Goal: Transaction & Acquisition: Purchase product/service

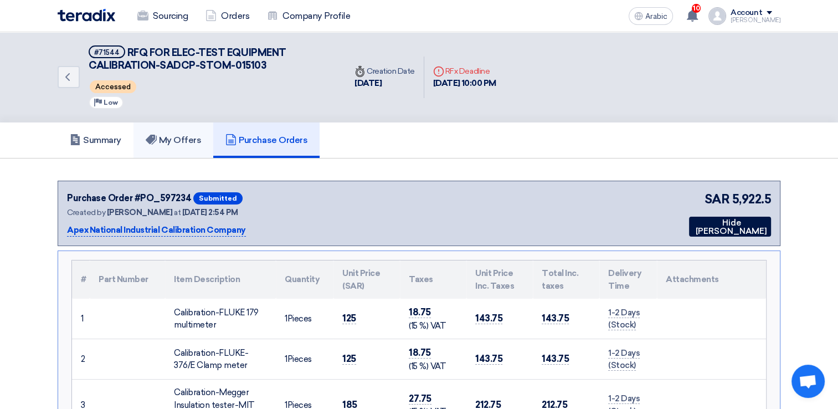
click at [160, 126] on link "My Offers" at bounding box center [173, 139] width 80 height 35
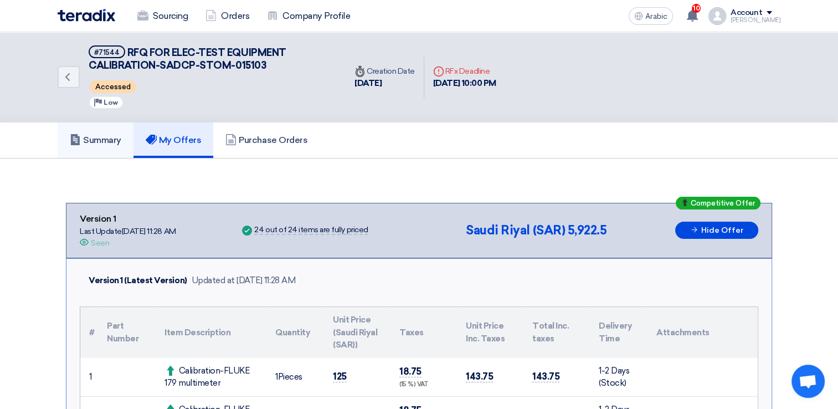
click at [103, 143] on font "Summary" at bounding box center [102, 140] width 38 height 11
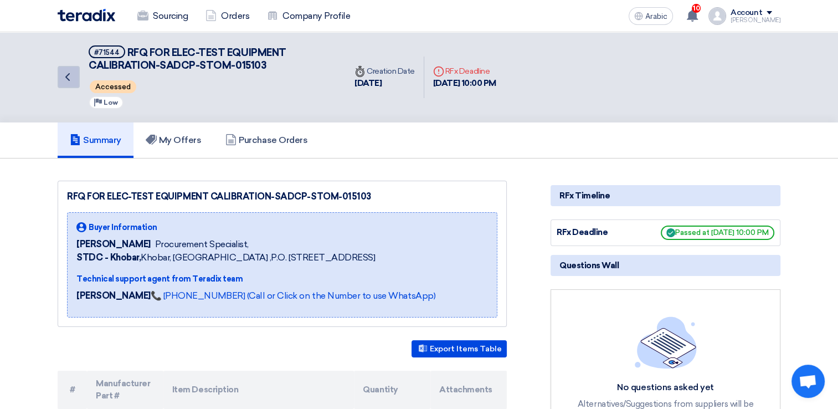
click at [65, 72] on icon "Back" at bounding box center [67, 76] width 13 height 13
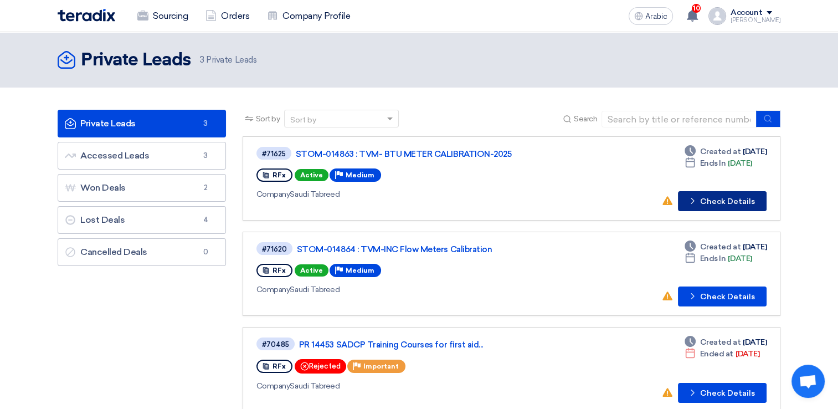
click at [704, 200] on font "Check Details" at bounding box center [727, 202] width 55 height 8
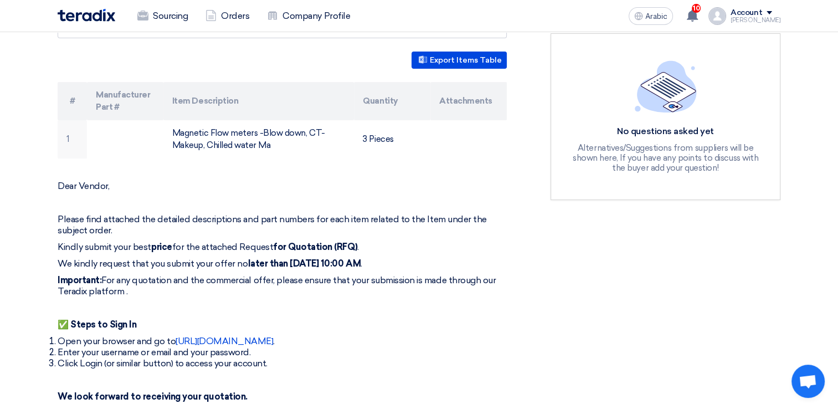
scroll to position [277, 0]
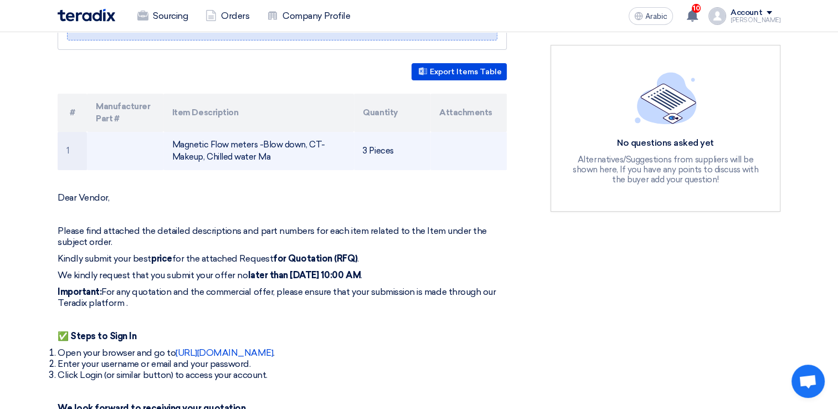
drag, startPoint x: 172, startPoint y: 154, endPoint x: 343, endPoint y: 177, distance: 173.2
click at [343, 170] on td "Magnetic Flow meters -Blow down, CT-Makeup, Chilled water Ma" at bounding box center [258, 151] width 191 height 38
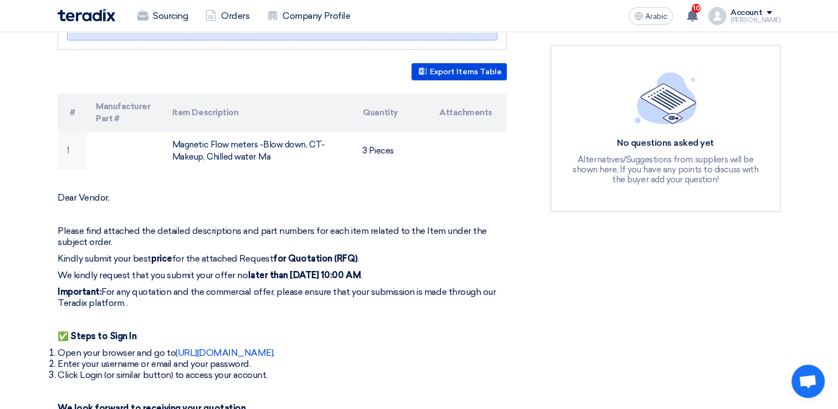
drag, startPoint x: 228, startPoint y: 166, endPoint x: 210, endPoint y: 203, distance: 41.1
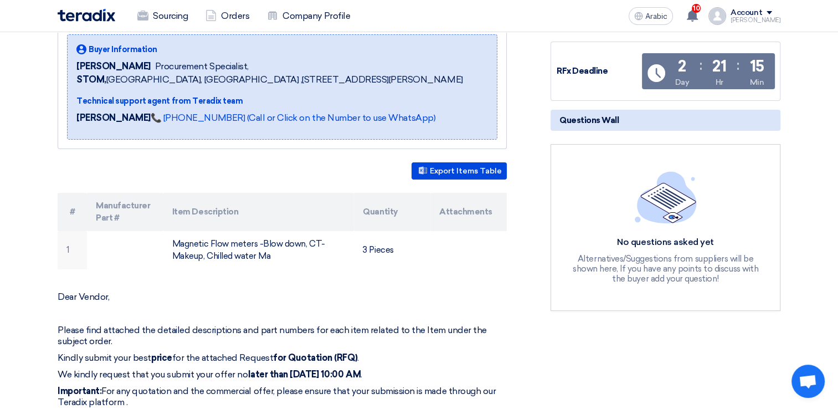
scroll to position [0, 0]
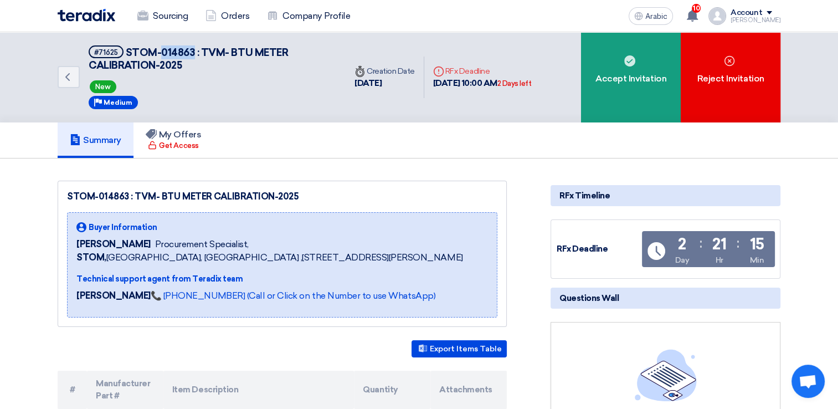
drag, startPoint x: 161, startPoint y: 48, endPoint x: 192, endPoint y: 54, distance: 31.6
click at [192, 54] on span "STOM-014863 : TVM- BTU METER CALIBRATION-2025" at bounding box center [188, 59] width 199 height 25
copy span "014863"
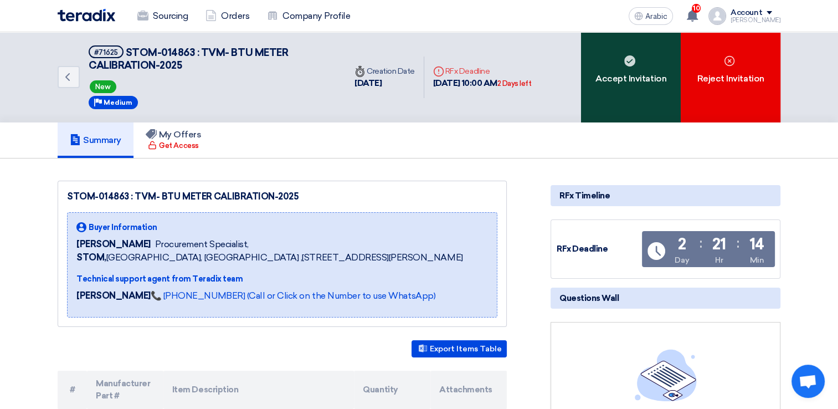
click at [642, 99] on div "Accept Invitation" at bounding box center [631, 77] width 100 height 90
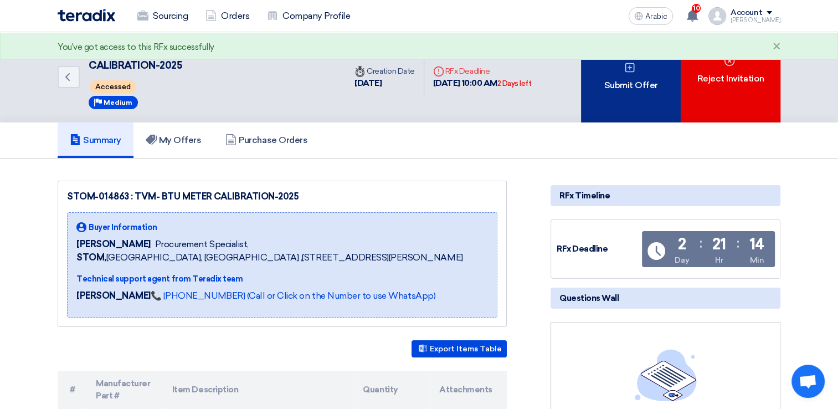
click at [625, 100] on div "Submit Offer" at bounding box center [631, 77] width 100 height 90
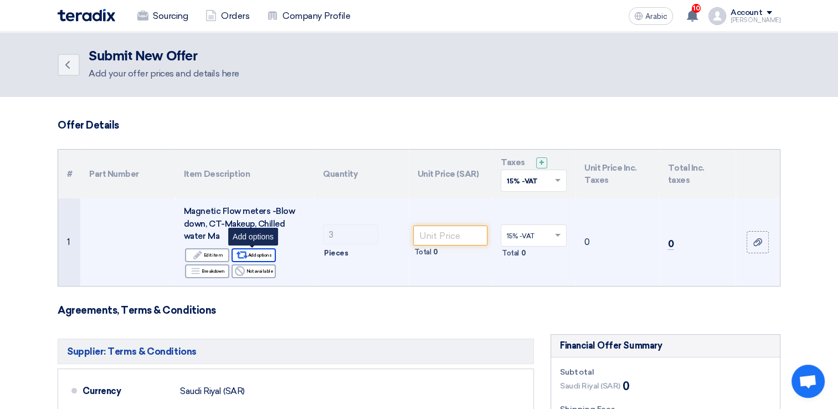
click at [256, 254] on font "Add options" at bounding box center [260, 254] width 24 height 9
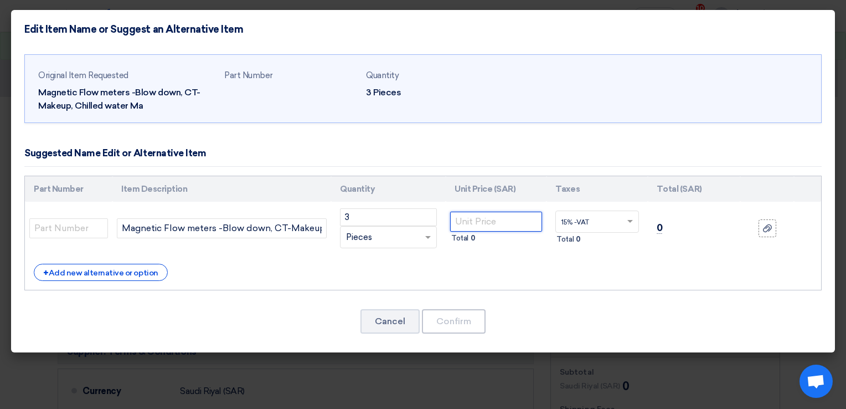
click at [510, 222] on input "number" at bounding box center [496, 222] width 92 height 20
click at [491, 187] on th "Unit Price (SAR)" at bounding box center [496, 189] width 101 height 26
click at [502, 220] on input "number" at bounding box center [496, 222] width 92 height 20
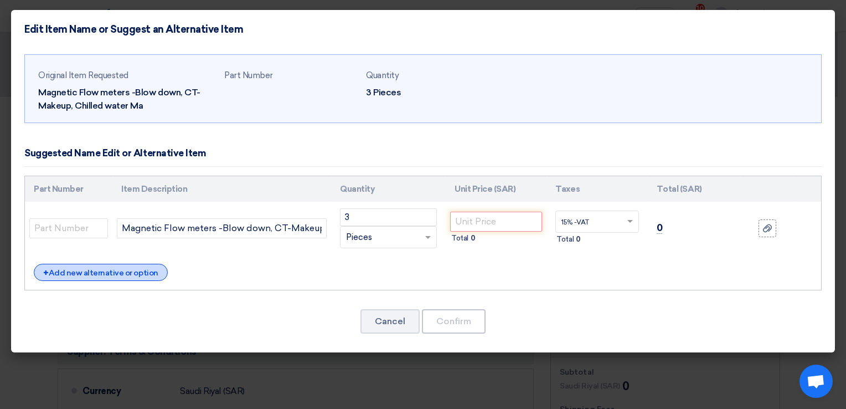
click at [132, 269] on font "Add new alternative or option" at bounding box center [104, 272] width 110 height 9
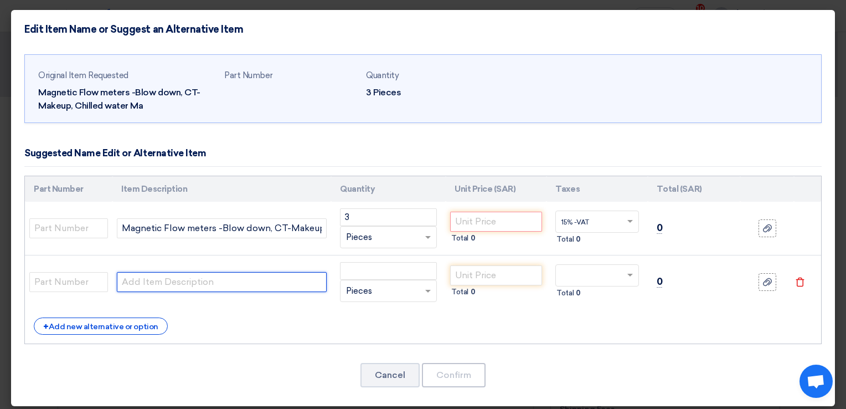
click at [187, 284] on input "text" at bounding box center [222, 282] width 210 height 20
click at [795, 283] on icon "Delete" at bounding box center [800, 282] width 10 height 10
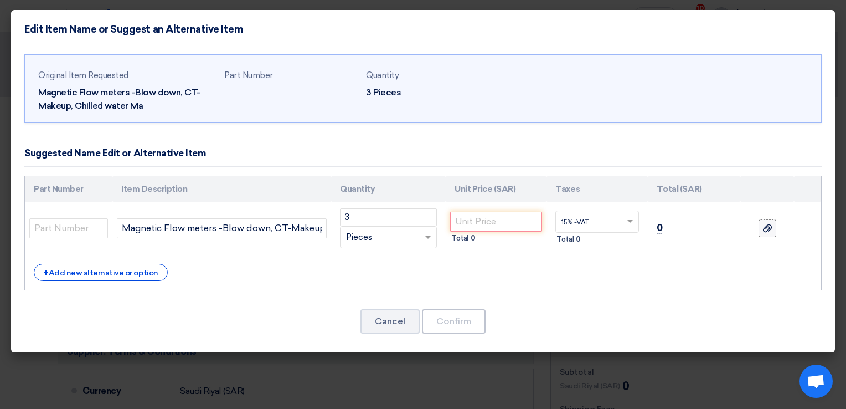
click at [766, 227] on icon at bounding box center [767, 228] width 9 height 9
click at [0, 0] on input "file" at bounding box center [0, 0] width 0 height 0
click at [616, 218] on input "text" at bounding box center [591, 223] width 58 height 18
click at [696, 279] on div "+ Add new alternative or option" at bounding box center [423, 272] width 779 height 17
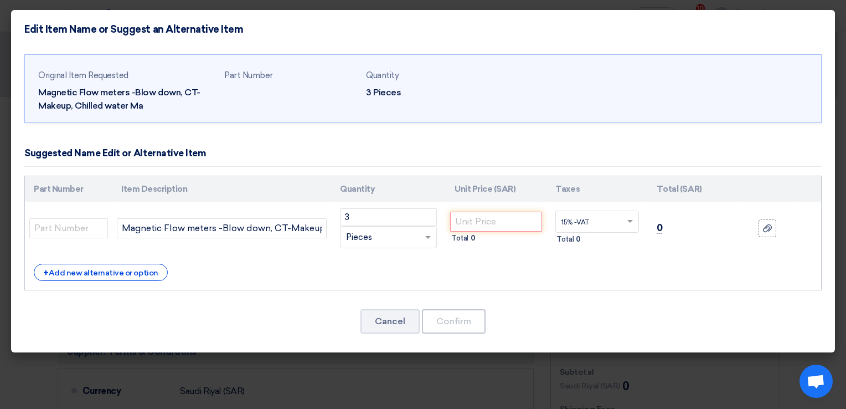
click at [503, 183] on th "Unit Price (SAR)" at bounding box center [496, 189] width 101 height 26
drag, startPoint x: 503, startPoint y: 183, endPoint x: 501, endPoint y: 217, distance: 34.4
click at [501, 217] on input "number" at bounding box center [496, 222] width 92 height 20
click at [54, 274] on font "Add new alternative or option" at bounding box center [104, 272] width 110 height 9
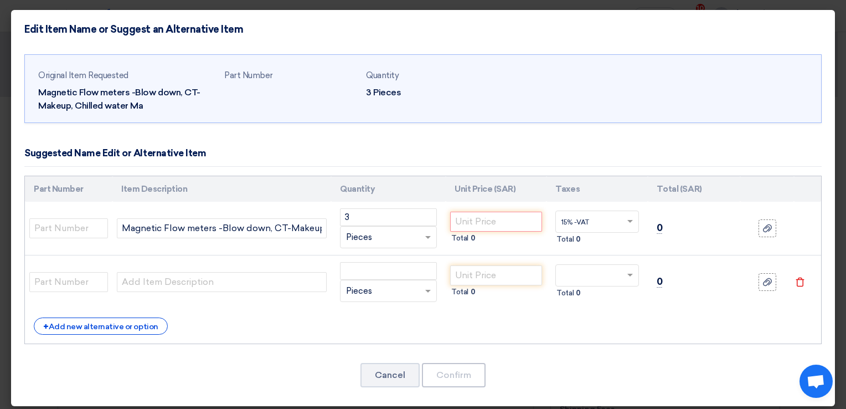
click at [423, 285] on span at bounding box center [430, 291] width 14 height 13
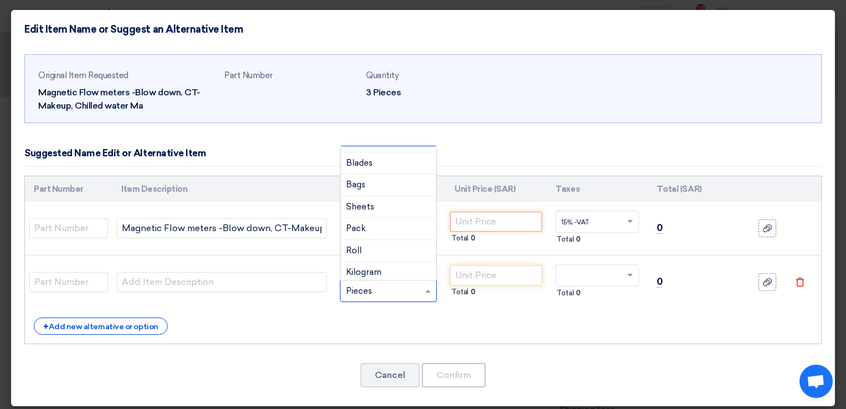
scroll to position [111, 0]
click at [422, 335] on div "Part Number Item Description Quantity Unit Price (SAR) Taxes Total (SAR) 3" at bounding box center [423, 260] width 798 height 169
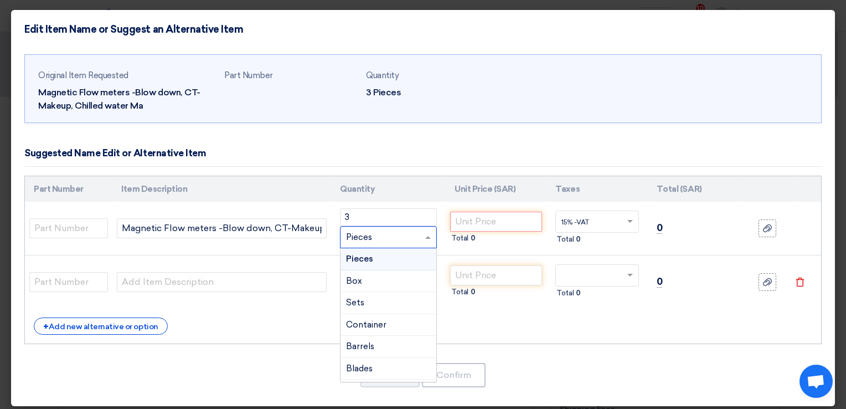
click at [423, 239] on span at bounding box center [430, 237] width 14 height 13
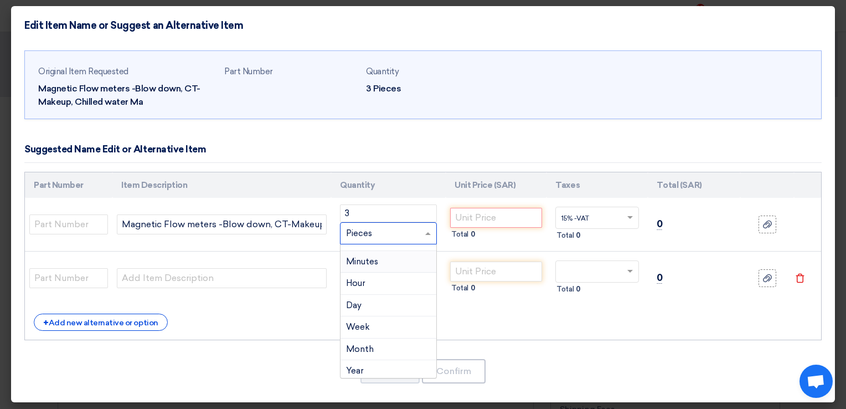
scroll to position [4, 0]
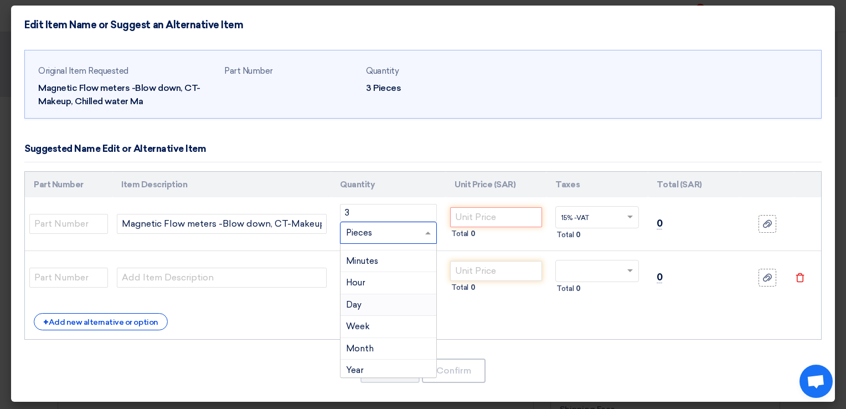
click at [385, 300] on div "Day" at bounding box center [389, 305] width 96 height 22
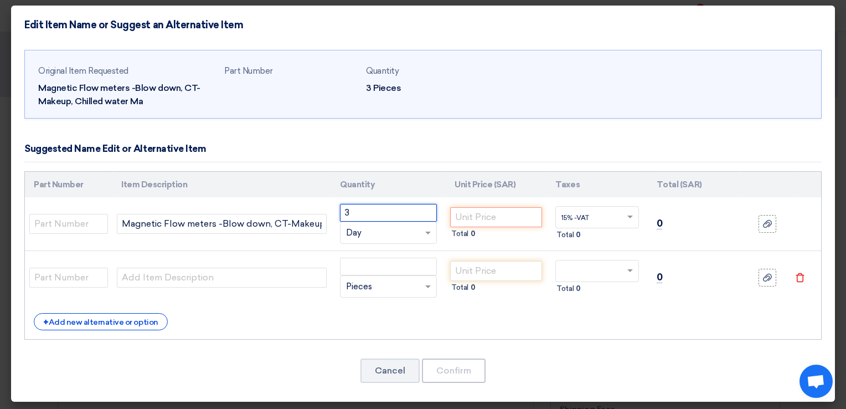
click at [372, 212] on input "3" at bounding box center [388, 213] width 97 height 18
click at [390, 313] on div "+ Add new alternative or option" at bounding box center [423, 321] width 779 height 17
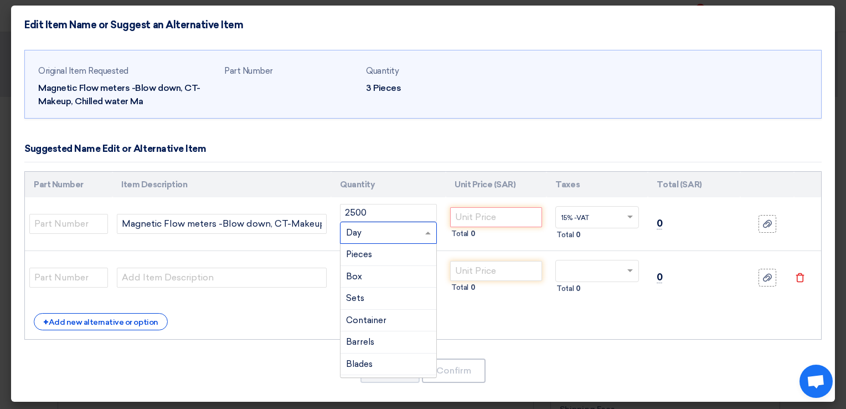
click at [426, 235] on span at bounding box center [430, 233] width 14 height 13
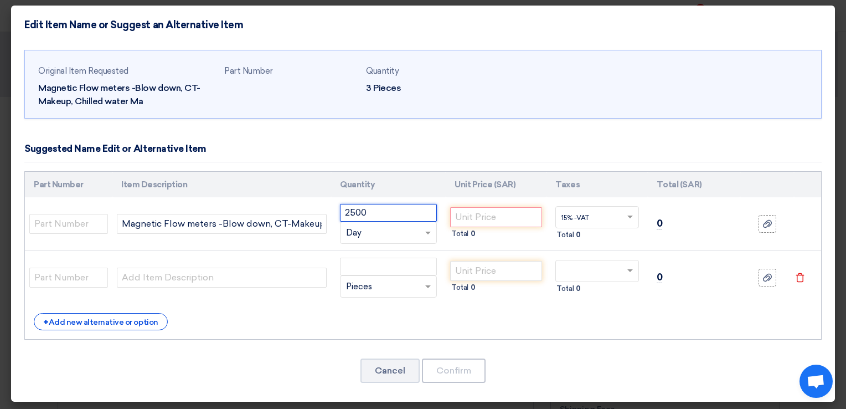
click at [390, 207] on input "2500" at bounding box center [388, 213] width 97 height 18
type input "2"
click at [454, 251] on td "Total 0" at bounding box center [496, 278] width 101 height 54
click at [496, 218] on input "number" at bounding box center [496, 217] width 92 height 20
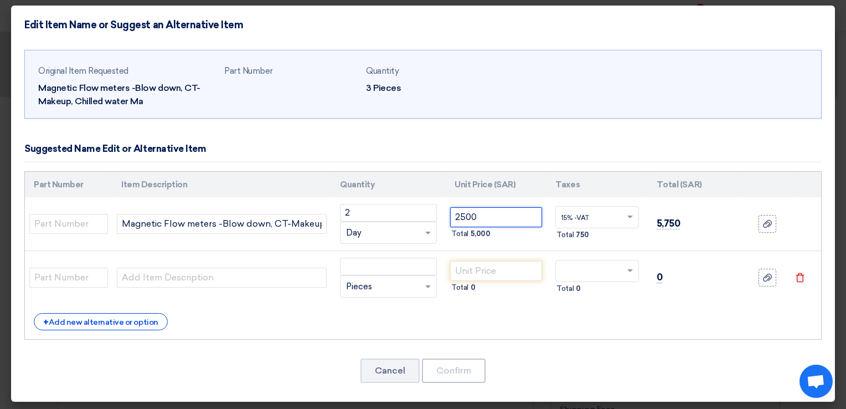
type input "2500"
click at [519, 313] on div "+ Add new alternative or option" at bounding box center [423, 321] width 779 height 17
click at [795, 278] on icon "Delete" at bounding box center [800, 277] width 10 height 10
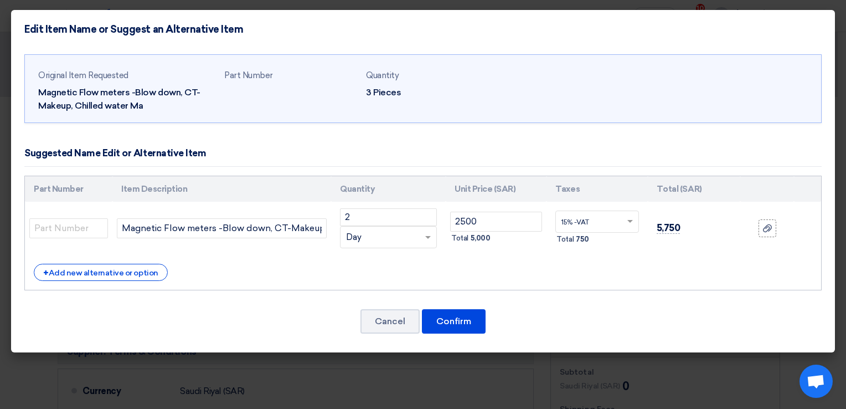
scroll to position [0, 0]
click at [80, 278] on div "+ Add new alternative or option" at bounding box center [101, 272] width 134 height 17
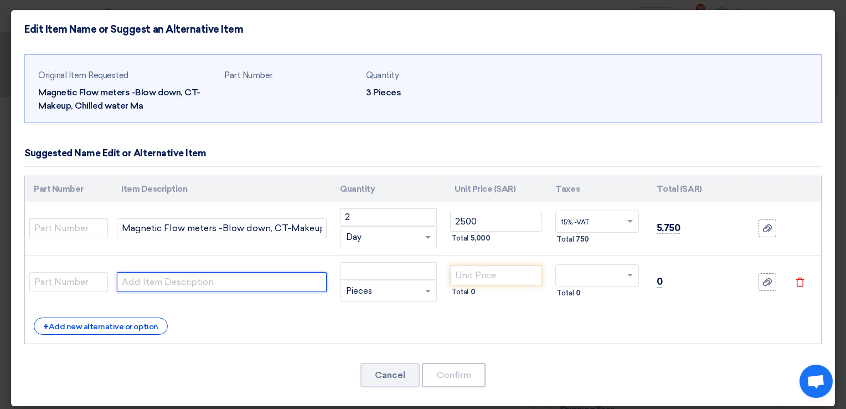
click at [267, 285] on input "text" at bounding box center [222, 282] width 210 height 20
type input "Mobilization & De-mobilization"
click at [382, 291] on div "RFQ_STEP1. ITEMS.2.TYPE_PLACEHOLDER × Pieces" at bounding box center [382, 291] width 82 height 13
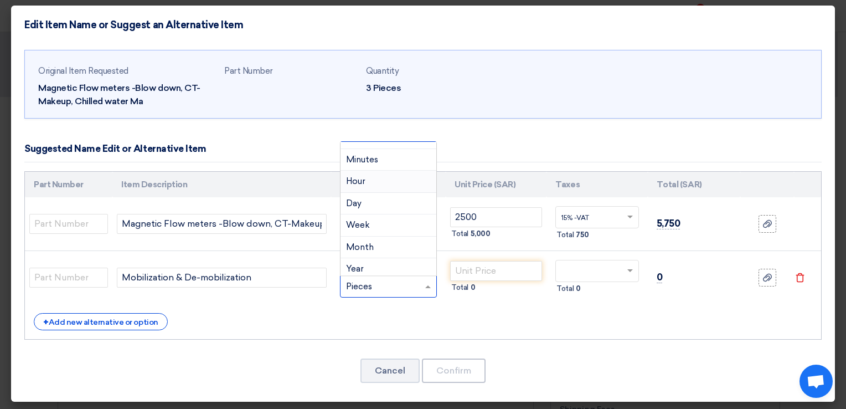
scroll to position [716, 0]
click at [359, 204] on div "Day" at bounding box center [389, 203] width 96 height 22
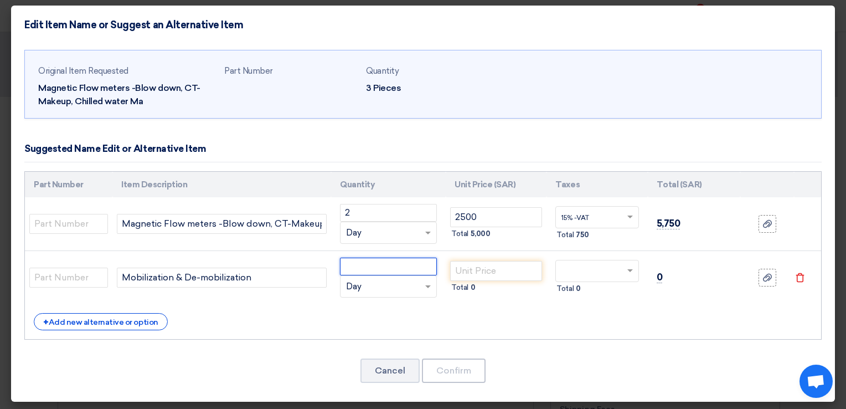
click at [377, 263] on input "number" at bounding box center [388, 267] width 97 height 18
type input "2"
type input "1"
click at [421, 316] on div "+ Add new alternative or option" at bounding box center [423, 321] width 779 height 17
click at [495, 269] on input "number" at bounding box center [496, 271] width 92 height 20
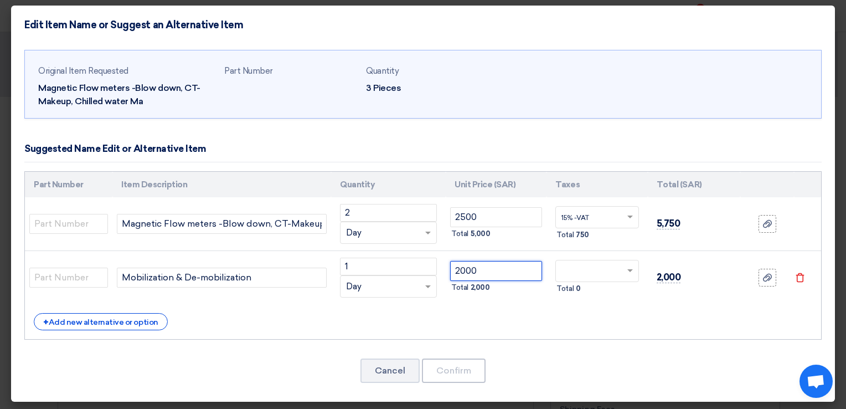
type input "2000"
click at [532, 313] on div "+ Add new alternative or option" at bounding box center [423, 321] width 779 height 17
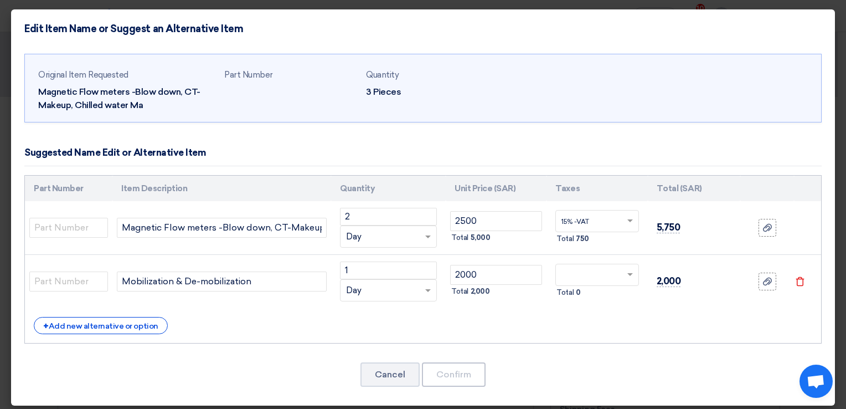
scroll to position [0, 0]
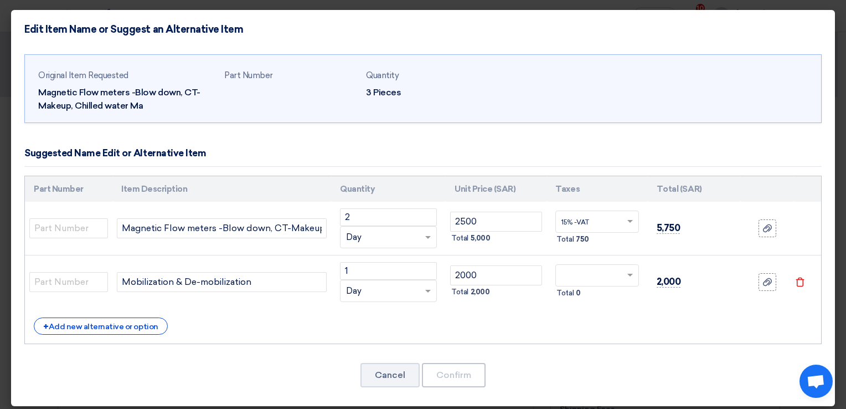
click at [593, 260] on td "Total 0" at bounding box center [597, 282] width 101 height 54
click at [593, 279] on input "text" at bounding box center [591, 277] width 58 height 18
click at [580, 290] on div "15% -VAT" at bounding box center [597, 295] width 82 height 19
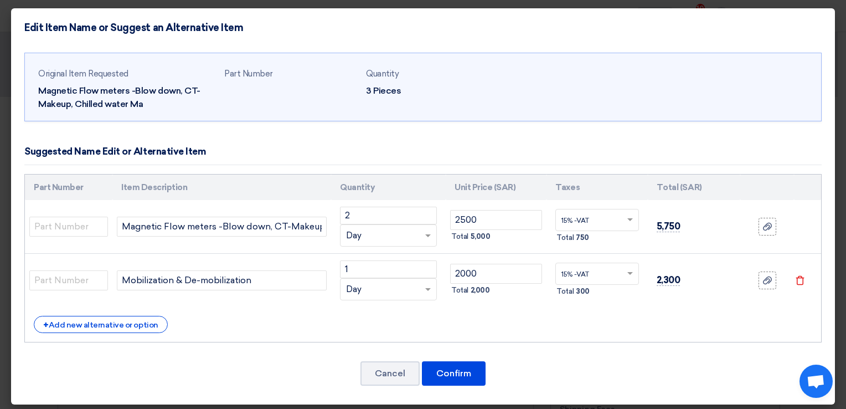
scroll to position [4, 0]
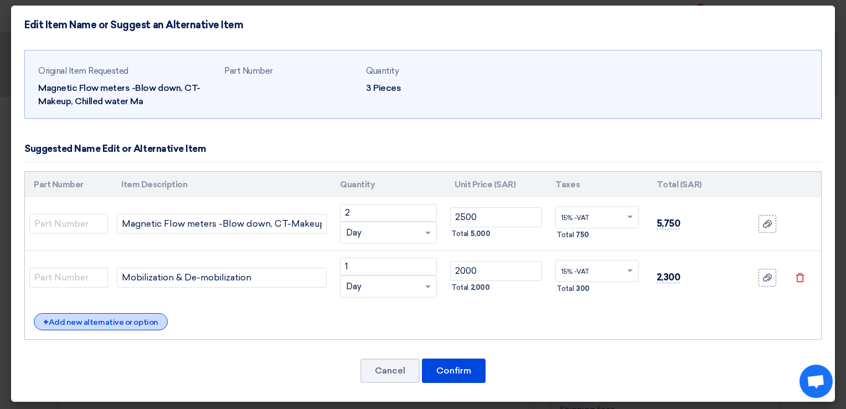
click at [41, 316] on div "+ Add new alternative or option" at bounding box center [101, 321] width 134 height 17
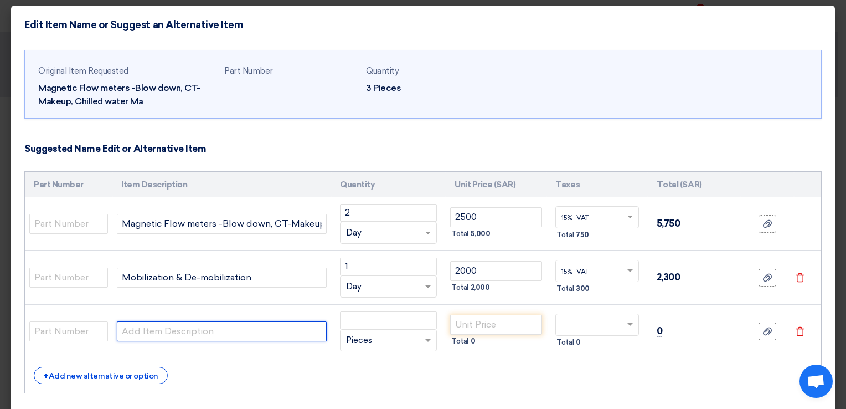
click at [177, 335] on input "text" at bounding box center [222, 331] width 210 height 20
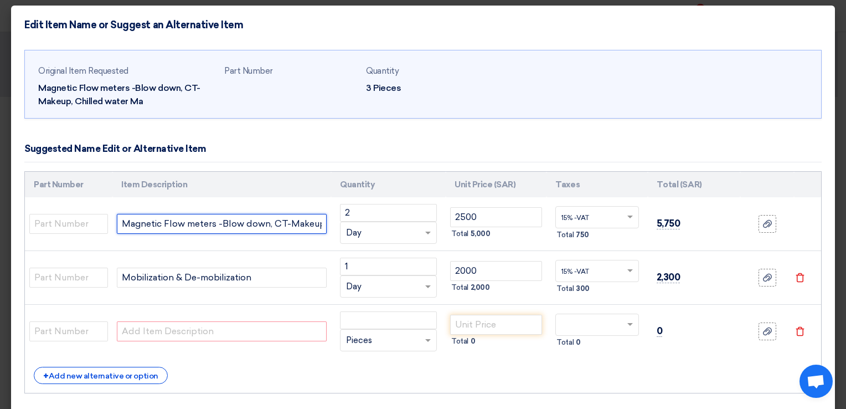
scroll to position [0, 78]
drag, startPoint x: 122, startPoint y: 223, endPoint x: 384, endPoint y: 238, distance: 263.0
click at [384, 238] on tr "Magnetic Flow meters -Blow down, CT-Makeup, Chilled water Ma 2 RFQ_STEP1. ITEMS…" at bounding box center [423, 224] width 796 height 54
click at [193, 328] on input "text" at bounding box center [222, 331] width 210 height 20
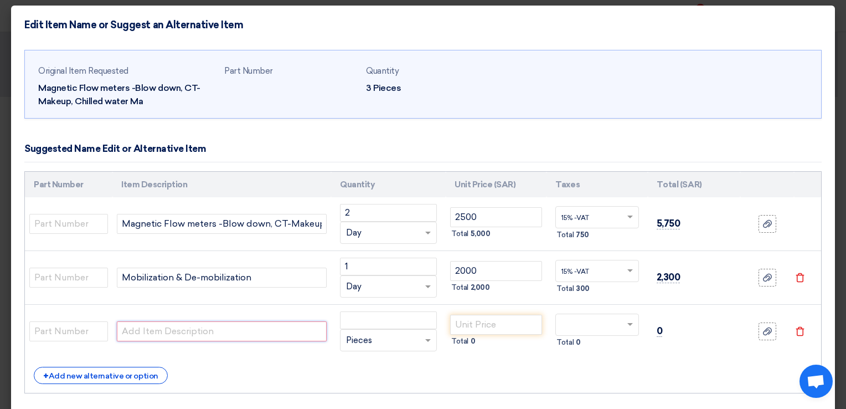
paste input "Magnetic Flow meters -Blow down, CT-Makeup, Chilled water Ma"
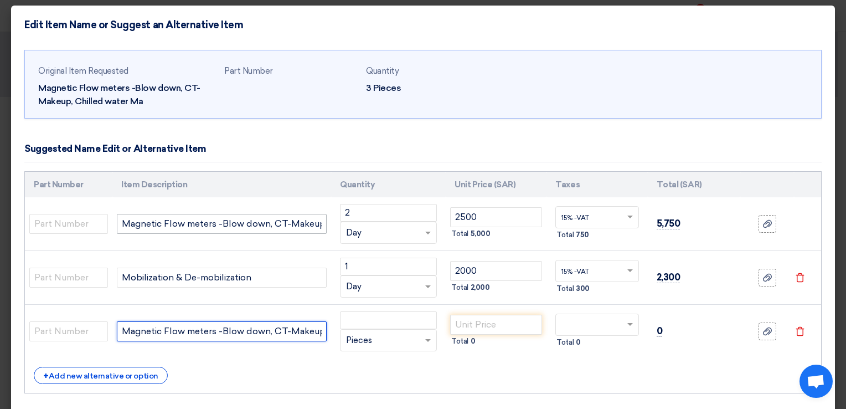
scroll to position [0, 78]
type input "Magnetic Flow meters -Blow down, CT-Makeup, Chilled water Ma"
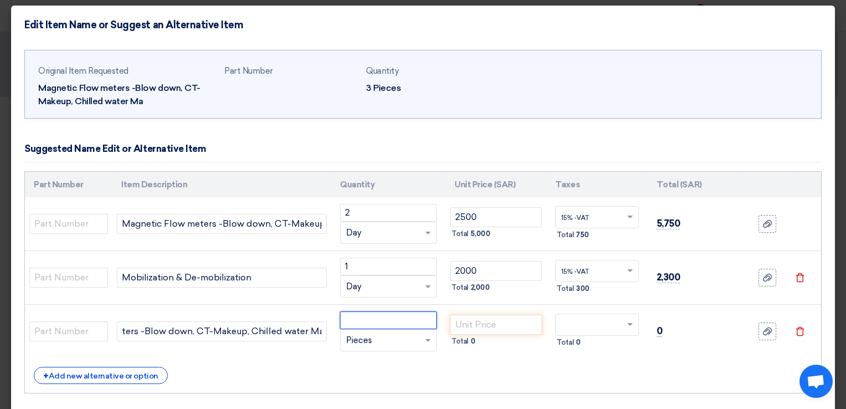
click at [376, 313] on input "number" at bounding box center [388, 320] width 97 height 18
type input "3"
click at [422, 369] on div "+ Add new alternative or option" at bounding box center [423, 375] width 779 height 17
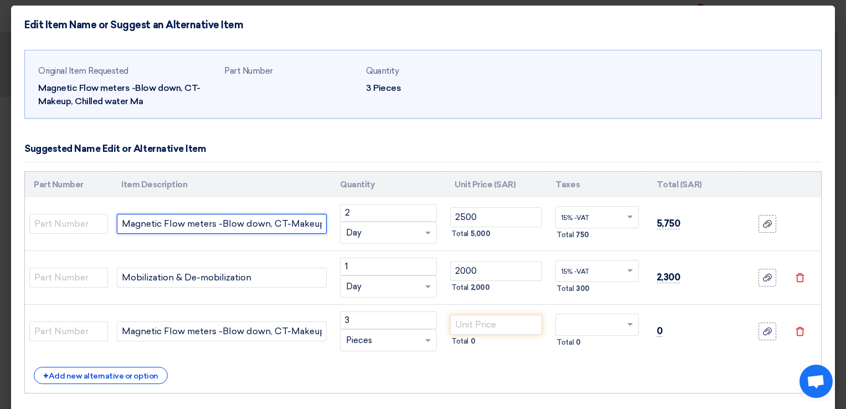
click at [320, 223] on input "Magnetic Flow meters -Blow down, CT-Makeup, Chilled water Ma" at bounding box center [222, 224] width 210 height 20
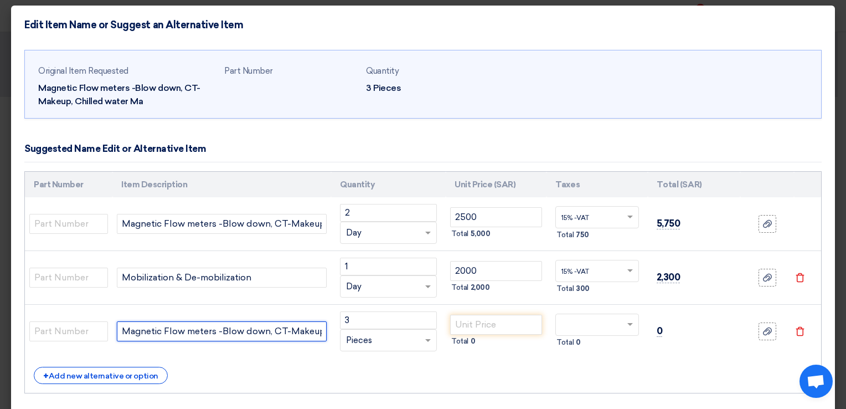
click at [320, 330] on input "Magnetic Flow meters -Blow down, CT-Makeup, Chilled water Ma" at bounding box center [222, 331] width 210 height 20
drag, startPoint x: 320, startPoint y: 330, endPoint x: 110, endPoint y: 333, distance: 209.9
click at [110, 333] on tr "Magnetic Flow meters -Blow down, CT-Makeup, Chilled water Ma 3 RFQ_STEP1. ITEMS…" at bounding box center [423, 332] width 796 height 54
type input ", Chilled water Ma"
drag, startPoint x: 215, startPoint y: 327, endPoint x: 73, endPoint y: 332, distance: 142.4
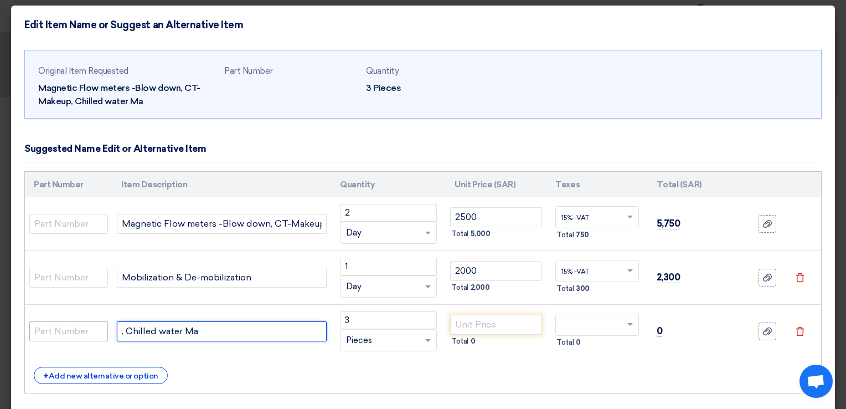
click at [73, 332] on tr ", Chilled water Ma 3 RFQ_STEP1. ITEMS.2.TYPE_PLACEHOLDER" at bounding box center [423, 332] width 796 height 54
click at [795, 331] on icon "Delete" at bounding box center [800, 331] width 10 height 10
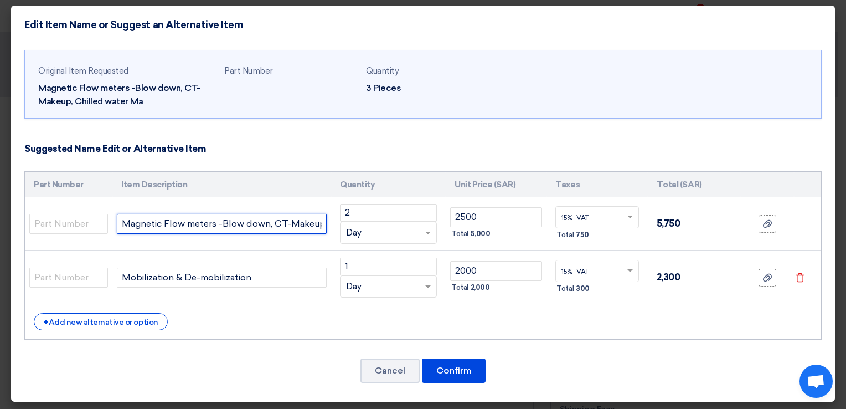
click at [319, 225] on input "Magnetic Flow meters -Blow down, CT-Makeup, Chilled water Ma" at bounding box center [222, 224] width 210 height 20
click at [290, 223] on input "Magnetic Flow meters -Blow down, CT-Makeup, Chilled water Ma- (3Units ONLY)" at bounding box center [222, 224] width 210 height 20
type input "Magnetic Flow meters -Blow down, CT-Makeup, Chilled water Ma- (3PCS ONLY)"
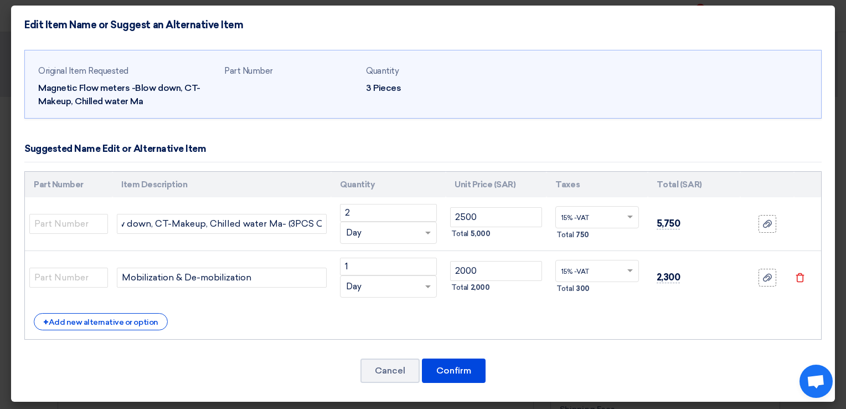
click at [296, 333] on div "Part Number Item Description Quantity Unit Price (SAR) Taxes Total (SAR) 2" at bounding box center [423, 255] width 798 height 169
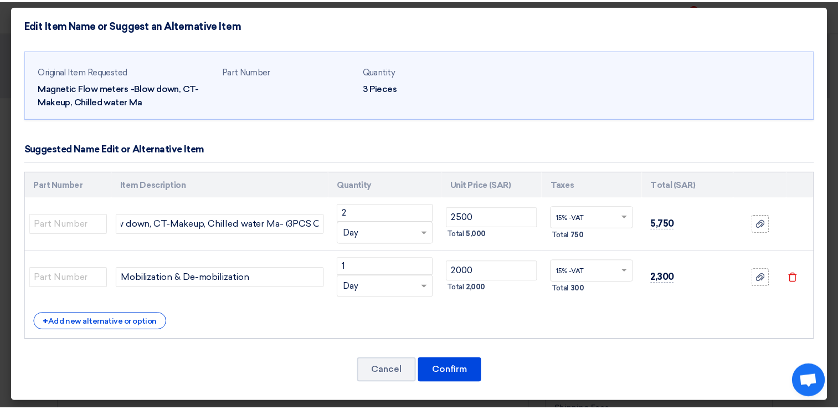
scroll to position [0, 0]
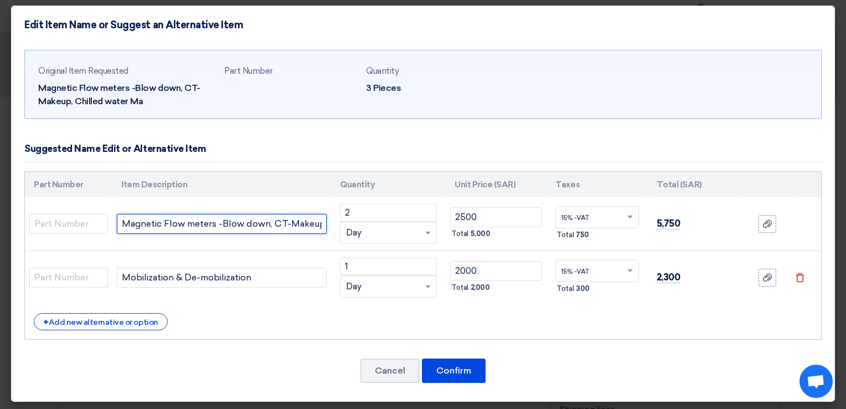
click at [259, 225] on input "Magnetic Flow meters -Blow down, CT-Makeup, Chilled water Ma- (3PCS ONLY)" at bounding box center [222, 224] width 210 height 20
click at [281, 322] on div "+ Add new alternative or option" at bounding box center [423, 321] width 779 height 17
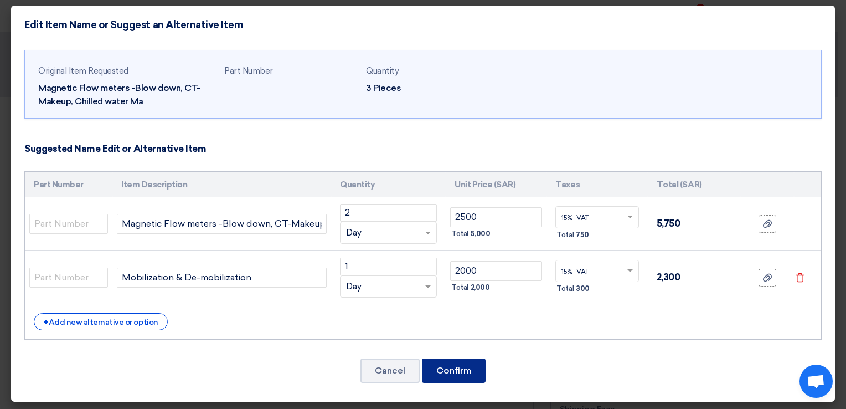
click at [454, 371] on button "Confirm" at bounding box center [454, 370] width 64 height 24
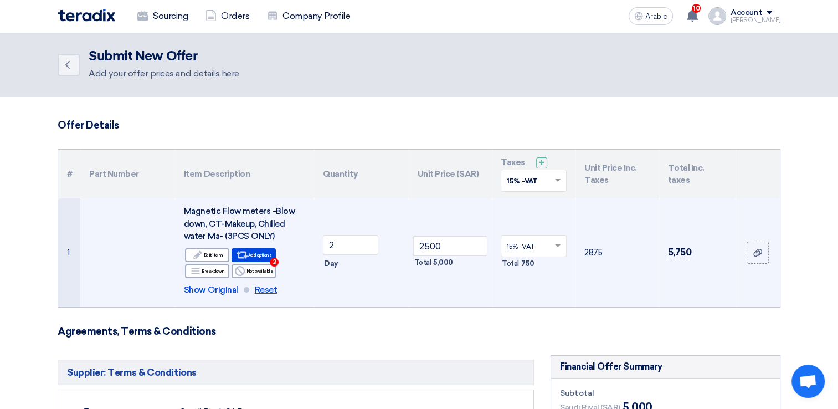
click at [263, 292] on span "Reset" at bounding box center [266, 290] width 23 height 13
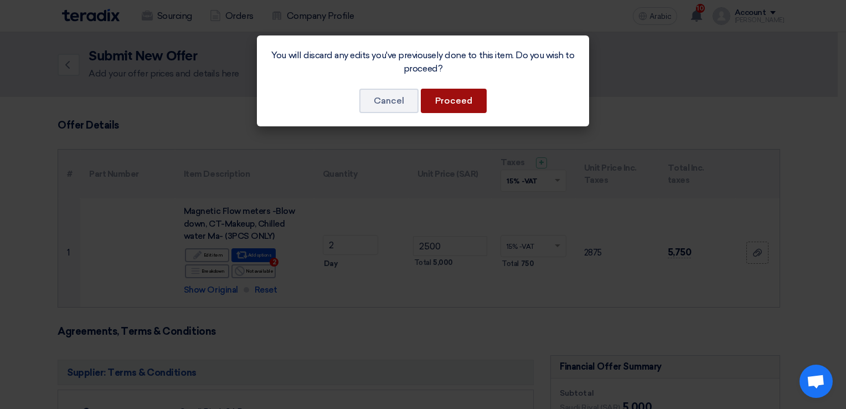
click at [448, 100] on button "Proceed" at bounding box center [454, 101] width 66 height 24
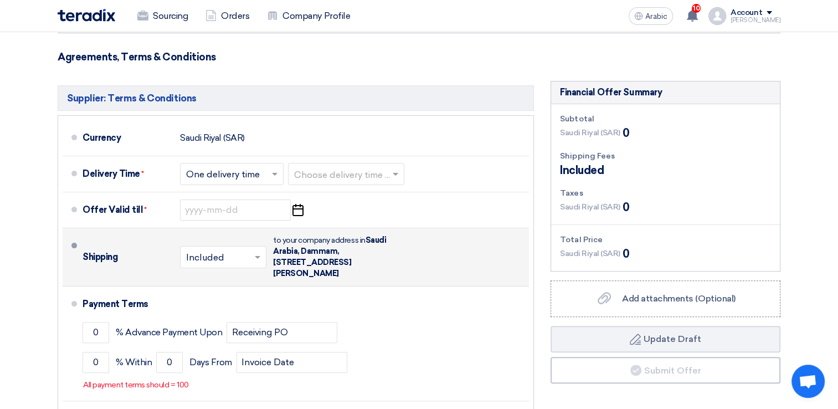
scroll to position [332, 0]
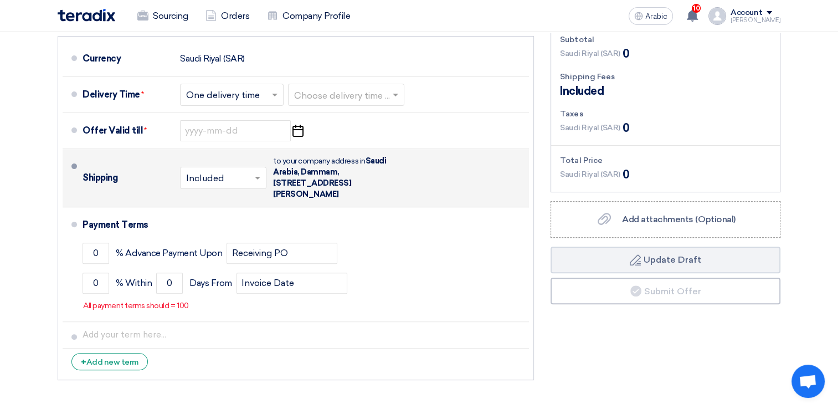
click at [232, 178] on input "text" at bounding box center [223, 179] width 75 height 16
click at [216, 220] on span "Not Included" at bounding box center [214, 222] width 57 height 11
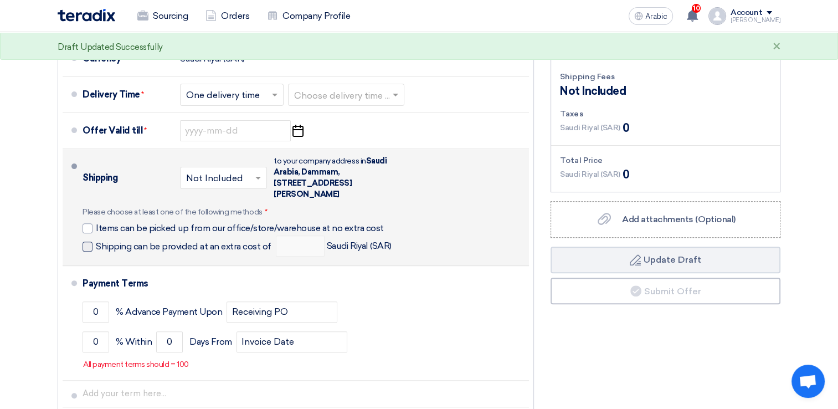
click at [89, 249] on span at bounding box center [88, 246] width 10 height 10
click at [96, 249] on input "Shipping can be provided at an extra cost of" at bounding box center [185, 250] width 178 height 21
checkbox input "true"
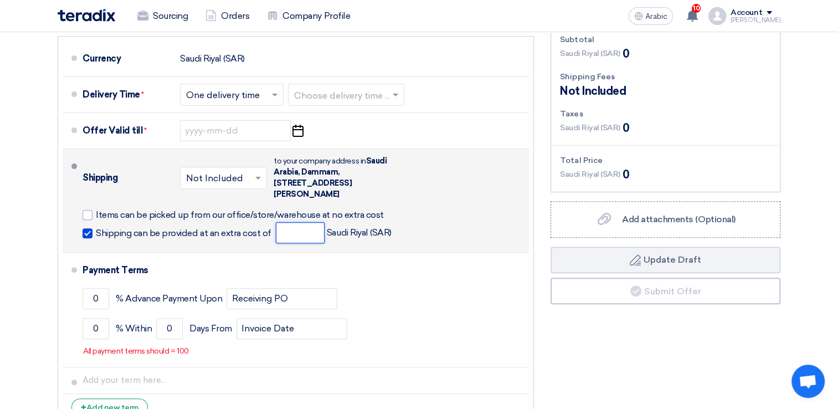
click at [287, 233] on input "number" at bounding box center [300, 232] width 49 height 21
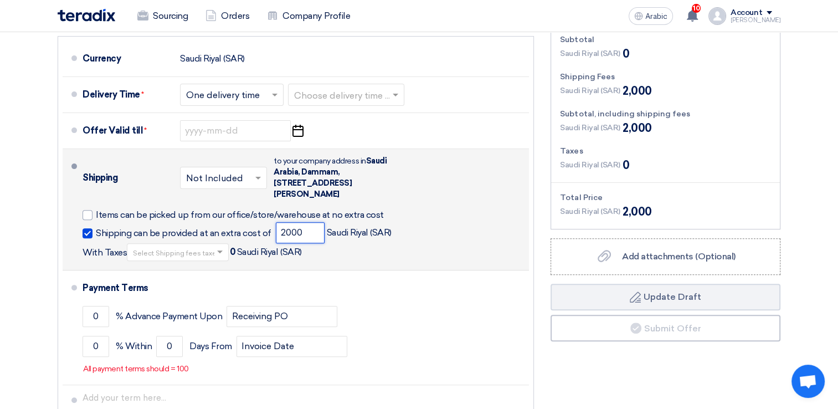
type input "2000"
click at [182, 249] on input "text" at bounding box center [178, 253] width 91 height 16
click at [151, 275] on div "15% -VAT" at bounding box center [177, 271] width 101 height 20
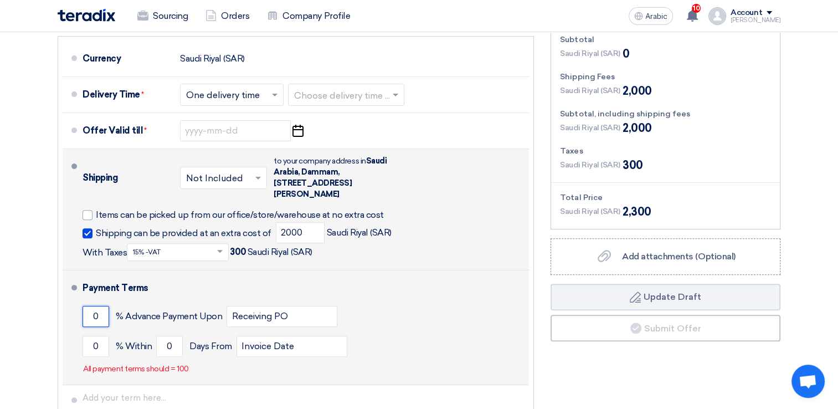
click at [100, 317] on input "0" at bounding box center [96, 316] width 27 height 21
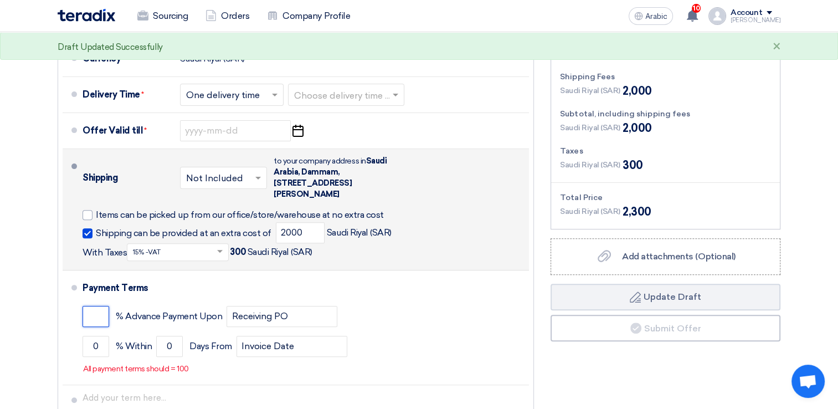
type input "0"
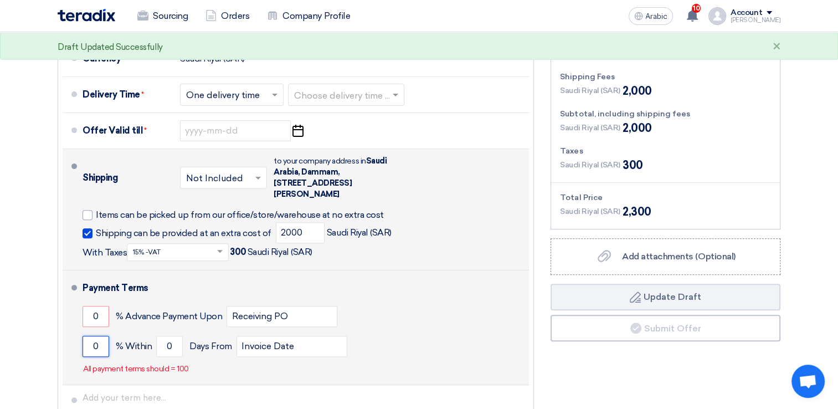
drag, startPoint x: 101, startPoint y: 343, endPoint x: 100, endPoint y: 354, distance: 11.2
click at [101, 343] on input "0" at bounding box center [96, 346] width 27 height 21
type input "100"
click at [172, 341] on input "0" at bounding box center [169, 346] width 27 height 21
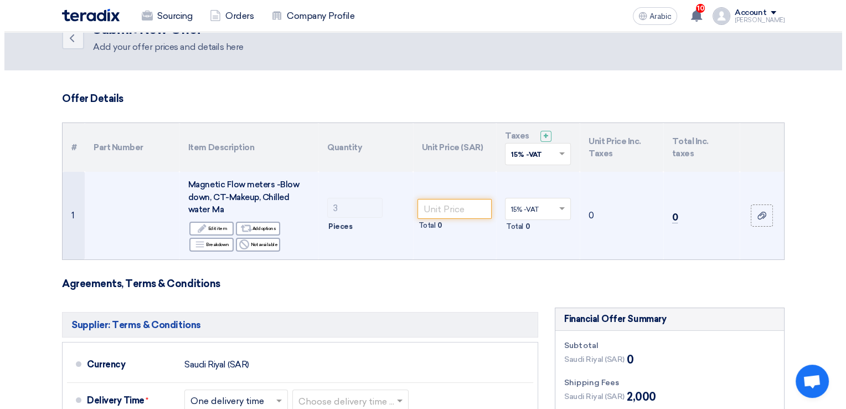
scroll to position [0, 0]
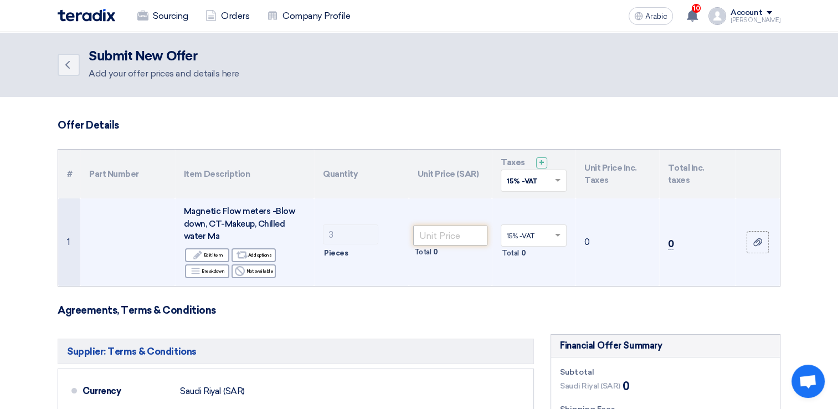
type input "30"
click at [457, 237] on input "number" at bounding box center [450, 235] width 75 height 20
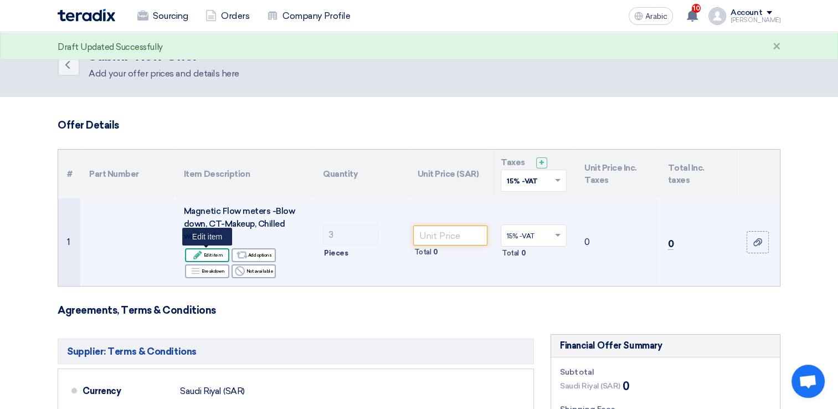
click at [199, 251] on icon "Edit" at bounding box center [198, 255] width 10 height 10
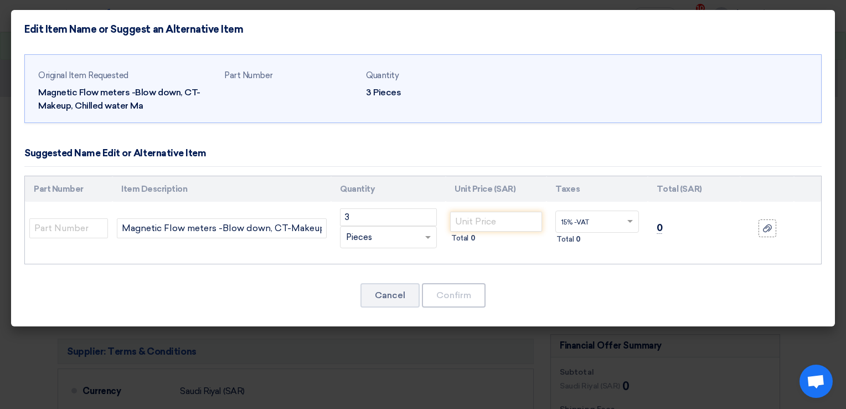
click at [370, 240] on span "Pieces" at bounding box center [359, 237] width 26 height 13
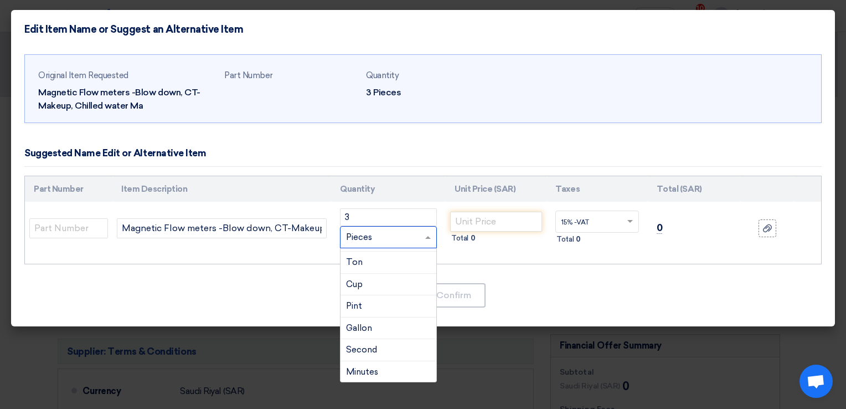
scroll to position [716, 0]
click at [357, 304] on span "Day" at bounding box center [354, 309] width 16 height 10
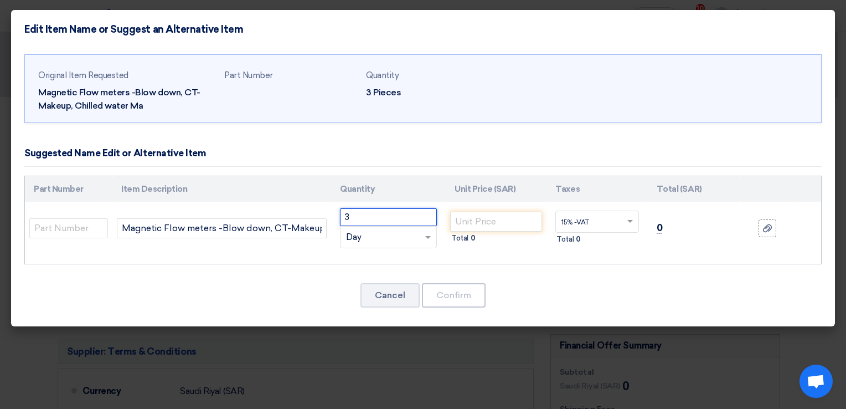
click at [392, 214] on input "3" at bounding box center [388, 217] width 97 height 18
type input "2"
click at [485, 213] on input "number" at bounding box center [496, 222] width 92 height 20
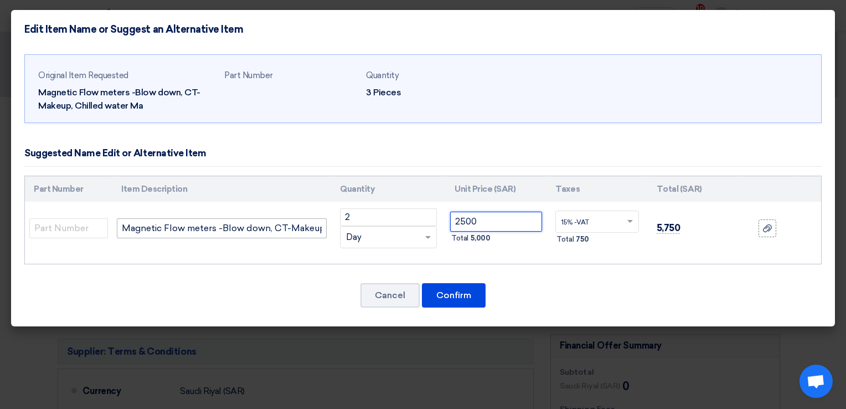
type input "2500"
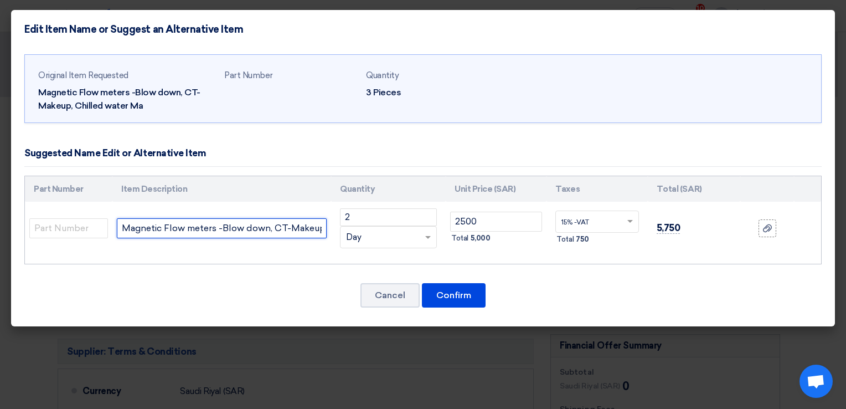
click at [299, 231] on input "Magnetic Flow meters -Blow down, CT-Makeup, Chilled water Ma" at bounding box center [222, 228] width 210 height 20
type input "Magnetic Flow meters -Blow down, CT-Makeup, Chilled water Ma - (3PCS ONLY)"
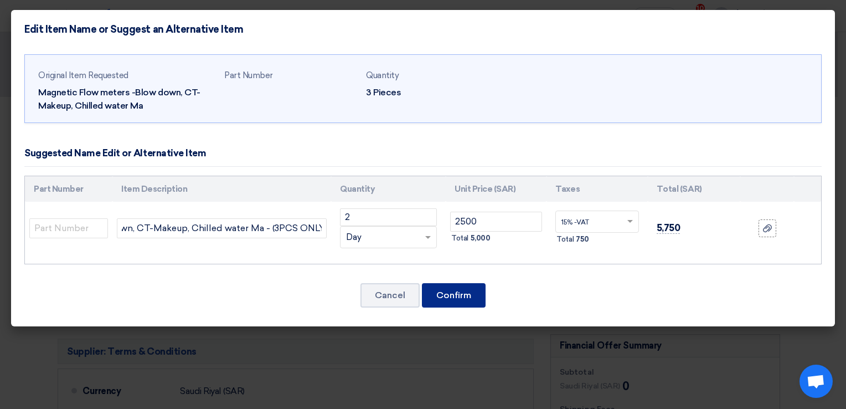
click at [469, 286] on button "Confirm" at bounding box center [454, 295] width 64 height 24
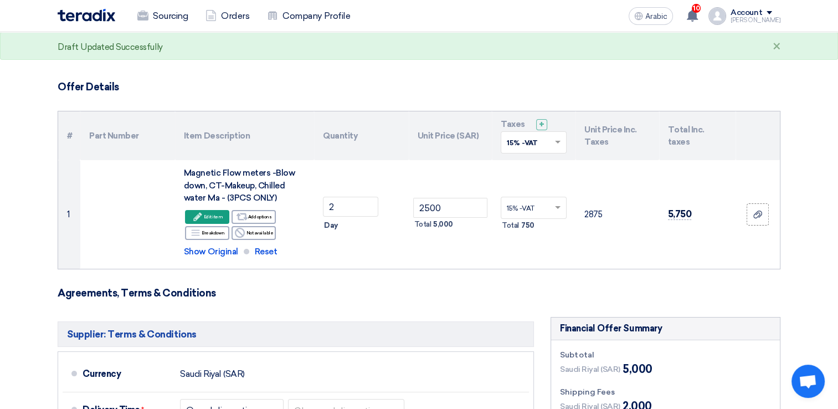
scroll to position [277, 0]
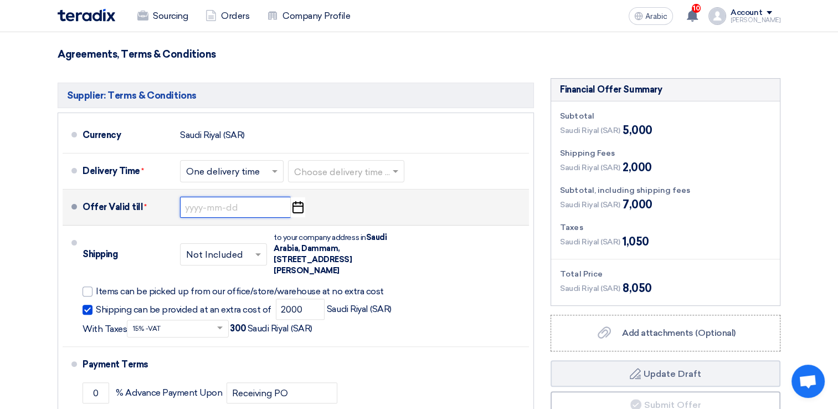
click at [239, 209] on input at bounding box center [235, 207] width 111 height 21
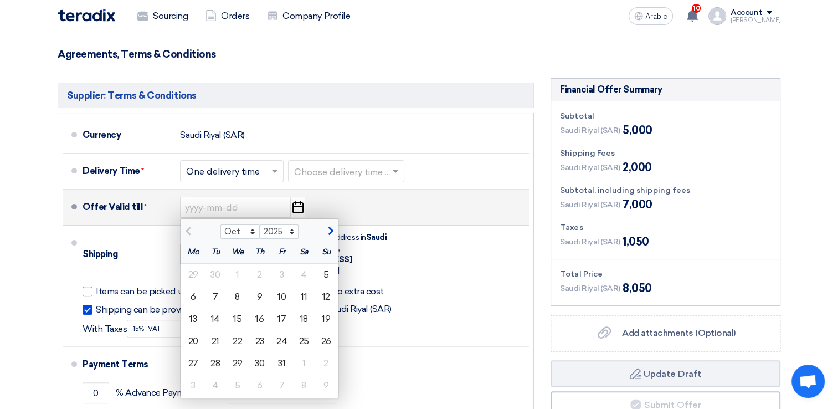
click at [328, 228] on span "button" at bounding box center [329, 231] width 6 height 10
select select "11"
click at [213, 294] on div "4" at bounding box center [215, 297] width 22 height 22
type input "[DATE]"
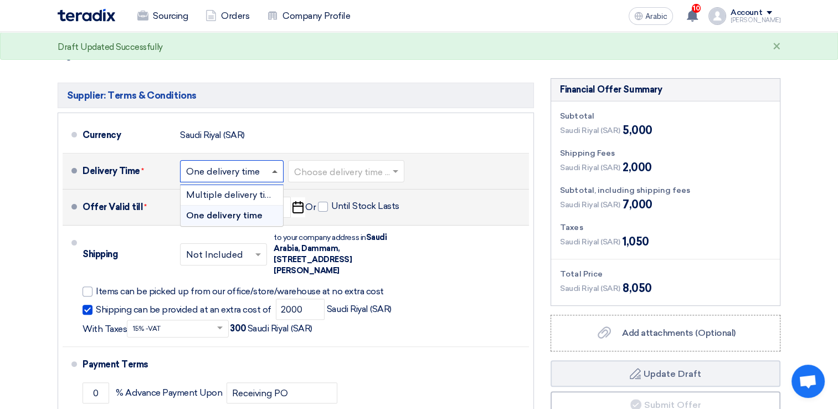
click at [277, 172] on span at bounding box center [275, 171] width 6 height 3
click at [340, 175] on input "text" at bounding box center [346, 172] width 105 height 16
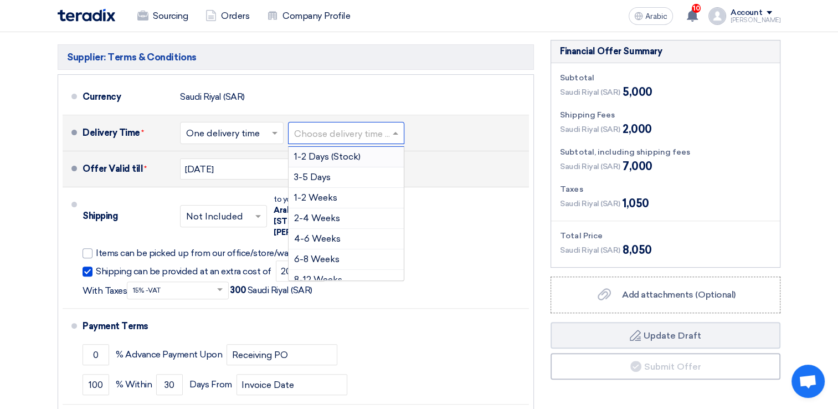
scroll to position [332, 0]
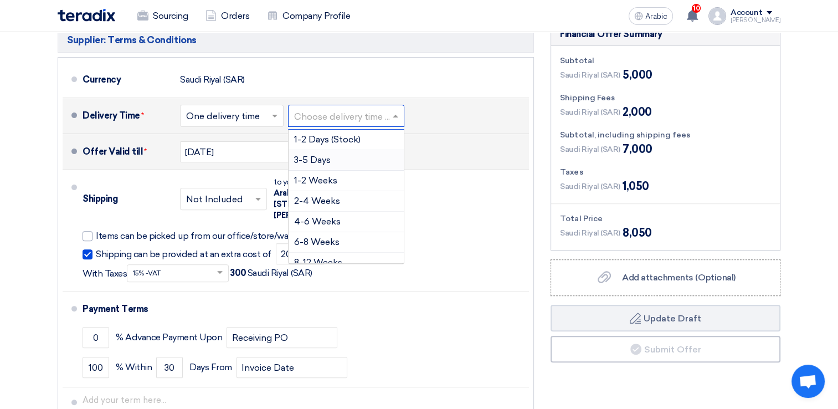
click at [330, 157] on span "3-5 Days" at bounding box center [312, 160] width 37 height 11
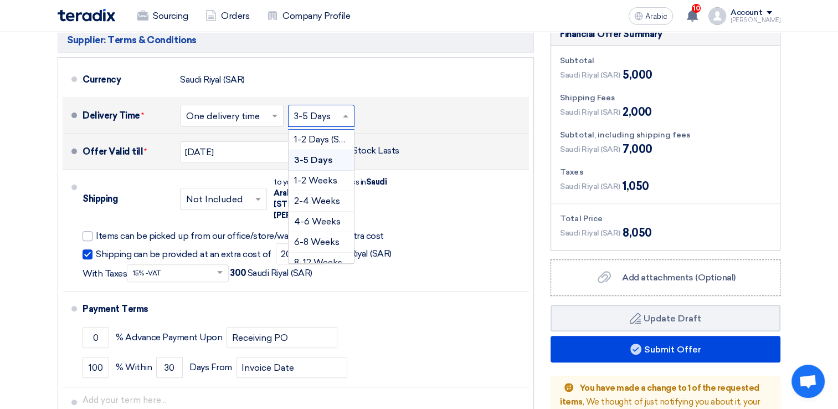
click at [337, 116] on input "text" at bounding box center [321, 117] width 55 height 16
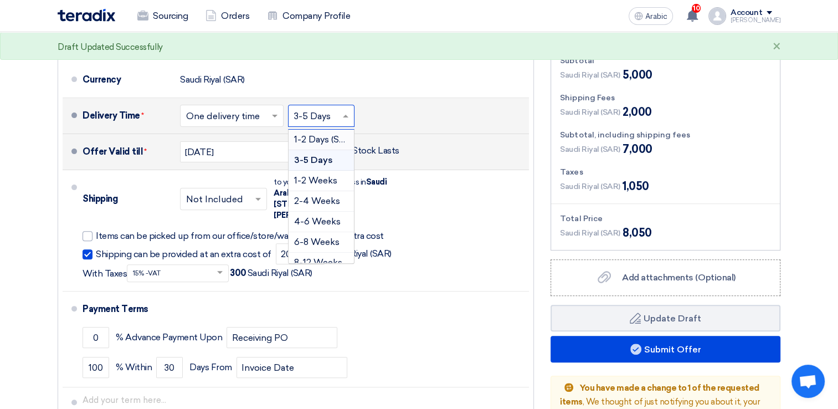
click at [326, 142] on span "1-2 Days (Stock)" at bounding box center [327, 139] width 66 height 11
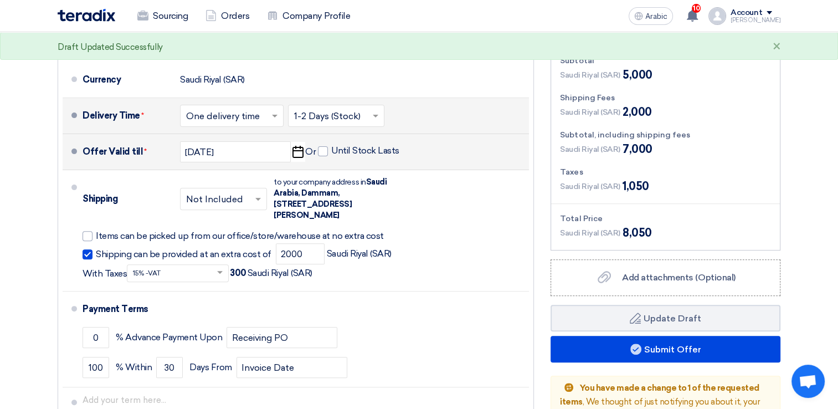
click at [466, 153] on div "Offer Valid till * [DATE] Pick a date Or Until Stock Lasts" at bounding box center [304, 151] width 442 height 27
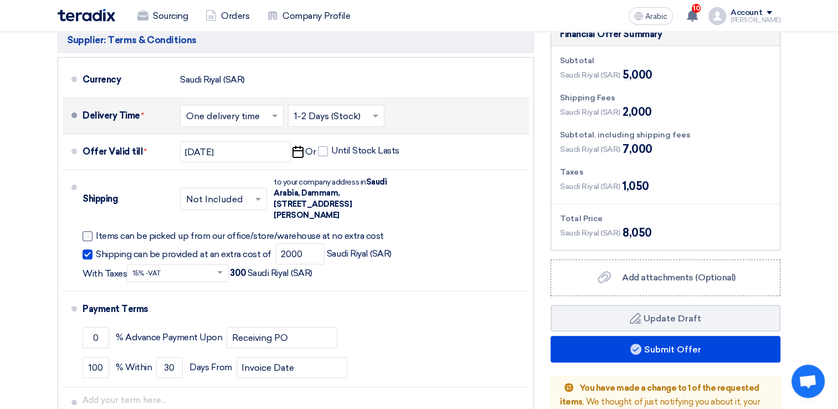
click at [90, 237] on div at bounding box center [88, 236] width 10 height 10
click at [96, 237] on input "Items can be picked up from our office/store/warehouse at no extra cost" at bounding box center [309, 240] width 426 height 21
checkbox input "true"
click at [91, 256] on span at bounding box center [88, 254] width 10 height 10
click at [96, 256] on input "Shipping can be provided at an extra cost of" at bounding box center [185, 258] width 178 height 21
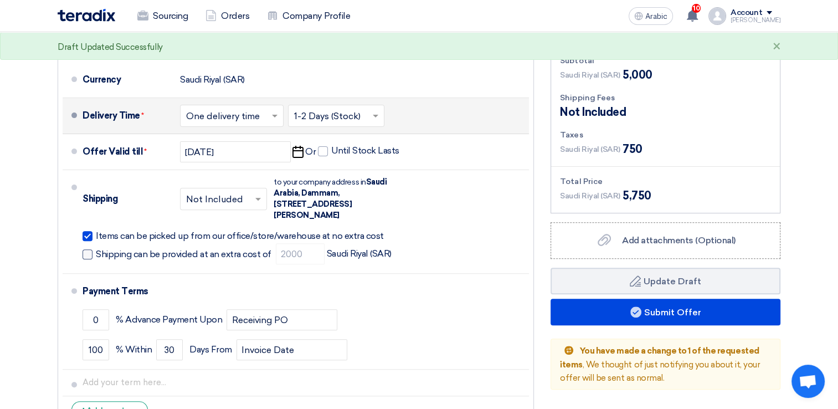
click at [91, 254] on span at bounding box center [88, 254] width 10 height 10
click at [96, 254] on input "Shipping can be provided at an extra cost of" at bounding box center [185, 258] width 178 height 21
checkbox input "true"
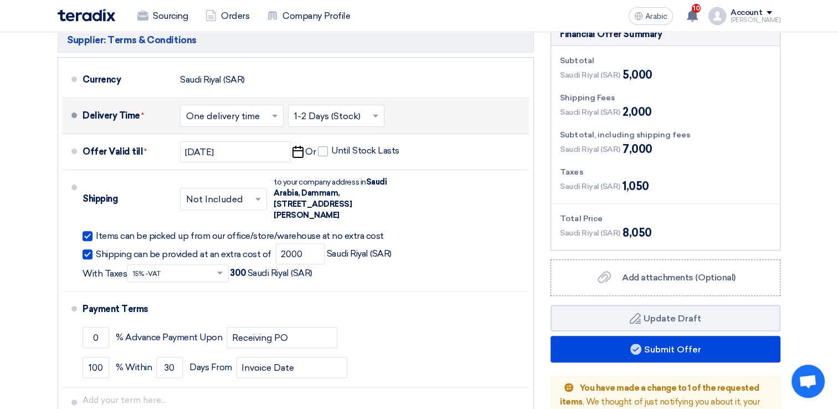
click at [84, 232] on div at bounding box center [88, 236] width 10 height 10
click at [96, 232] on input "Items can be picked up from our office/store/warehouse at no extra cost" at bounding box center [309, 240] width 426 height 21
checkbox input "false"
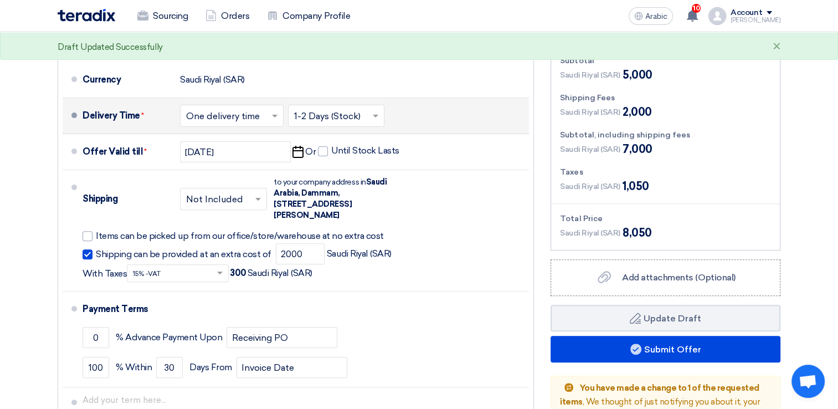
click at [253, 203] on span at bounding box center [260, 198] width 14 height 11
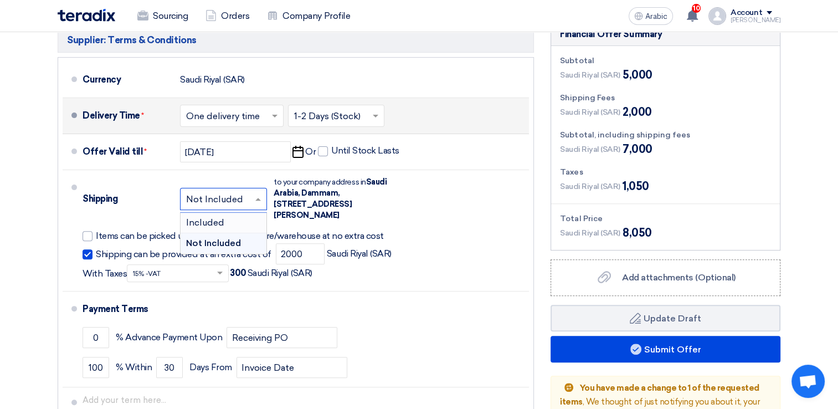
click at [240, 219] on div "Included" at bounding box center [224, 223] width 86 height 20
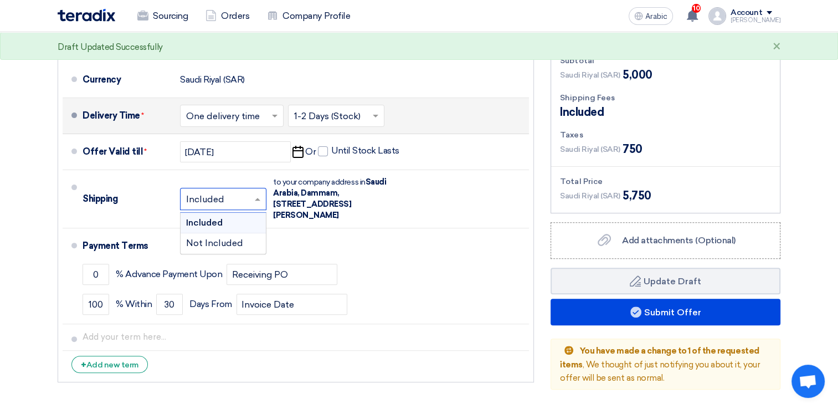
click at [254, 197] on span at bounding box center [259, 198] width 14 height 11
click at [253, 246] on div "Not Included" at bounding box center [223, 243] width 85 height 20
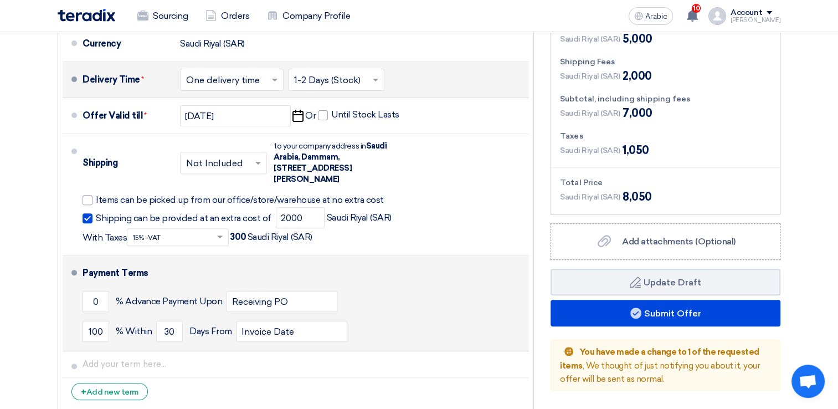
scroll to position [388, 0]
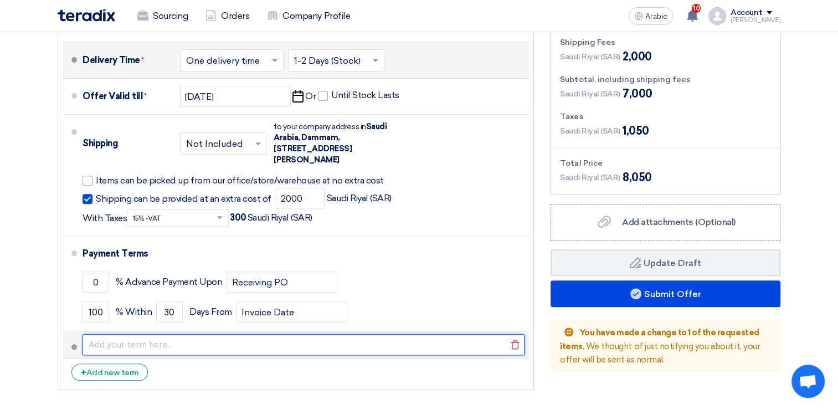
click at [147, 342] on input "text" at bounding box center [304, 344] width 442 height 21
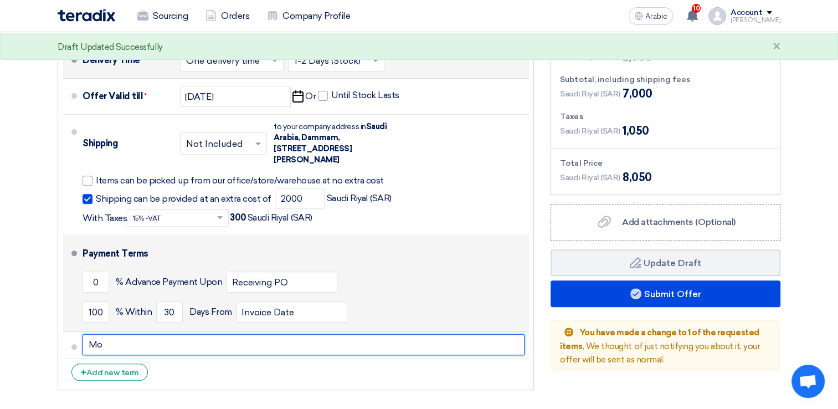
type input "M"
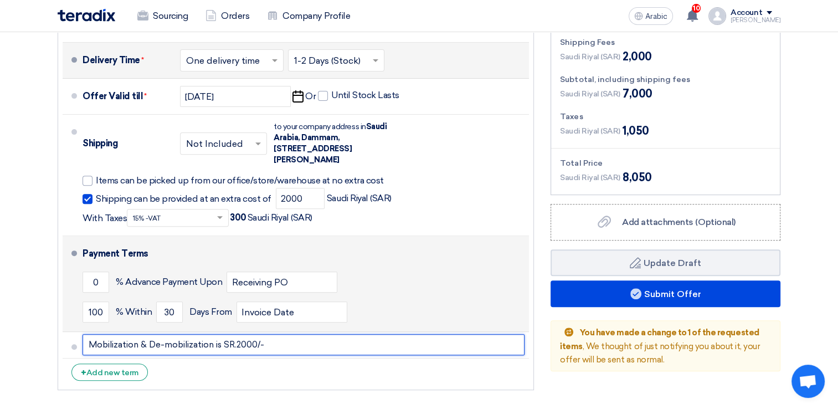
type input "Mobilization & De-mobilization is SR.2000/-"
click at [551, 249] on button "Draft Update Draft" at bounding box center [666, 262] width 230 height 27
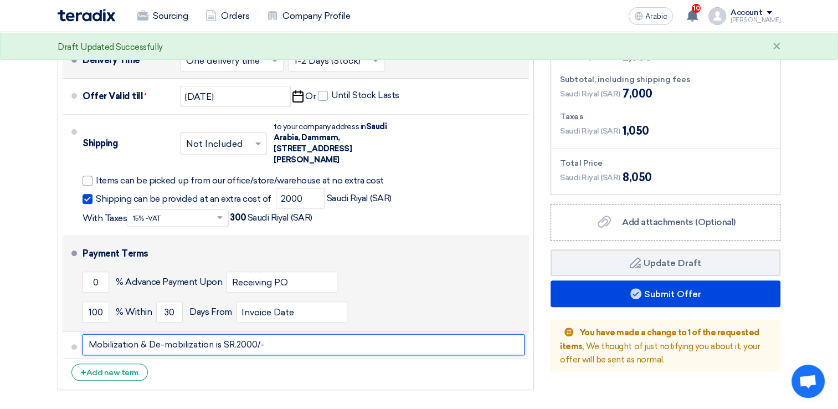
click at [551, 249] on button "Draft Update Draft" at bounding box center [666, 262] width 230 height 27
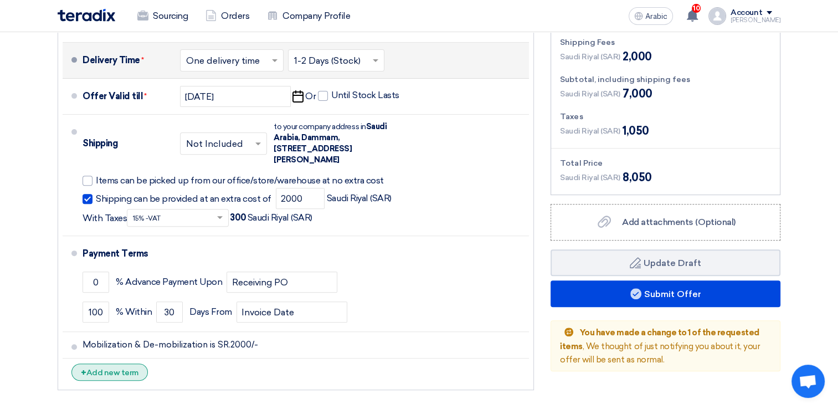
click at [115, 370] on font "Add new term" at bounding box center [112, 372] width 52 height 9
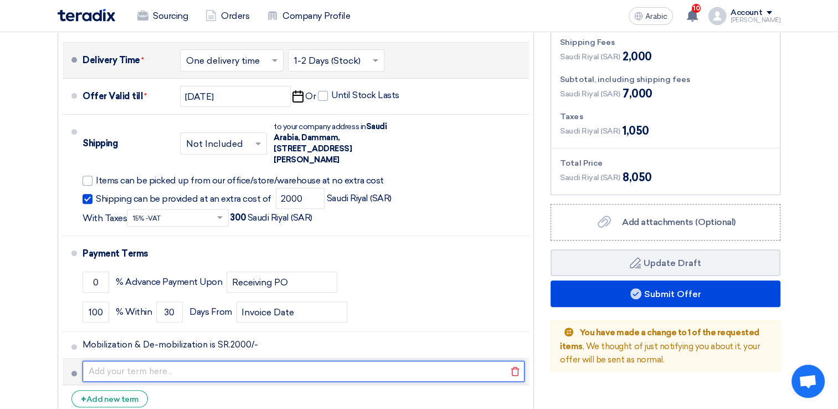
click at [115, 370] on input "text" at bounding box center [304, 371] width 442 height 21
click at [215, 368] on input "Job completion Takes Minimum 2 days. Daily Rate is Applicable only." at bounding box center [304, 371] width 442 height 21
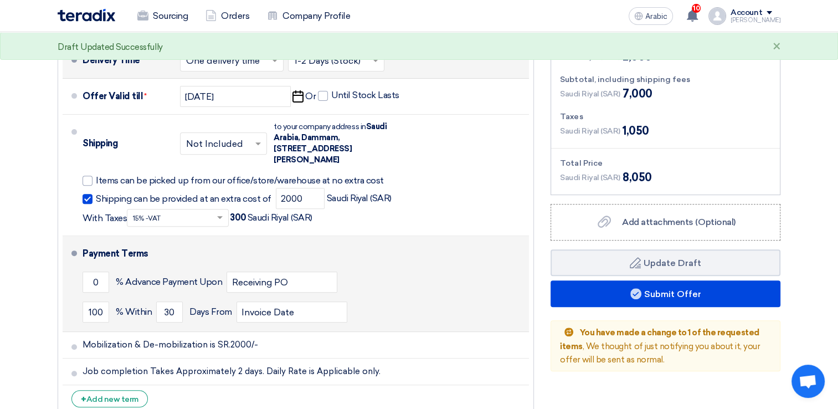
click at [451, 282] on div "0 % Advance Payment Upon Receiving PO" at bounding box center [304, 282] width 442 height 30
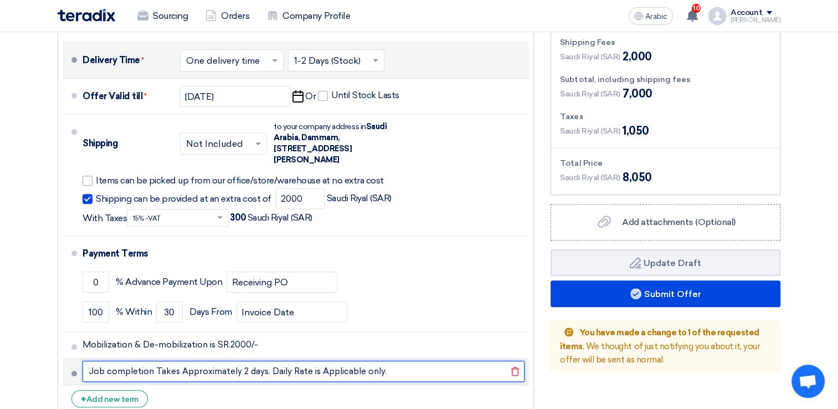
drag, startPoint x: 384, startPoint y: 369, endPoint x: 266, endPoint y: 369, distance: 118.5
click at [266, 369] on input "Job completion Takes Approximately 2 days. Daily Rate is Applicable only." at bounding box center [304, 371] width 442 height 21
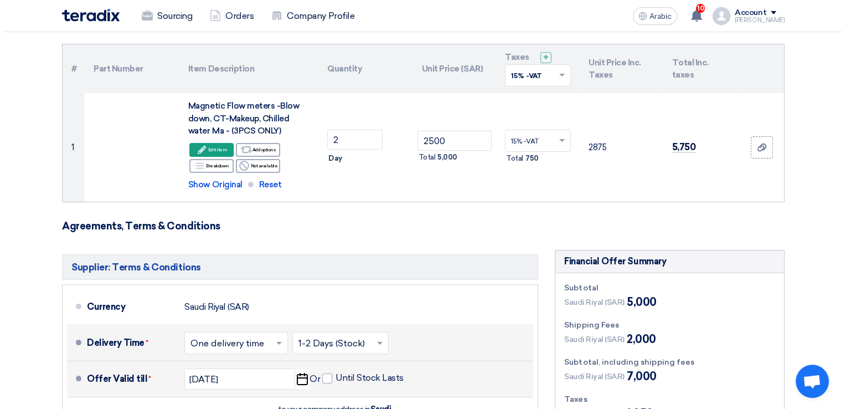
scroll to position [55, 0]
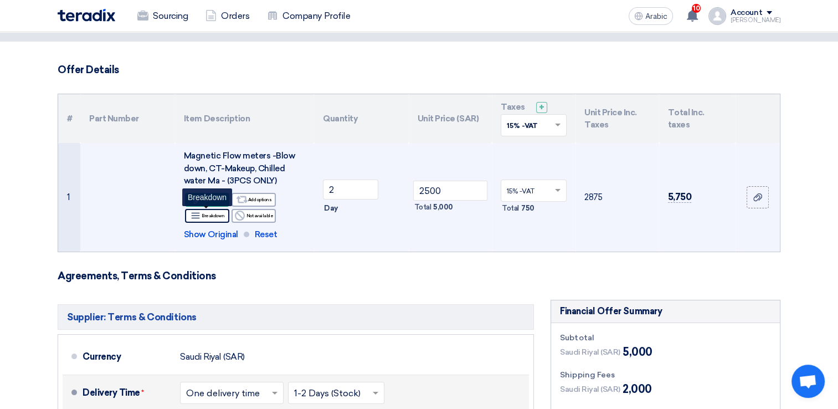
type input "Job completion Takes Approximately 2 days. Only Daily Rates are applicable."
click at [215, 218] on font "Breakdown" at bounding box center [213, 215] width 23 height 9
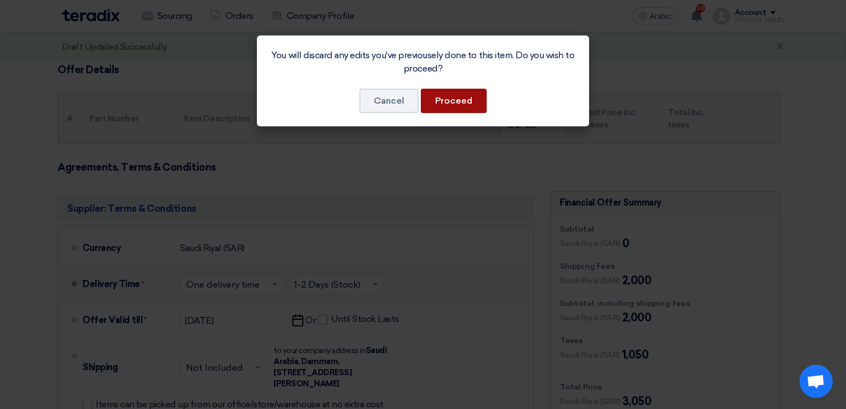
click at [445, 106] on button "Proceed" at bounding box center [454, 101] width 66 height 24
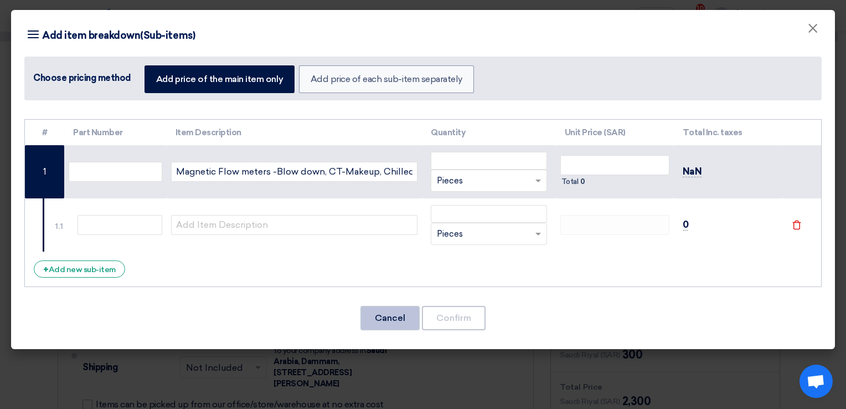
click at [394, 325] on button "Cancel" at bounding box center [390, 318] width 59 height 24
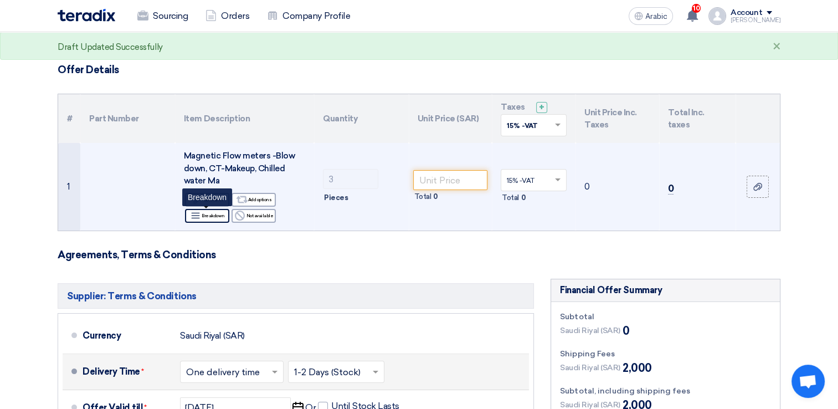
click at [210, 216] on font "Breakdown" at bounding box center [213, 215] width 23 height 9
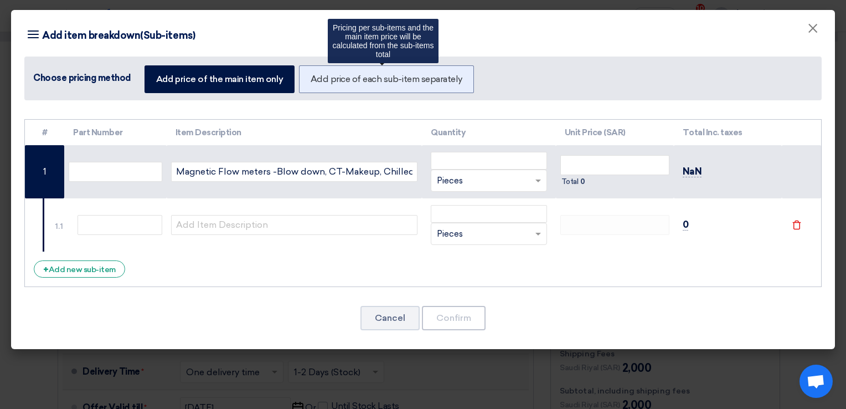
click at [355, 79] on font "Add price of each sub-item separately" at bounding box center [387, 79] width 152 height 11
click at [318, 79] on input "Add price of each sub-item separately" at bounding box center [314, 78] width 7 height 7
radio input "true"
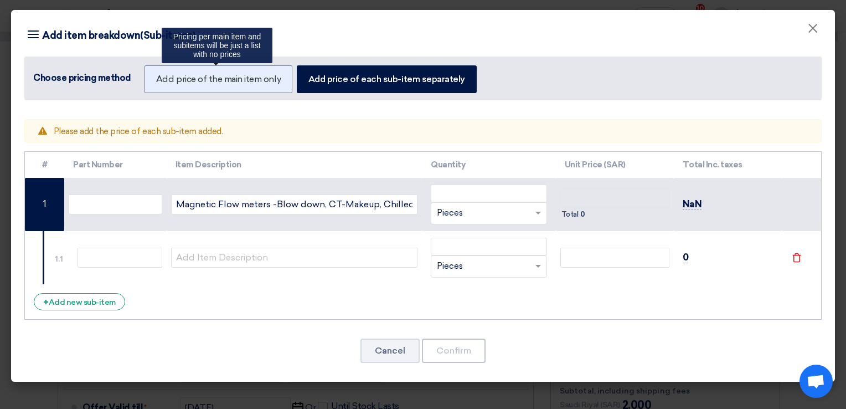
click at [179, 72] on label "Add price of the main item only" at bounding box center [219, 79] width 148 height 28
click at [163, 75] on input "Add price of the main item only" at bounding box center [159, 78] width 7 height 7
radio input "true"
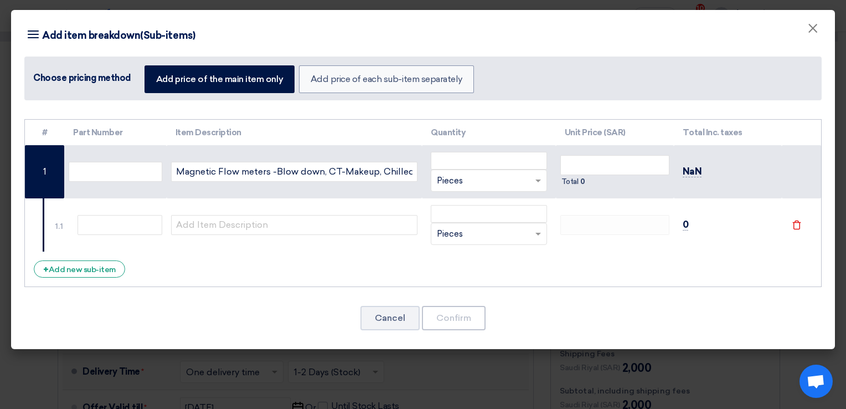
click at [354, 296] on div "# Part Number Item Description Quantity Unit Price (SAR) Total Inc. taxes ×" at bounding box center [423, 232] width 824 height 236
click at [392, 318] on button "Cancel" at bounding box center [390, 318] width 59 height 24
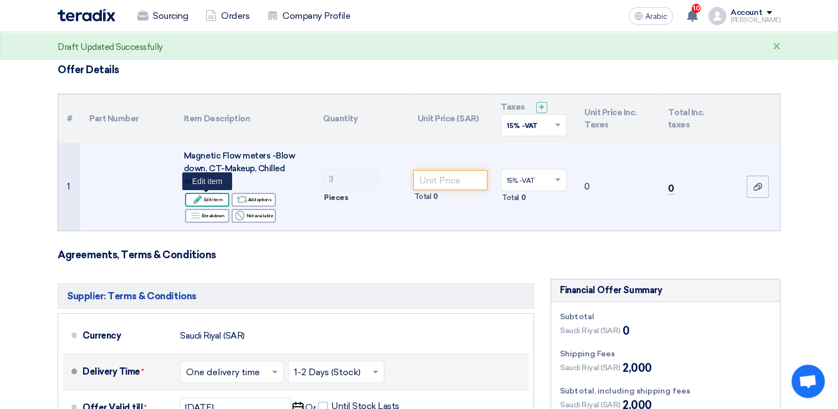
click at [208, 200] on font "Edit item" at bounding box center [213, 199] width 19 height 9
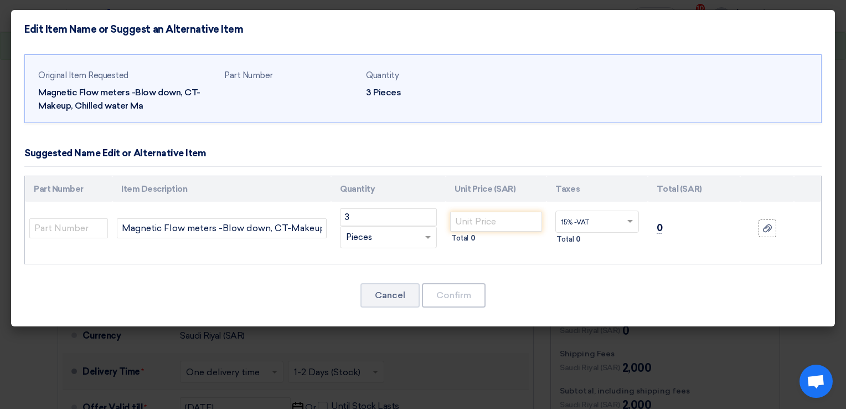
click at [378, 234] on div "RFQ_STEP1. ITEMS.2.TYPE_PLACEHOLDER × Pieces" at bounding box center [382, 237] width 82 height 13
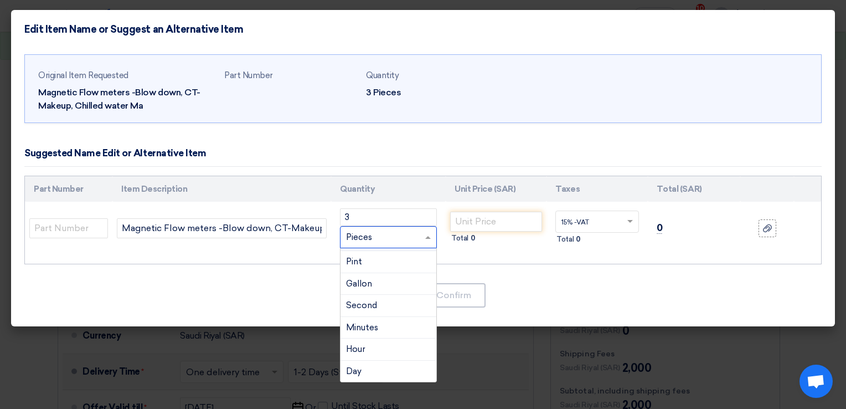
scroll to position [665, 0]
click at [362, 352] on div "Day" at bounding box center [389, 360] width 96 height 22
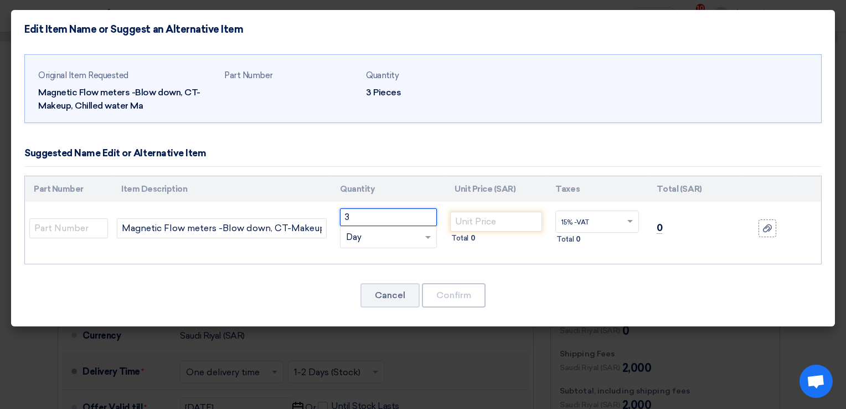
click at [372, 214] on input "3" at bounding box center [388, 217] width 97 height 18
type input "2"
click at [456, 224] on input "number" at bounding box center [496, 222] width 92 height 20
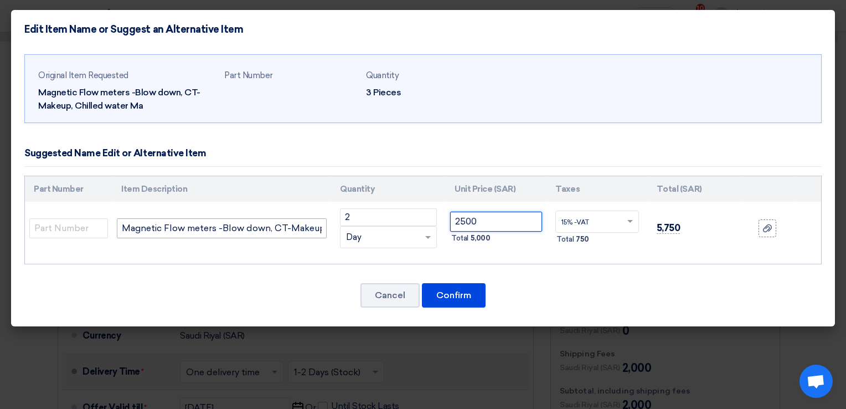
type input "2500"
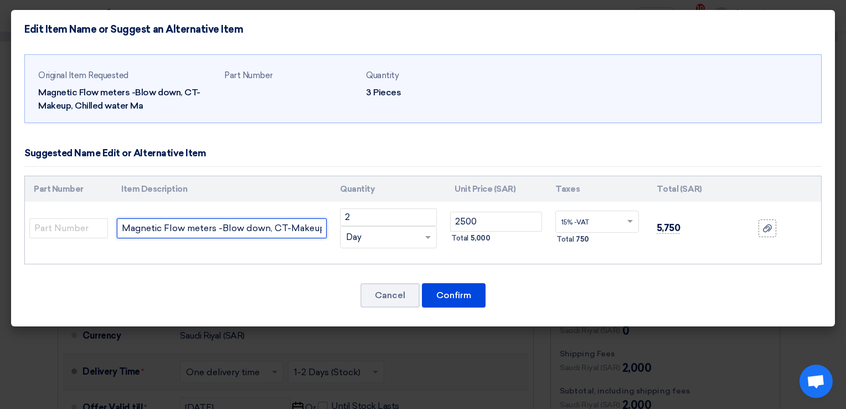
click at [325, 228] on input "Magnetic Flow meters -Blow down, CT-Makeup, Chilled water Ma" at bounding box center [222, 228] width 210 height 20
click at [323, 225] on input "Magnetic Flow meters -Blow down, CT-Makeup, Chilled water Ma" at bounding box center [222, 228] width 210 height 20
click at [215, 229] on input "Magnetic Flow meters -Blow down, CT-Makeup, Chilled water Ma" at bounding box center [222, 228] width 210 height 20
type input "Magnetic Flow meters (3PCS Only) -Blow down, CT-Makeup, Chilled water Ma"
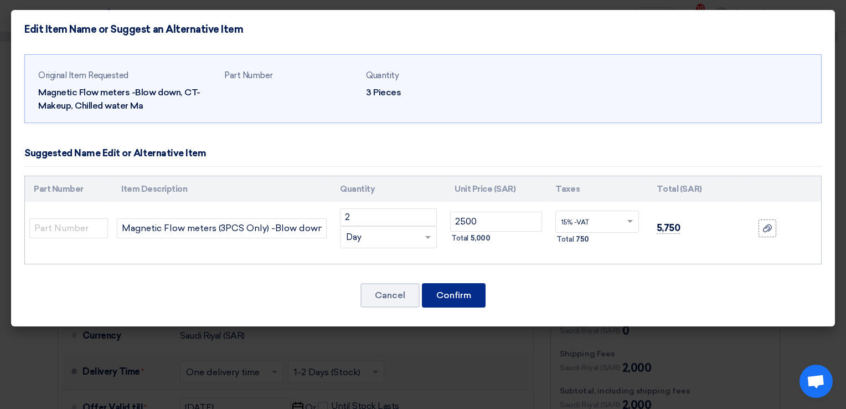
click at [476, 299] on button "Confirm" at bounding box center [454, 295] width 64 height 24
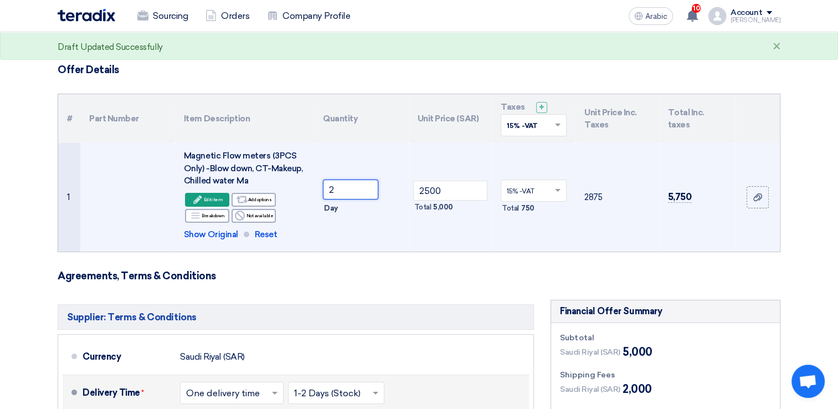
click at [346, 191] on input "2" at bounding box center [350, 189] width 55 height 20
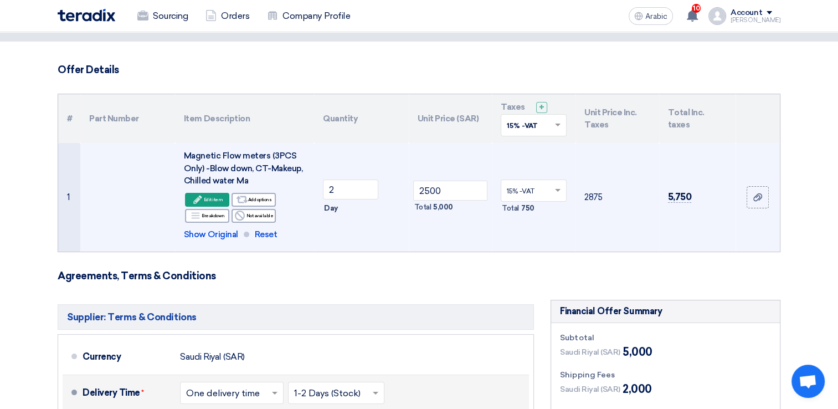
click at [336, 210] on span "Day" at bounding box center [331, 208] width 14 height 11
click at [219, 196] on font "Edit item" at bounding box center [213, 199] width 19 height 9
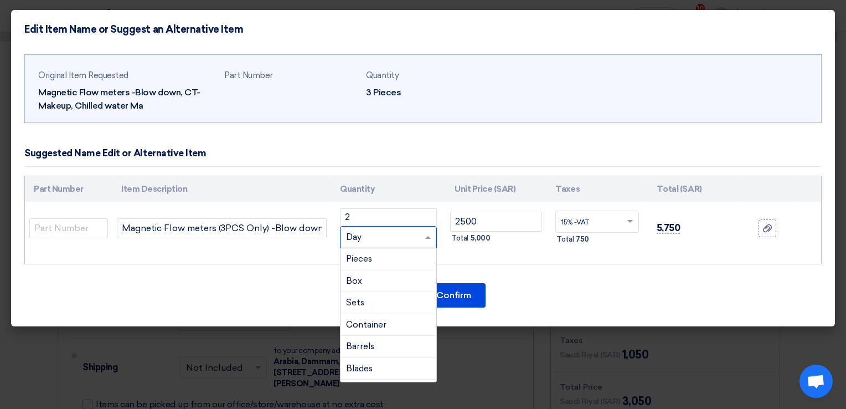
click at [409, 238] on div "RFQ_STEP1. ITEMS.2.TYPE_PLACEHOLDER × Day" at bounding box center [382, 237] width 82 height 13
click at [244, 228] on input "Magnetic Flow meters (3PCS Only) -Blow down, CT-Makeup, Chilled water Ma" at bounding box center [222, 228] width 210 height 20
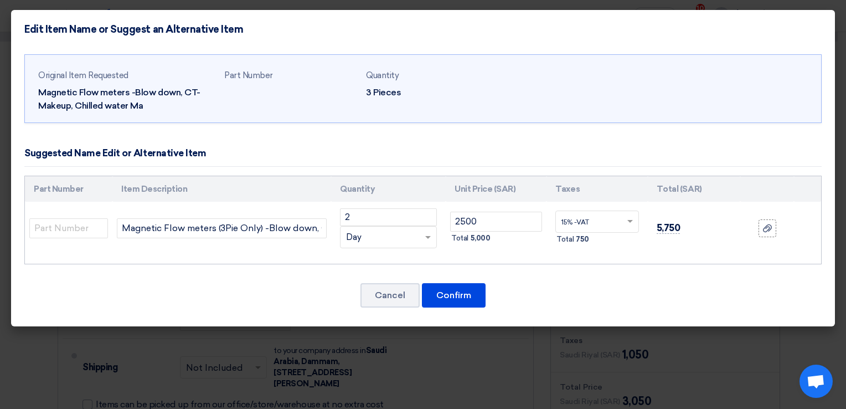
click at [392, 241] on div "RFQ_STEP1. ITEMS.2.TYPE_PLACEHOLDER × Day" at bounding box center [382, 237] width 82 height 13
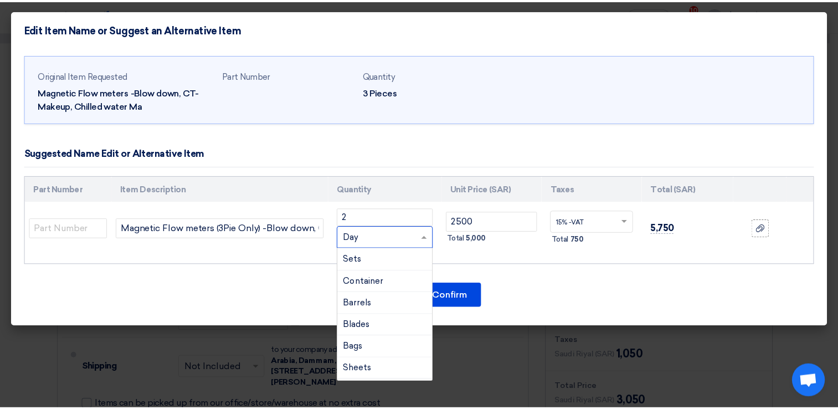
scroll to position [0, 0]
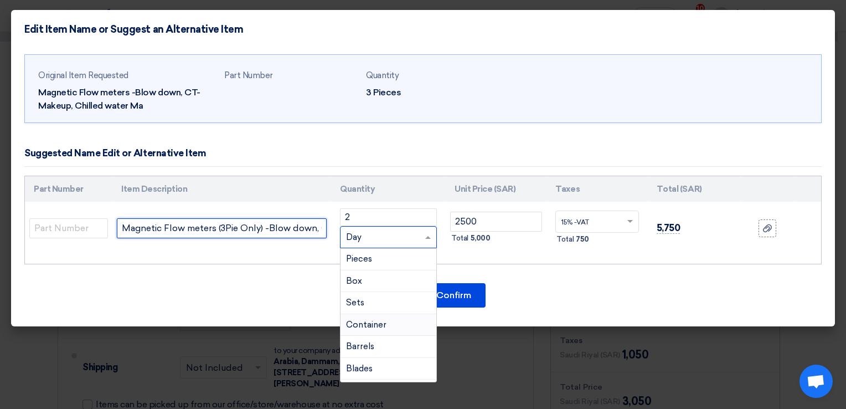
click at [239, 229] on input "Magnetic Flow meters (3Pie Only) -Blow down, CT-Makeup, Chilled water Ma" at bounding box center [222, 228] width 210 height 20
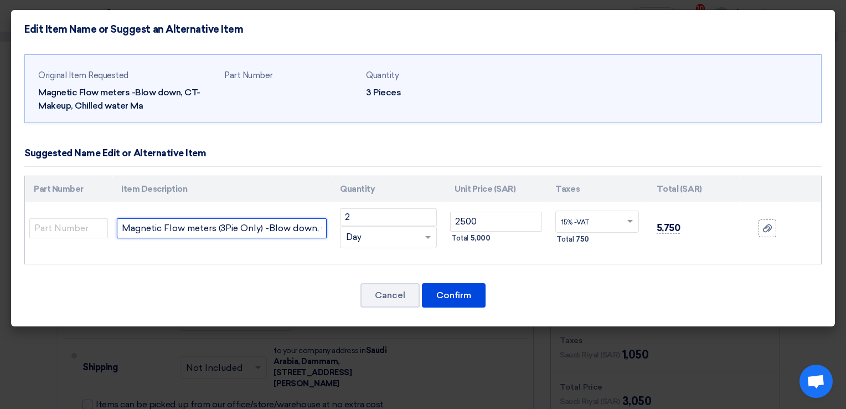
drag, startPoint x: 238, startPoint y: 229, endPoint x: 237, endPoint y: 239, distance: 10.5
click at [238, 229] on input "Magnetic Flow meters (3Pie Only) -Blow down, CT-Makeup, Chilled water Ma" at bounding box center [222, 228] width 210 height 20
type input "Magnetic Flow meters (3Pieces Only) -Blow down, CT-Makeup, Chilled water Ma"
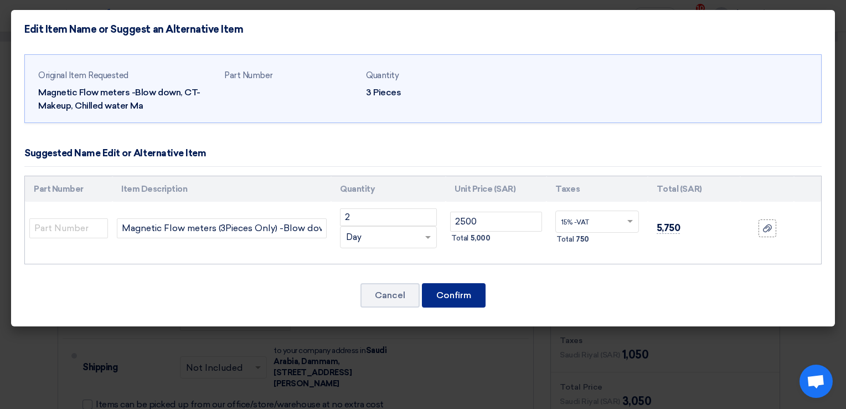
click at [470, 298] on button "Confirm" at bounding box center [454, 295] width 64 height 24
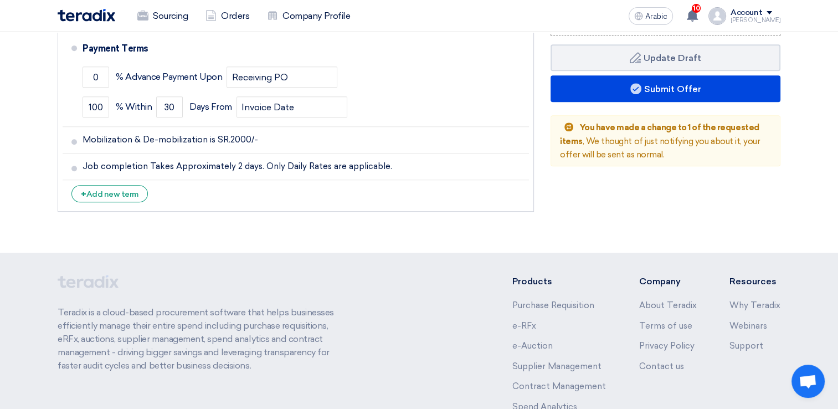
scroll to position [665, 0]
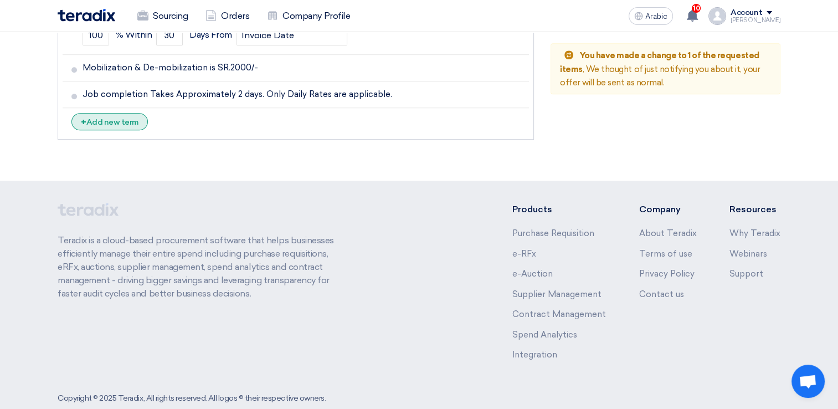
click at [112, 117] on font "Add new term" at bounding box center [112, 121] width 52 height 9
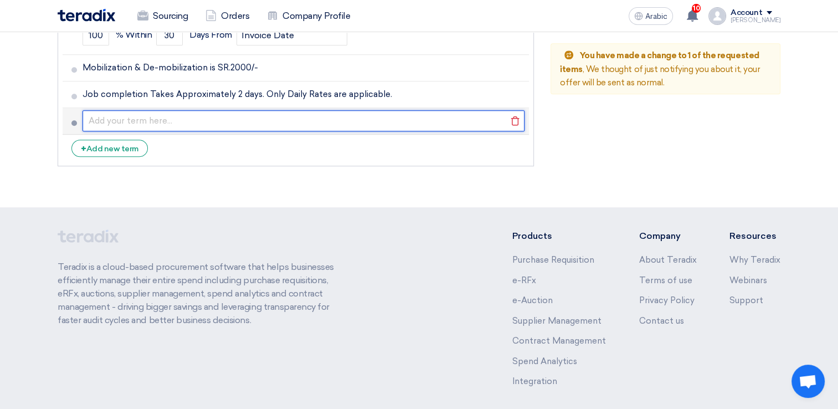
click at [266, 120] on input "text" at bounding box center [304, 120] width 442 height 21
type input "F"
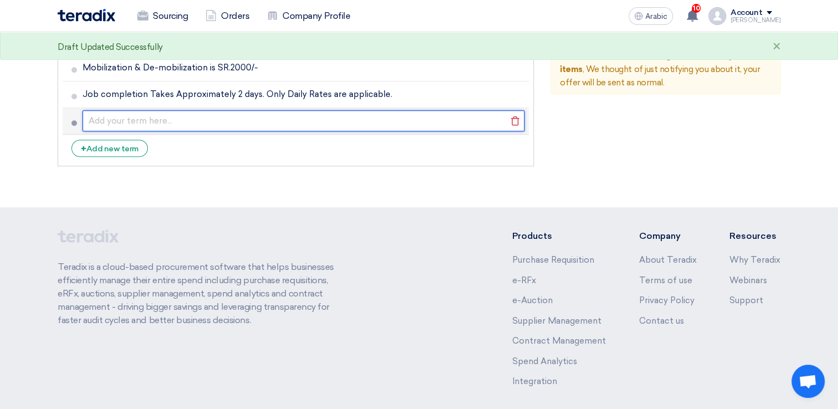
paste input "The above mention price for Onsite Services. • The quoted price do not include …"
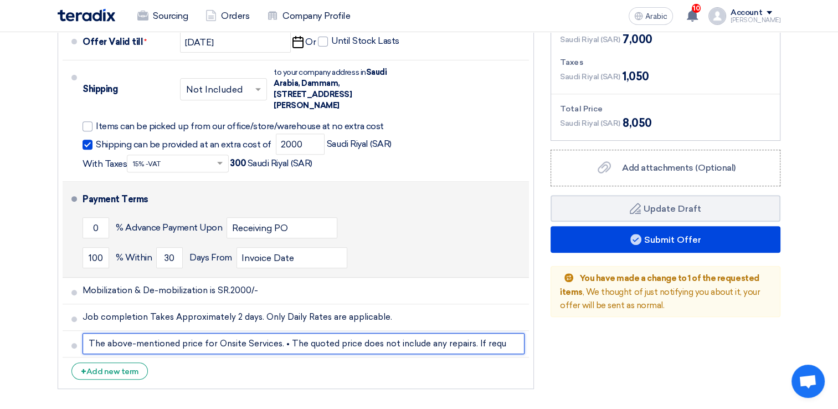
scroll to position [443, 0]
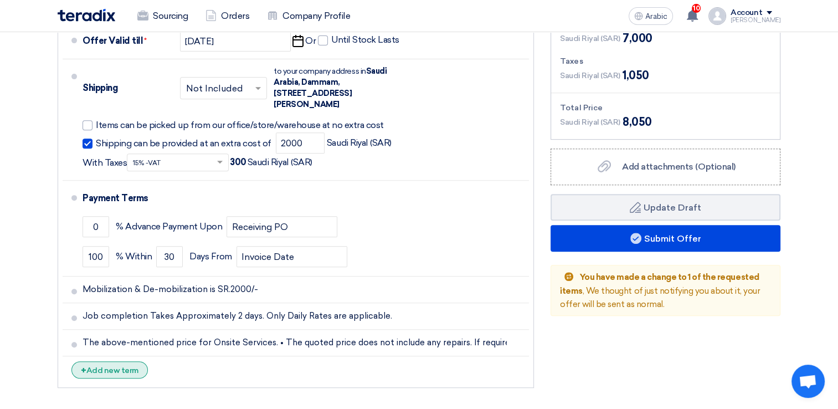
click at [107, 371] on font "Add new term" at bounding box center [112, 370] width 52 height 9
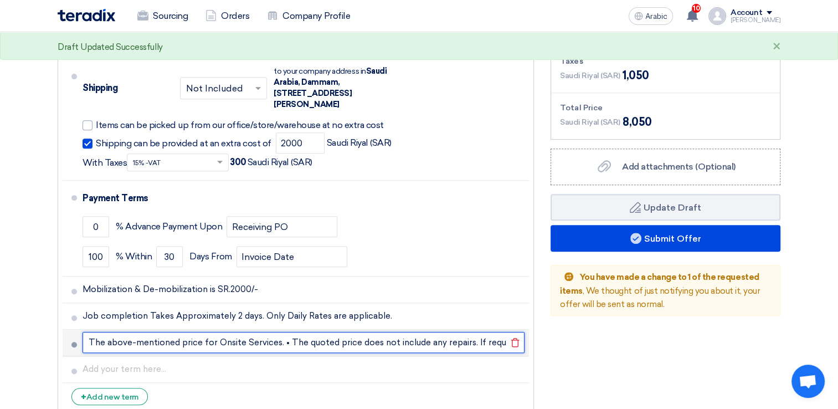
click at [286, 342] on input "The above-mentioned price for Onsite Services. • The quoted price does not incl…" at bounding box center [304, 342] width 442 height 21
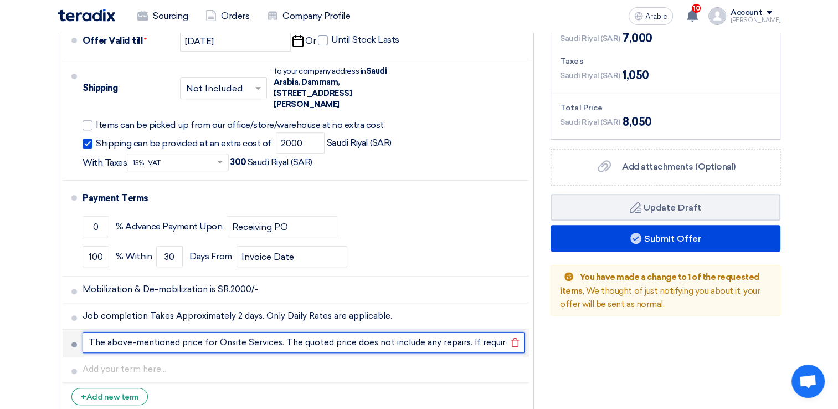
click at [456, 340] on input "The above-mentioned price for Onsite Services. The quoted price does not includ…" at bounding box center [304, 342] width 442 height 21
type input "The above-mentioned price for Onsite Services. The quoted price does not includ…"
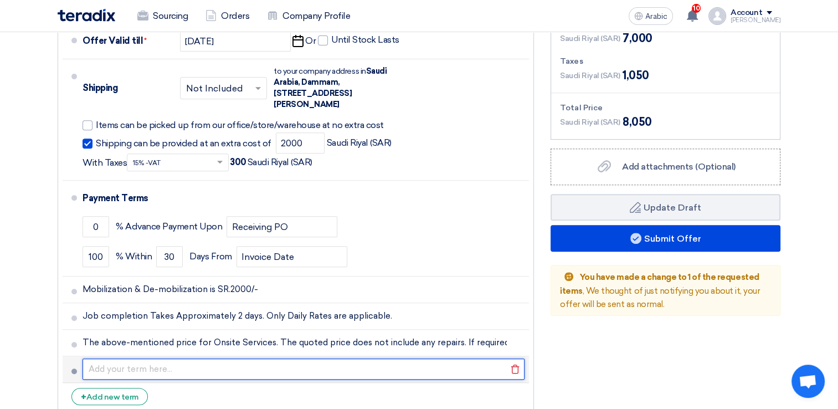
click at [339, 371] on input "text" at bounding box center [304, 368] width 442 height 21
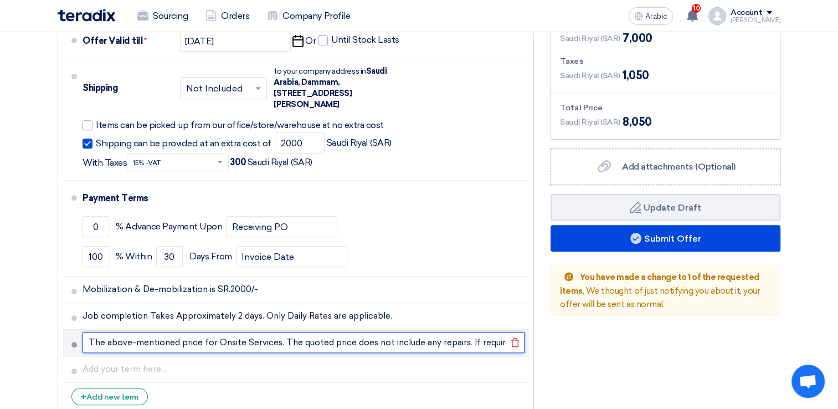
click at [385, 336] on input "The above-mentioned price for Onsite Services. The quoted price does not includ…" at bounding box center [304, 342] width 442 height 21
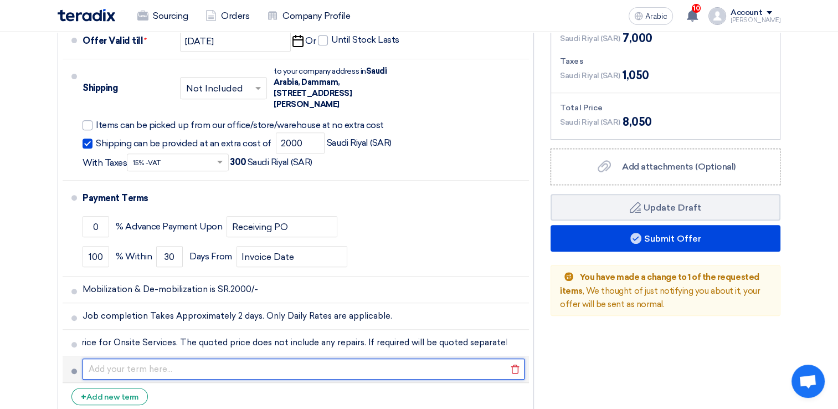
click at [280, 371] on input "text" at bounding box center [304, 368] width 442 height 21
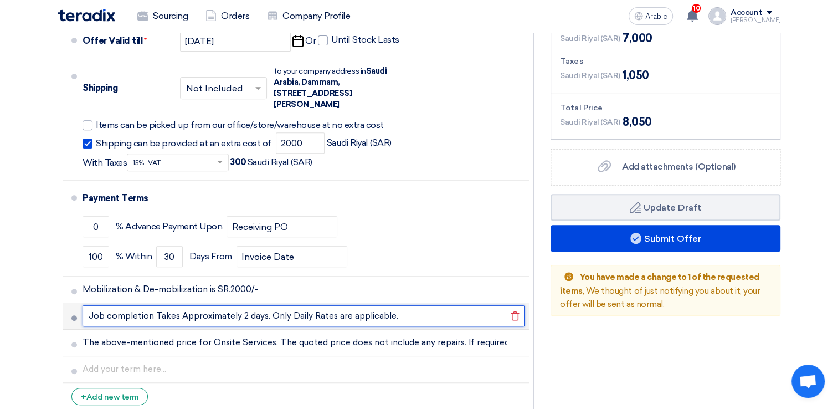
click at [153, 314] on input "Job completion Takes Approximately 2 days. Only Daily Rates are applicable." at bounding box center [304, 315] width 442 height 21
click at [234, 317] on input "Job completion Takes Approximately 2 days. Only Daily Rates are applicable." at bounding box center [304, 315] width 442 height 21
click at [401, 316] on input "Job completion Estimation 2 days. Only Daily Rates are applicable." at bounding box center [304, 315] width 442 height 21
type input "Job completion Estimation 2 days. Only Daily Rates are applicable."
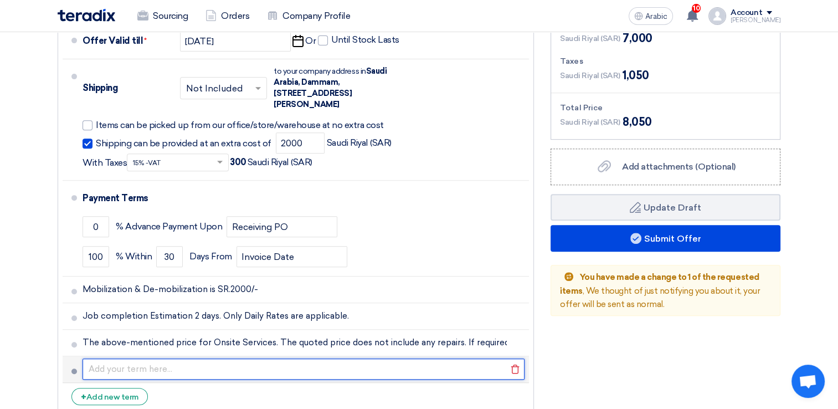
click at [197, 364] on input "text" at bounding box center [304, 368] width 442 height 21
click at [160, 371] on input "text" at bounding box center [304, 368] width 442 height 21
paste input "All personal & safety equipment in. PPE required for assigned job."
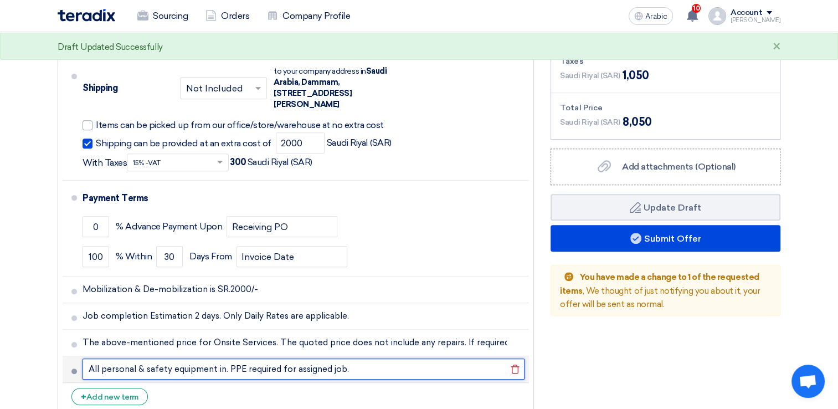
click at [226, 369] on input "All personal & safety equipment in. PPE required for assigned job." at bounding box center [304, 368] width 442 height 21
click at [360, 369] on input "All personal & safety equipment, PPE required for assigned job." at bounding box center [304, 368] width 442 height 21
type input "All personal & safety equipment, PPE required for assigned job under APEX Scope"
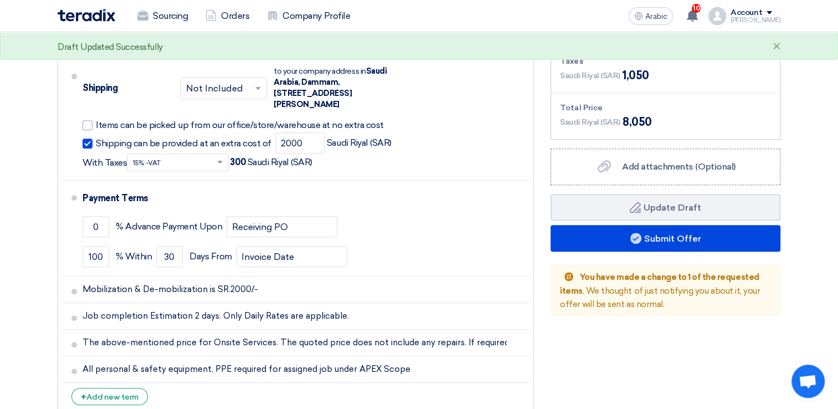
click at [200, 394] on li "+ Add new term" at bounding box center [296, 396] width 466 height 27
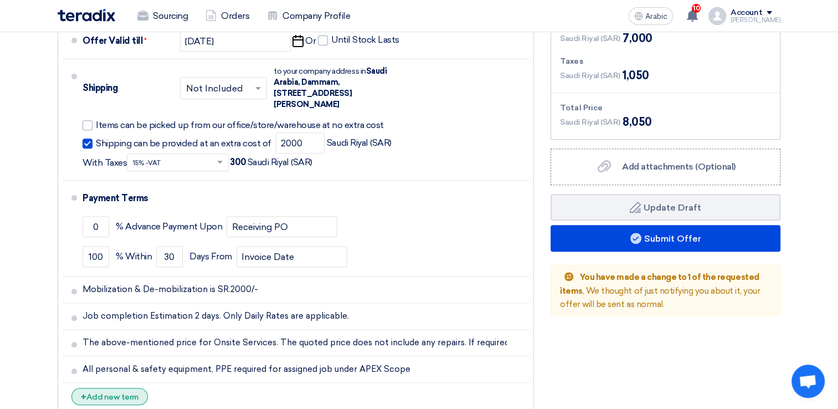
click at [133, 397] on font "Add new term" at bounding box center [112, 396] width 52 height 9
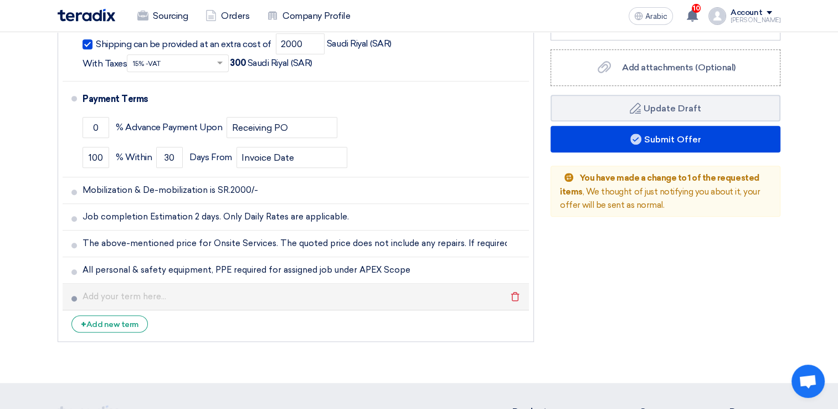
scroll to position [554, 0]
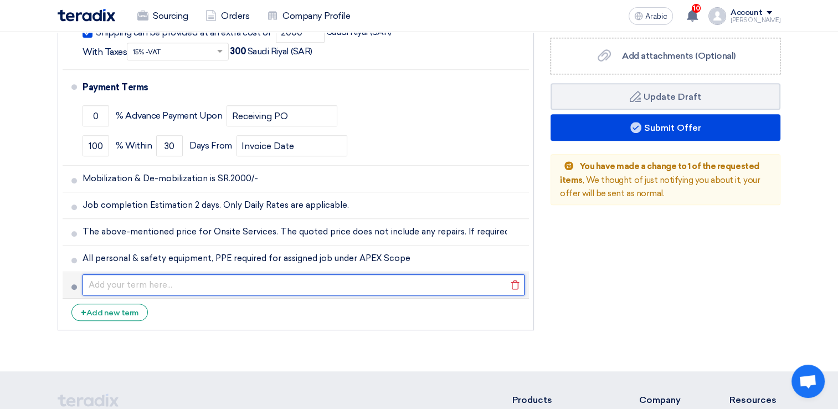
click at [144, 283] on input "text" at bounding box center [304, 284] width 442 height 21
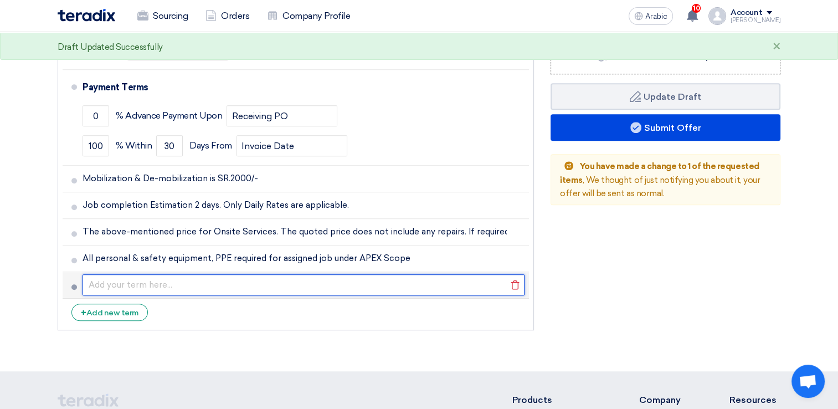
paste input "Lifting and scaffolding and easy to access the flowmeter."
drag, startPoint x: 89, startPoint y: 282, endPoint x: 89, endPoint y: 289, distance: 6.1
click at [89, 282] on input "Lifting and scaffolding and easy to access the flowmeter." at bounding box center [304, 284] width 442 height 21
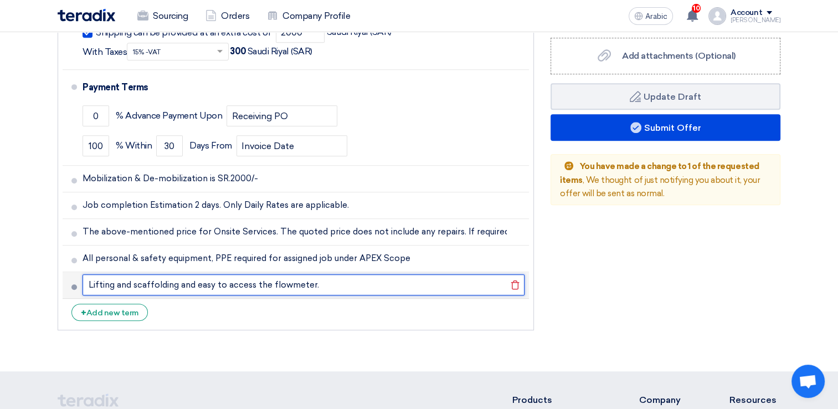
click at [318, 281] on input "Lifting and scaffolding and easy to access the flowmeter." at bounding box center [304, 284] width 442 height 21
drag, startPoint x: 319, startPoint y: 282, endPoint x: 325, endPoint y: 295, distance: 13.4
click at [319, 282] on input "Lifting and scaffolding and easy to access the flowmeter. - STOM Scope" at bounding box center [304, 284] width 442 height 21
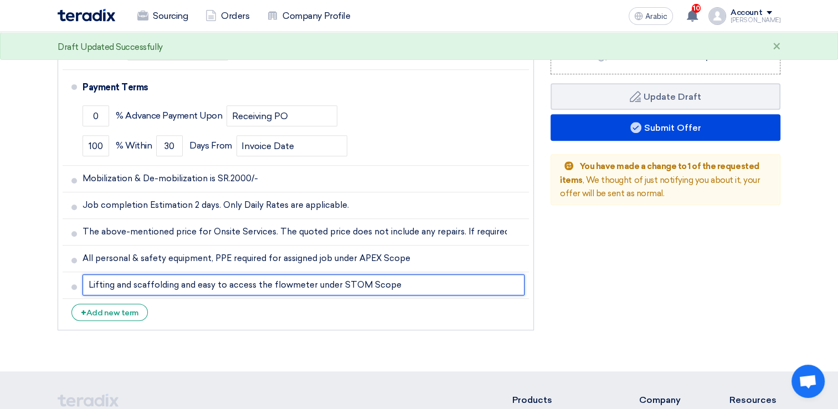
type input "Lifting and scaffolding and easy to access the flowmeter under STOM Scope"
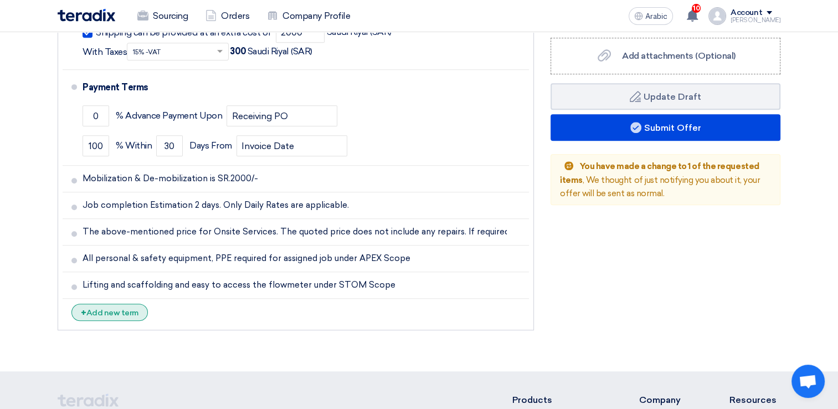
click at [124, 311] on font "Add new term" at bounding box center [112, 312] width 52 height 9
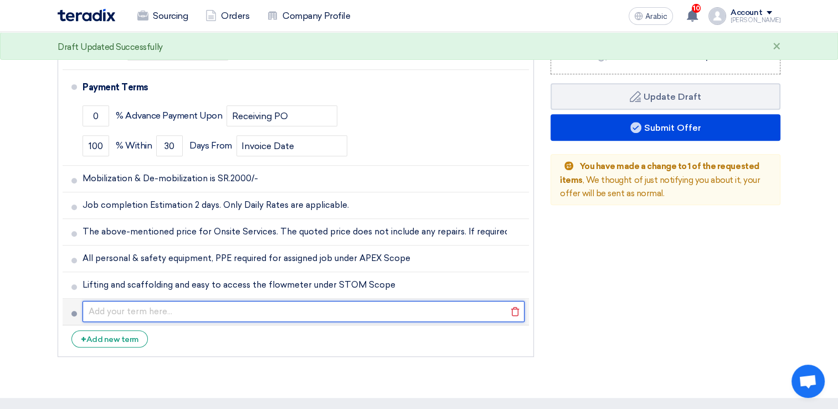
paste input "Gate Pass and work Permit under client scope."
drag, startPoint x: 241, startPoint y: 313, endPoint x: 239, endPoint y: 320, distance: 7.0
click at [240, 316] on input "Gate Pass and work Permit under client scope." at bounding box center [304, 311] width 442 height 21
click at [244, 311] on input "Gate Pass and work Permit under client scope." at bounding box center [304, 311] width 442 height 21
click at [244, 308] on input "Gate Pass and work Permit under client scope." at bounding box center [304, 311] width 442 height 21
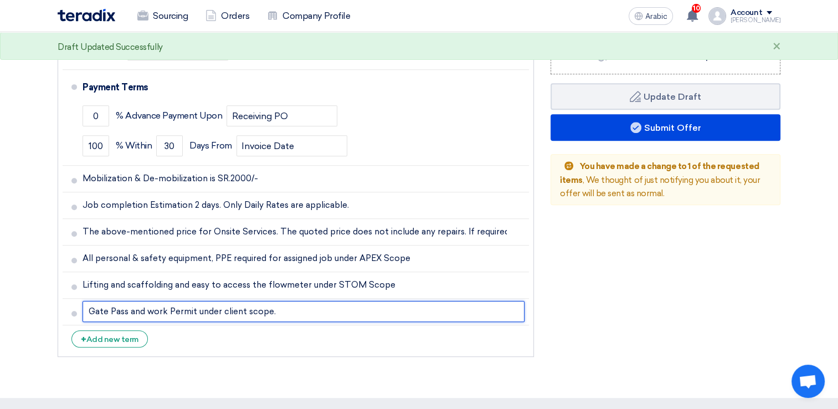
drag, startPoint x: 243, startPoint y: 311, endPoint x: 237, endPoint y: 325, distance: 14.9
click at [243, 312] on input "Gate Pass and work Permit under client scope." at bounding box center [304, 311] width 442 height 21
type input "Gate Pass and work Permit under STOM scope."
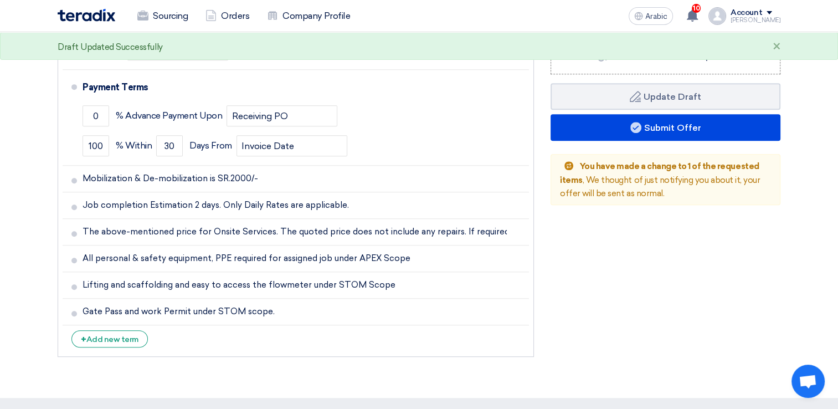
click at [344, 344] on li "+ Add new term" at bounding box center [296, 338] width 466 height 27
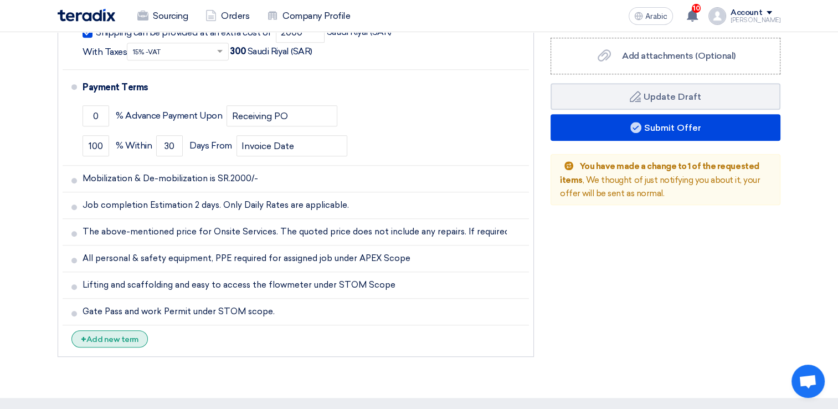
click at [94, 335] on font "Add new term" at bounding box center [112, 339] width 52 height 9
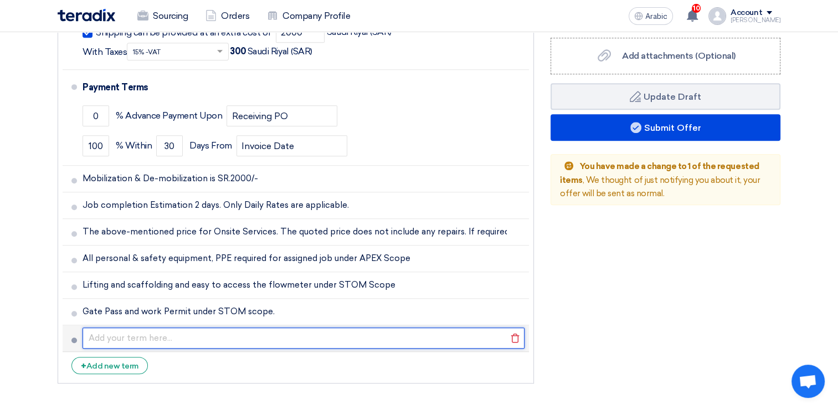
click at [105, 333] on input "text" at bounding box center [304, 337] width 442 height 21
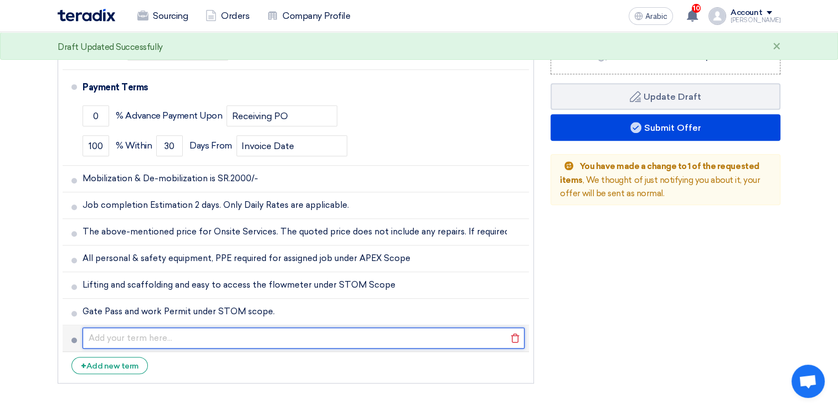
paste input "Should provide one person to assign to guide location of flowmeter."
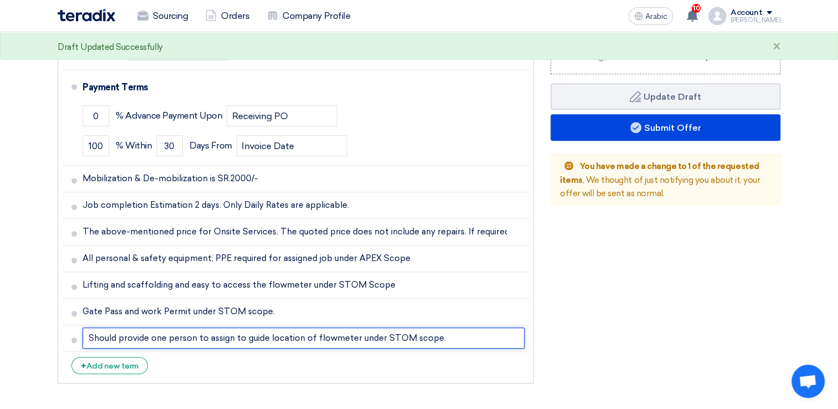
type input "Should provide one person to assign to guide location of flowmeter under STOM s…"
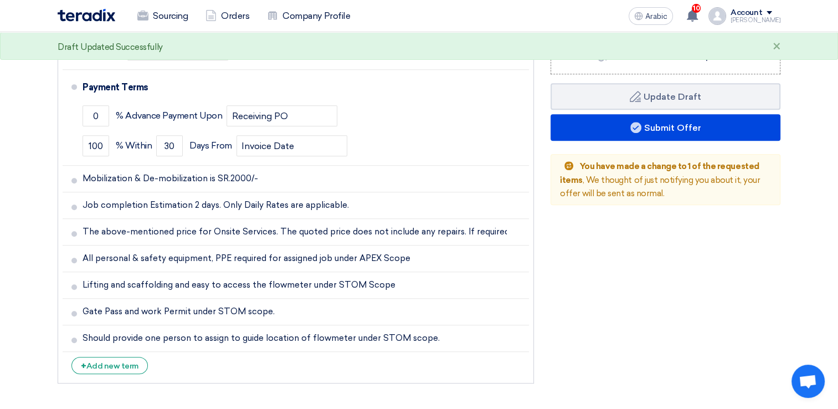
click at [326, 374] on li "+ Add new term" at bounding box center [296, 365] width 466 height 27
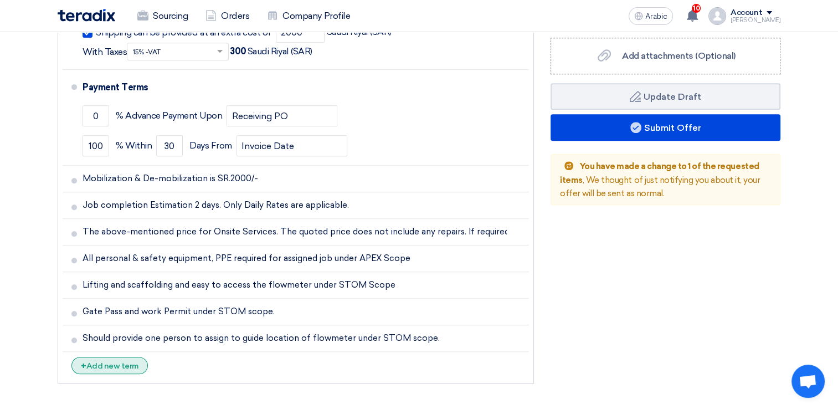
click at [117, 362] on font "Add new term" at bounding box center [112, 365] width 52 height 9
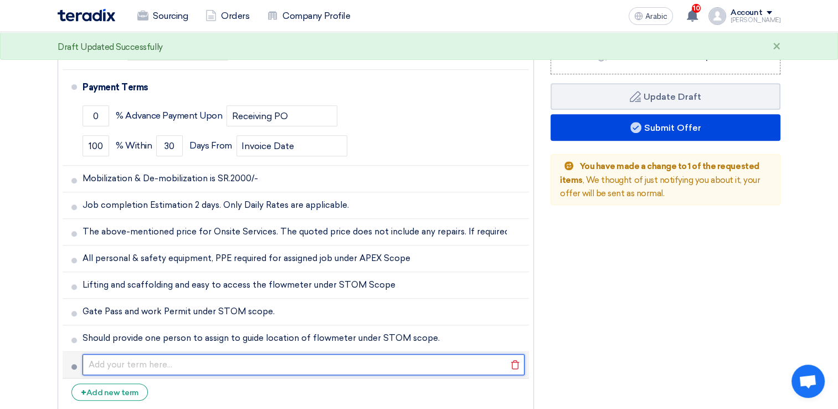
paste input "MTE to Provide well trained certified technician to perform job."
click at [106, 361] on input "MTE to Provide well trained certified technician to perform job." at bounding box center [304, 364] width 442 height 21
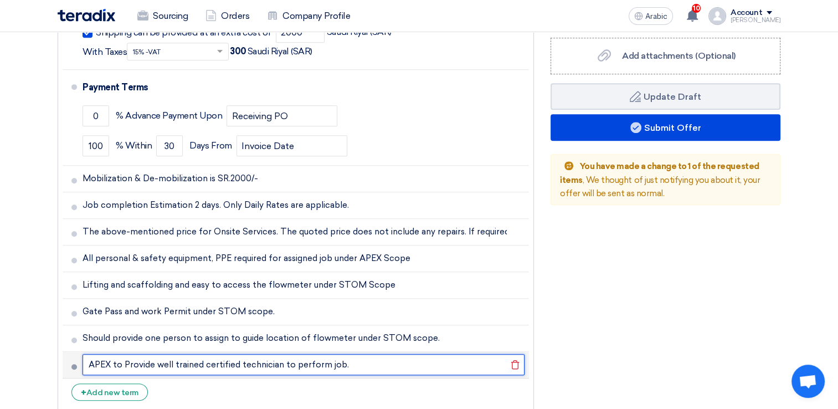
click at [358, 362] on input "APEX to Provide well trained certified technician to perform job." at bounding box center [304, 364] width 442 height 21
type input "APEX to Provide well trained certified technician to perform job."
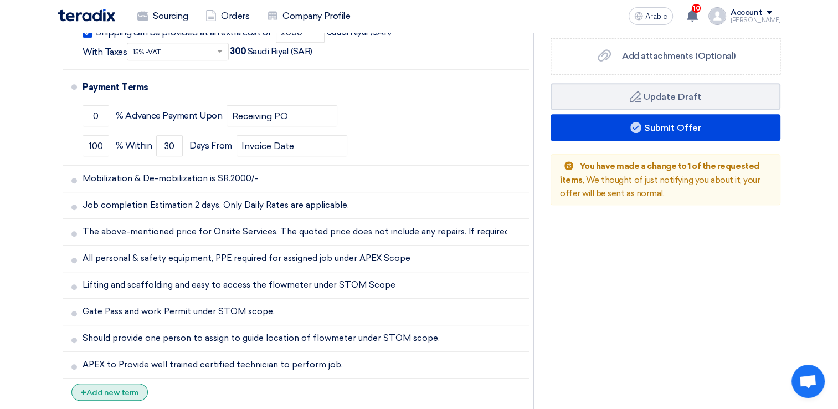
click at [125, 391] on font "Add new term" at bounding box center [112, 392] width 52 height 9
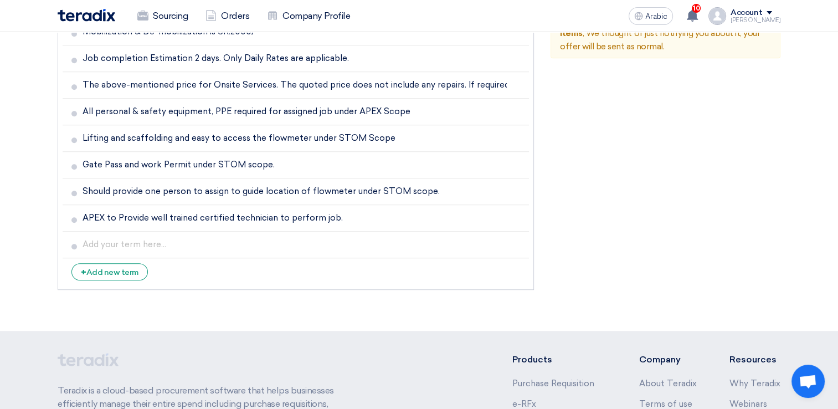
scroll to position [665, 0]
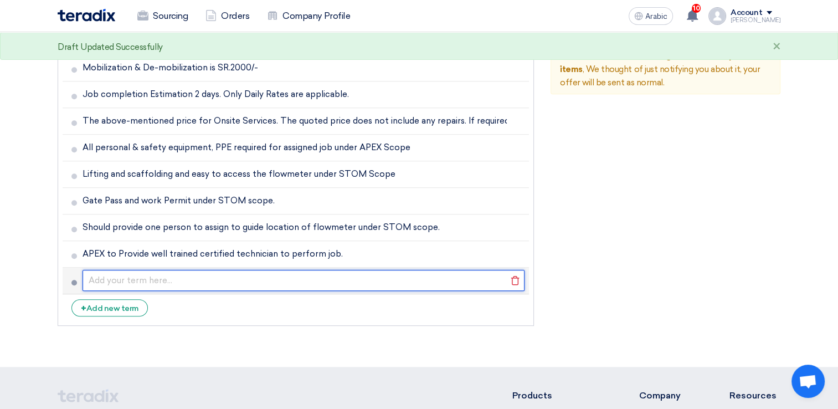
click at [115, 282] on input "text" at bounding box center [304, 280] width 442 height 21
paste input "MT enterprises will report to the site on the agreed start date."
click at [104, 280] on input "MT enterprises will report to the site on the agreed start date." at bounding box center [304, 280] width 442 height 21
click at [151, 280] on input "MT enterprises will report to the site on the agreed start date." at bounding box center [304, 280] width 442 height 21
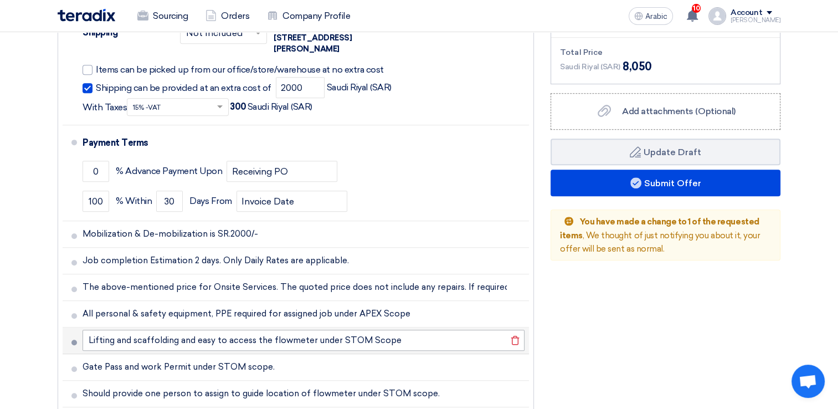
scroll to position [554, 0]
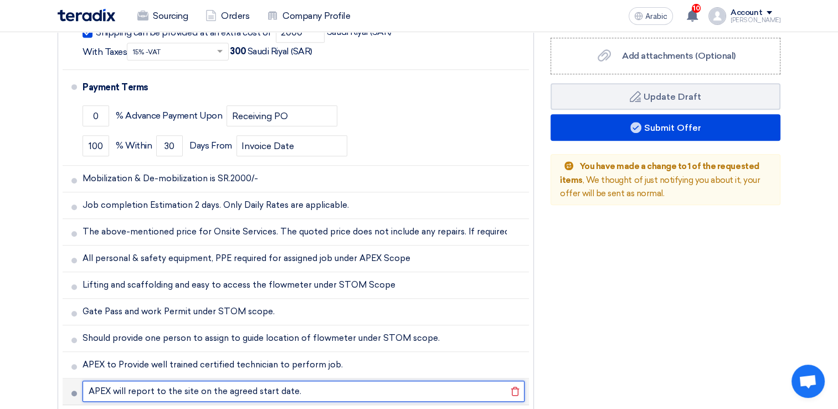
click at [331, 391] on input "APEX will report to the site on the agreed start date." at bounding box center [304, 390] width 442 height 21
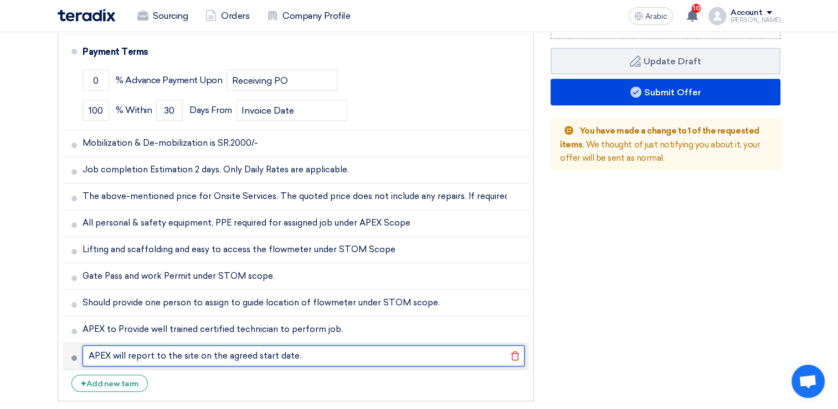
scroll to position [609, 0]
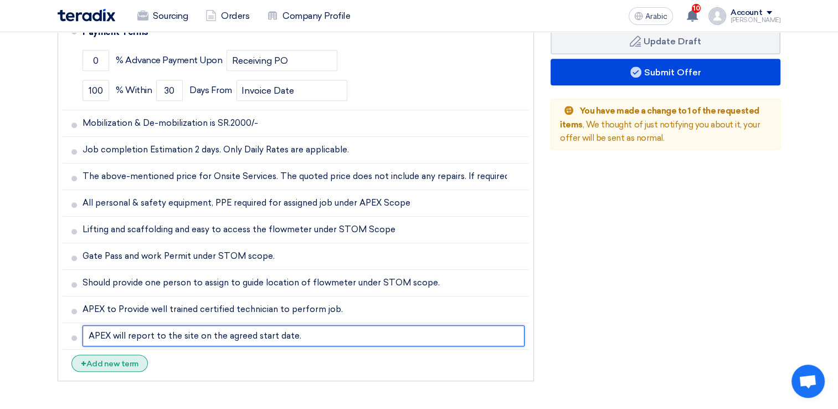
type input "APEX will report to the site on the agreed start date."
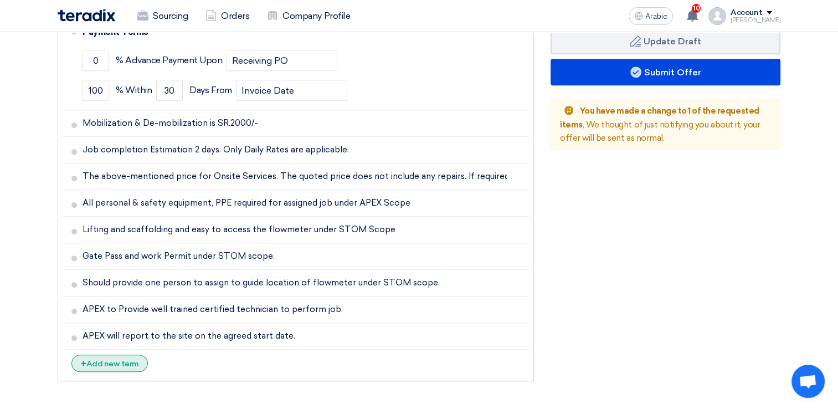
click at [124, 362] on font "Add new term" at bounding box center [112, 363] width 52 height 9
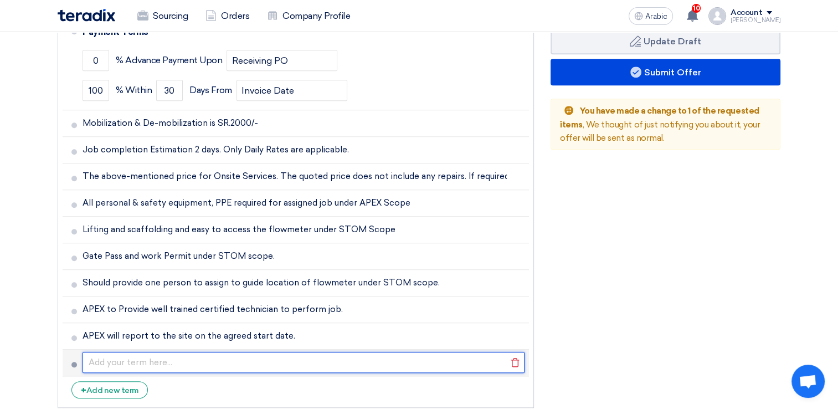
click at [170, 362] on input "text" at bounding box center [304, 362] width 442 height 21
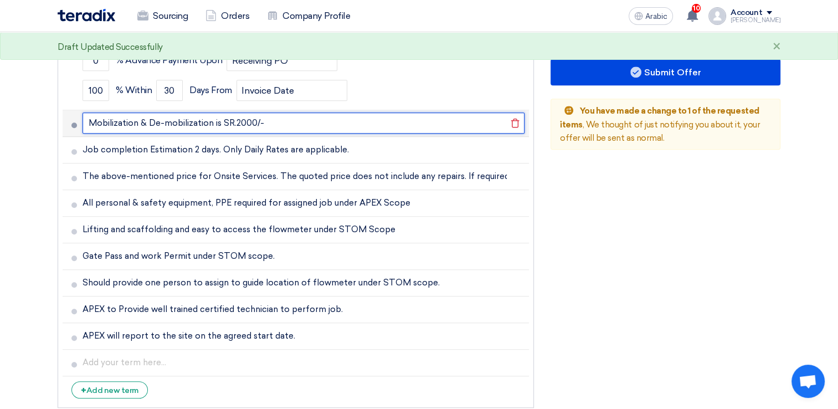
click at [281, 120] on input "Mobilization & De-mobilization is SR.2000/-" at bounding box center [304, 122] width 442 height 21
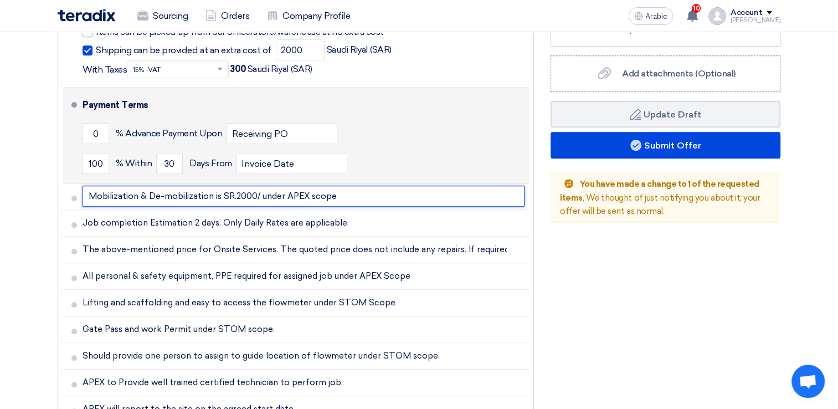
scroll to position [554, 0]
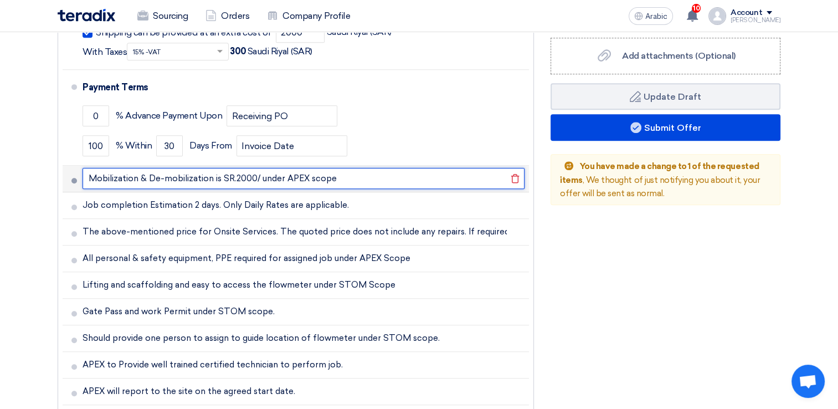
click at [212, 178] on input "Mobilization & De-mobilization is SR.2000/ under APEX scope" at bounding box center [304, 178] width 442 height 21
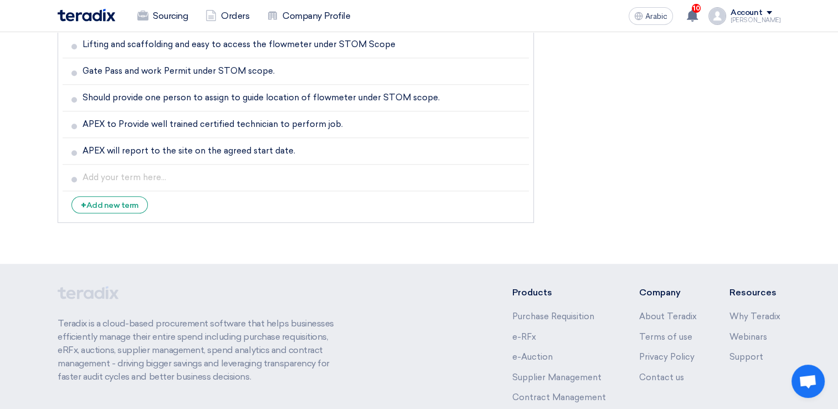
scroll to position [787, 0]
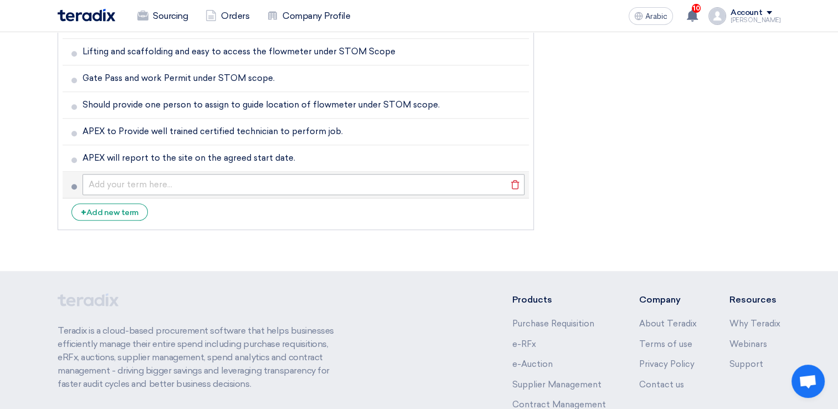
type input "Mobilization & De-mobilization charge is SR.2000/ under APEX scope"
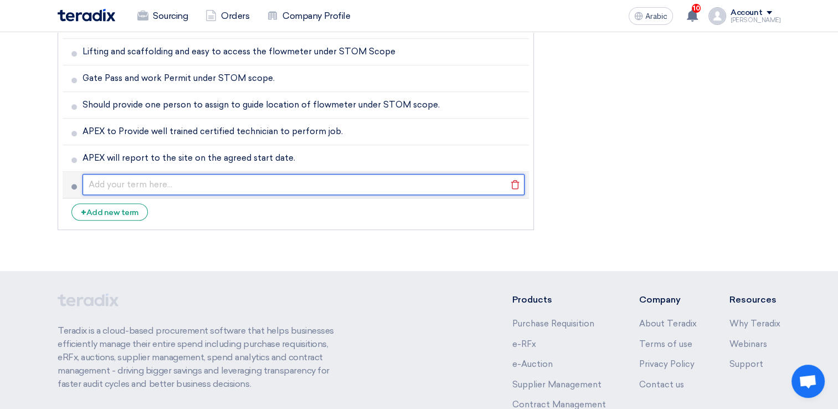
click at [113, 183] on input "text" at bounding box center [304, 184] width 442 height 21
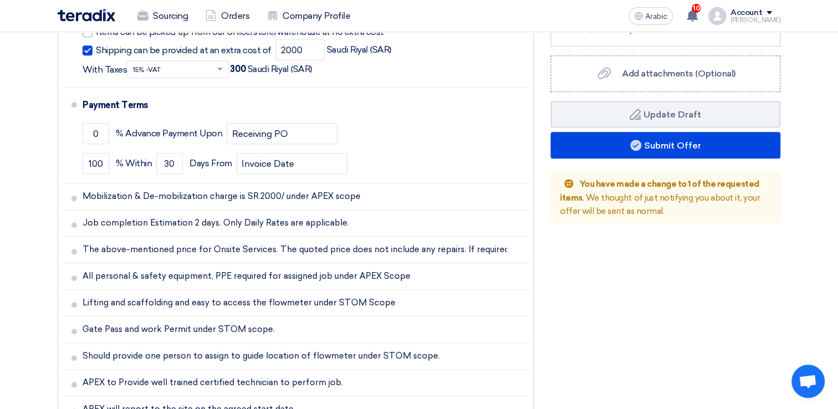
scroll to position [510, 0]
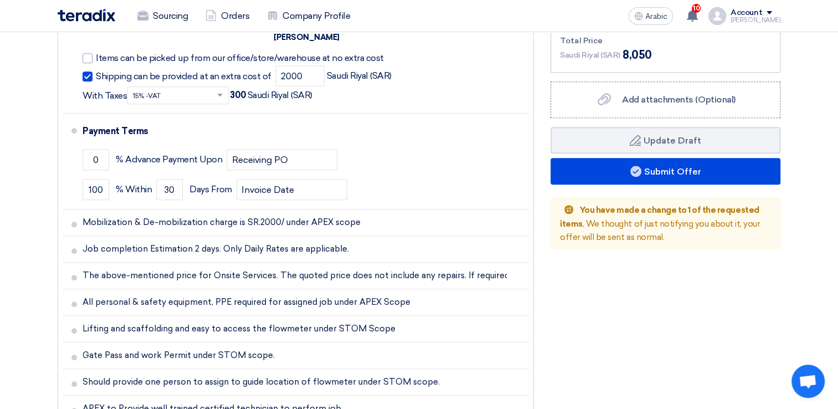
type input "Food, Transport and Accommodation under APEX scope."
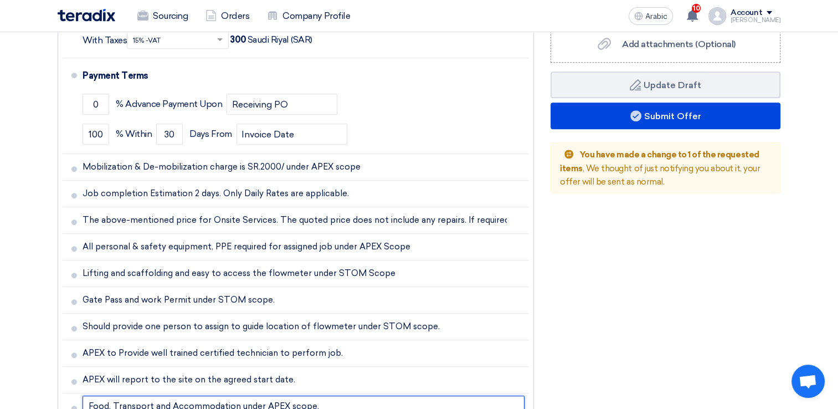
scroll to position [455, 0]
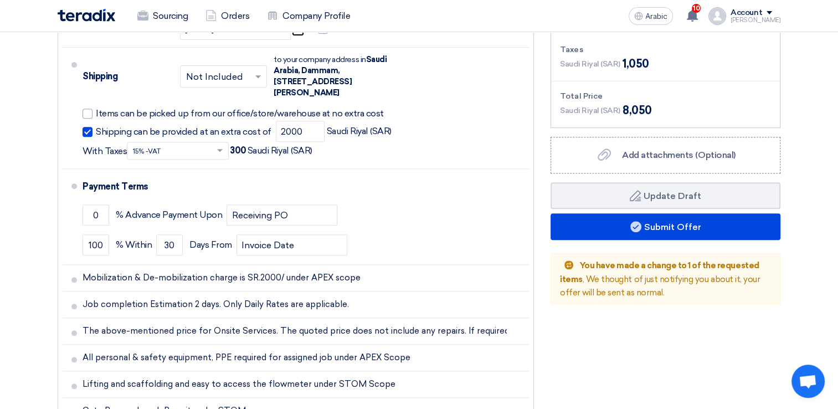
click at [661, 368] on div "Financial Offer Summary Subtotal [GEOGRAPHIC_DATA] (SAR) 5,000 Shipping Fees" at bounding box center [665, 233] width 246 height 667
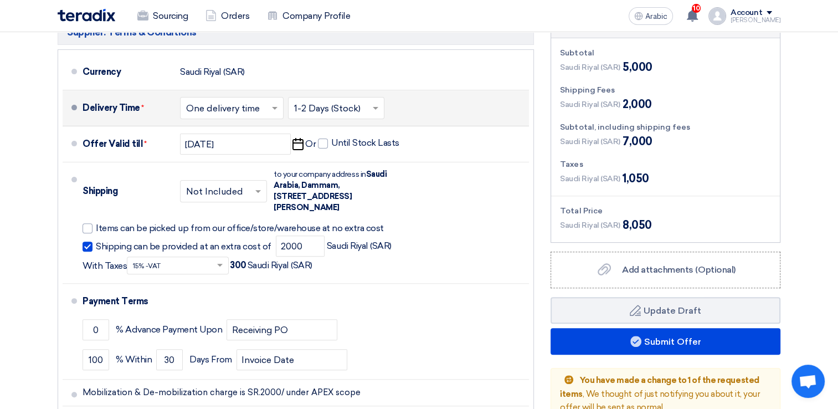
scroll to position [498, 0]
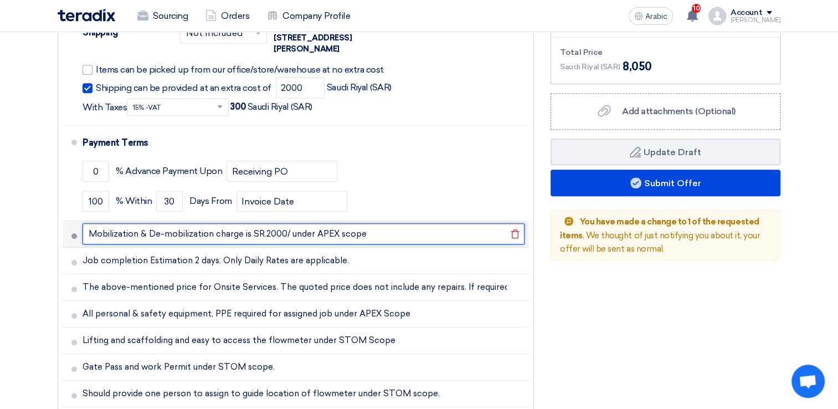
click at [240, 236] on input "Mobilization & De-mobilization charge is SR.2000/ under APEX scope" at bounding box center [304, 233] width 442 height 21
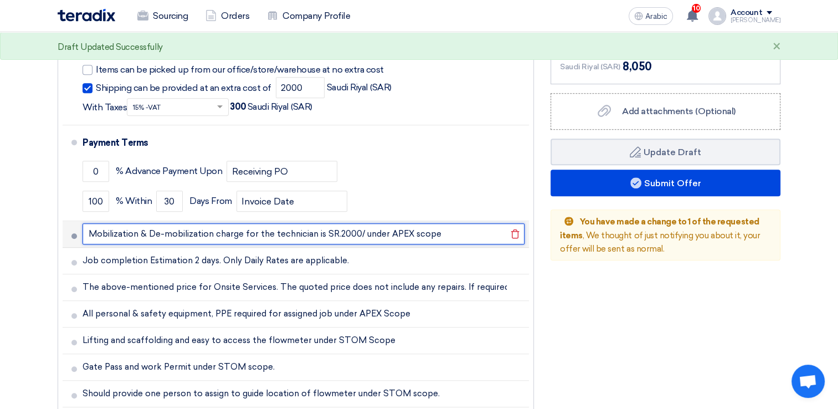
click at [480, 228] on input "Mobilization & De-mobilization charge for the technician is SR.2000/ under APEX…" at bounding box center [304, 233] width 442 height 21
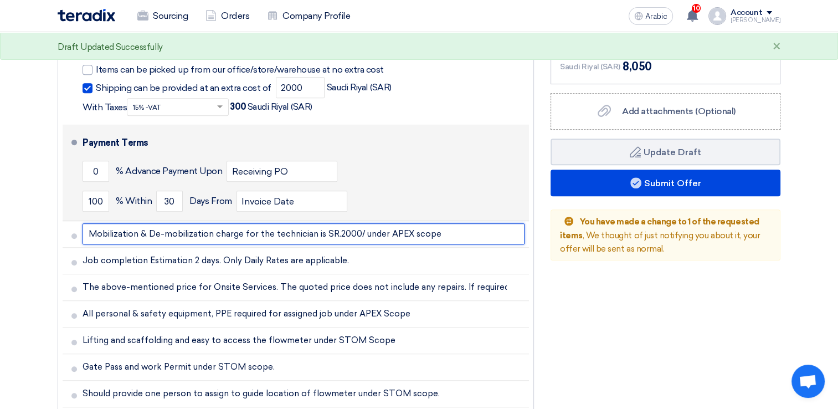
type input "Mobilization & De-mobilization charge for the technician is SR.2000/ under APEX…"
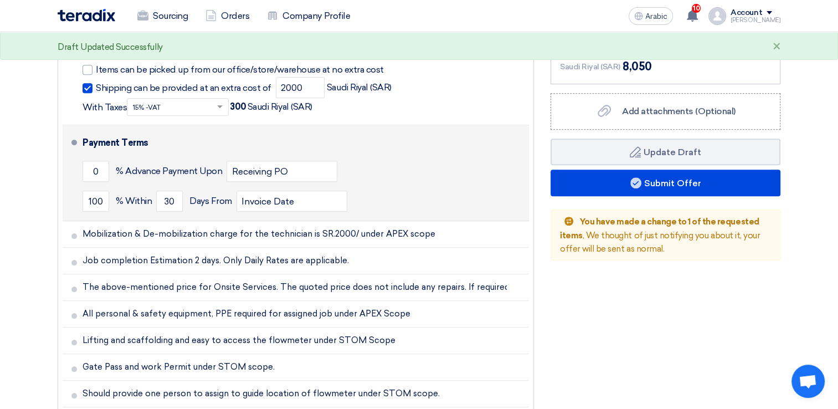
click at [439, 158] on div "0 % Advance Payment Upon Receiving PO" at bounding box center [304, 171] width 442 height 30
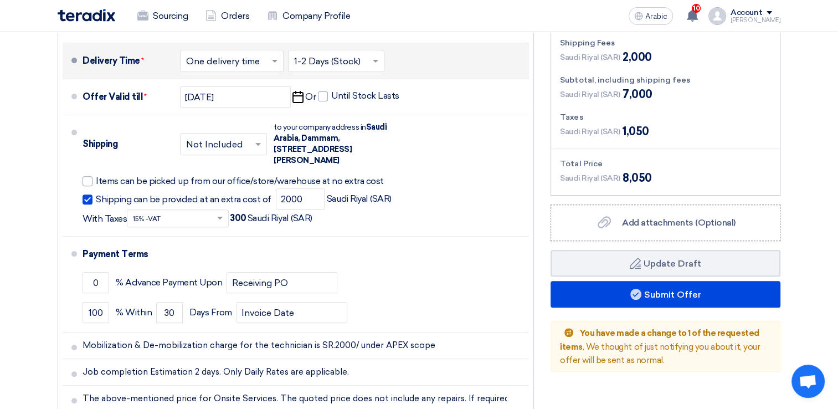
scroll to position [388, 0]
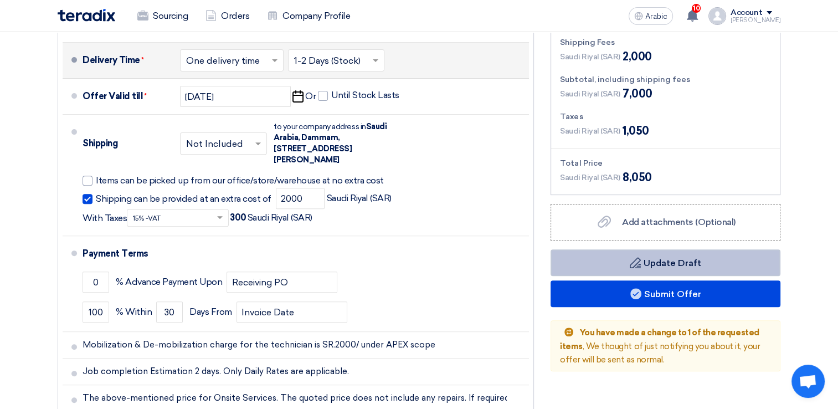
click at [677, 267] on button "Draft Update Draft" at bounding box center [666, 262] width 230 height 27
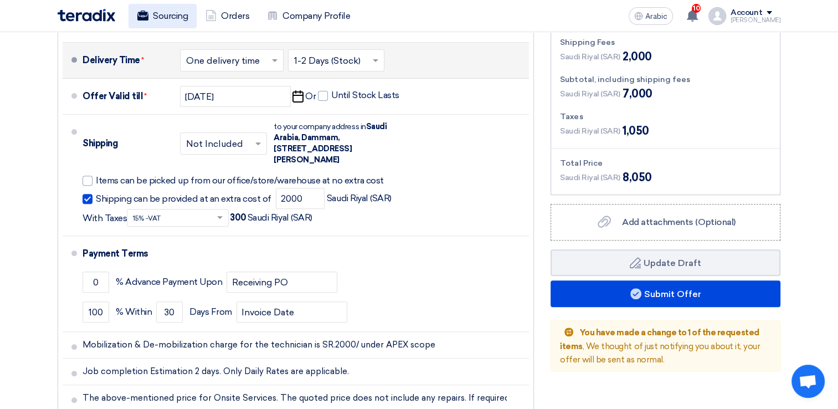
click at [158, 18] on font "Sourcing" at bounding box center [170, 15] width 35 height 13
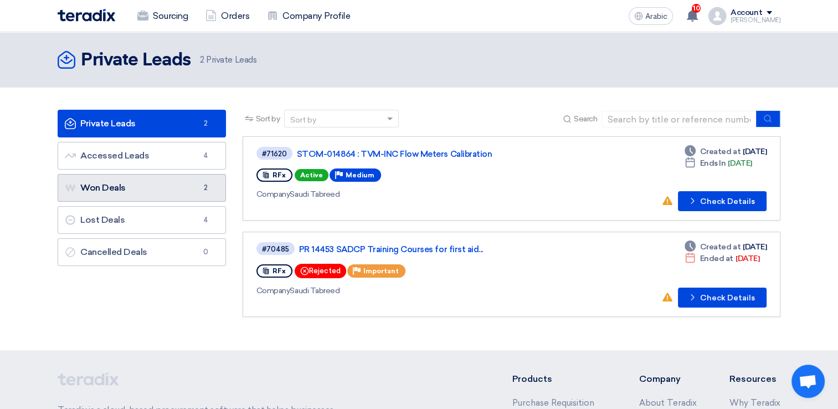
click at [146, 192] on link "Won Deals Won Deals 2" at bounding box center [142, 188] width 168 height 28
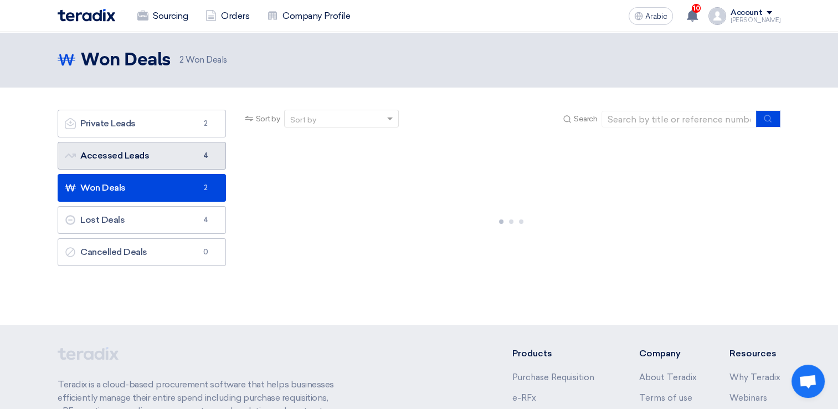
click at [156, 154] on link "Accessed Leads Accessed Leads 4" at bounding box center [142, 156] width 168 height 28
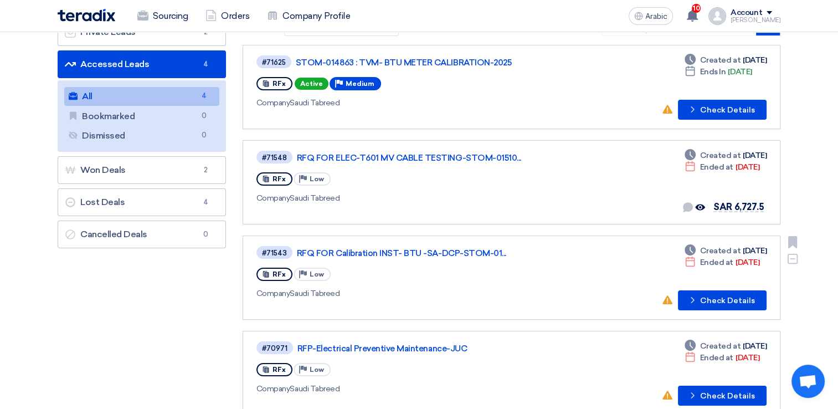
scroll to position [111, 0]
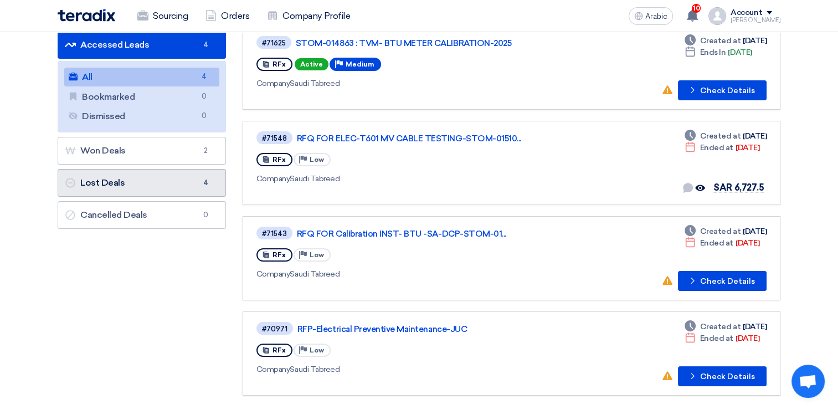
click at [119, 190] on link "Lost Deals Lost Deals 4" at bounding box center [142, 183] width 168 height 28
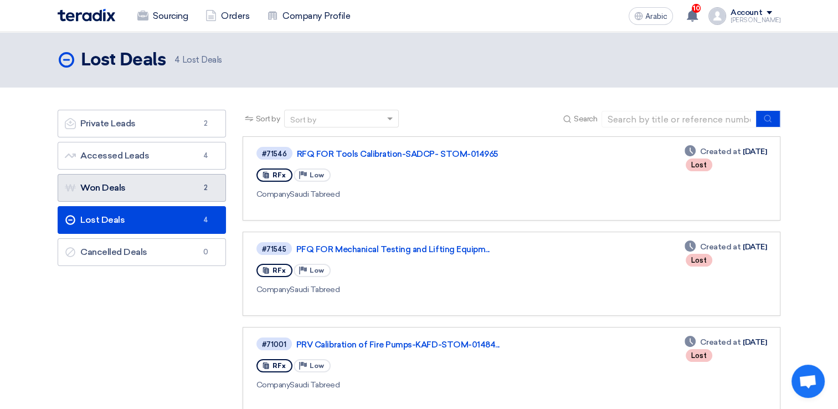
click at [141, 198] on link "Won Deals Won Deals 2" at bounding box center [142, 188] width 168 height 28
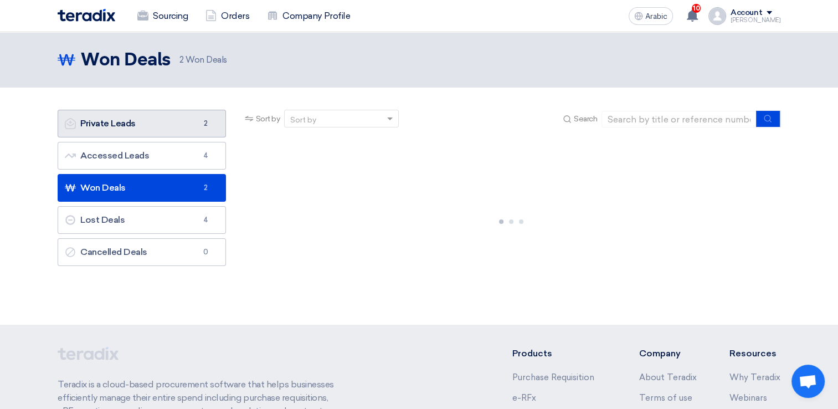
click at [98, 116] on link "Private Leads Private Leads 2" at bounding box center [142, 124] width 168 height 28
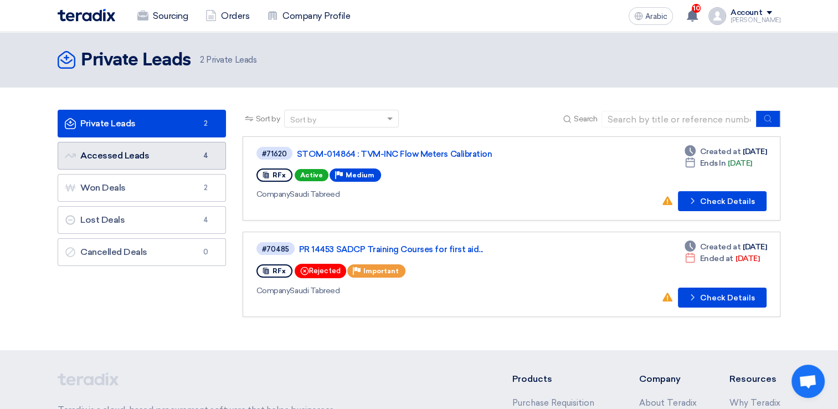
click at [134, 147] on link "Accessed Leads Accessed Leads 4" at bounding box center [142, 156] width 168 height 28
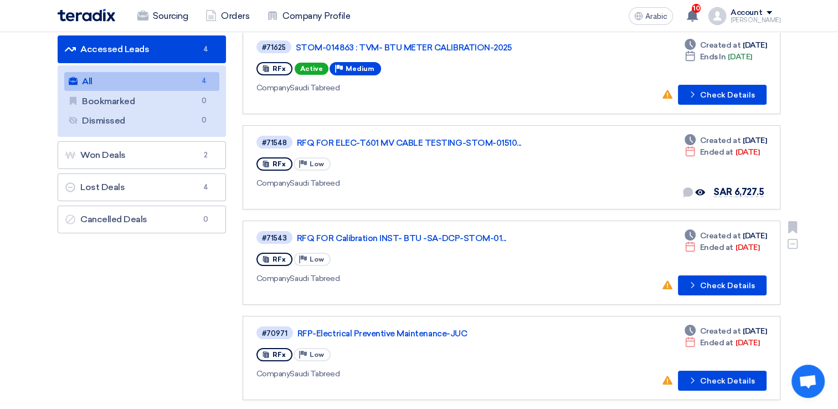
scroll to position [166, 0]
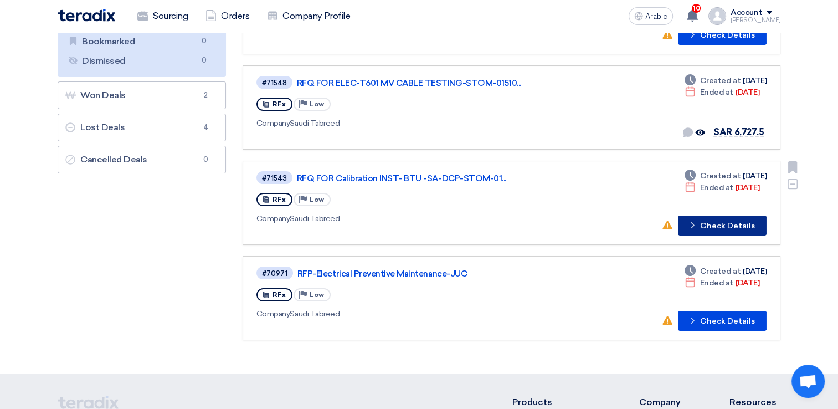
click at [703, 227] on font "Check Details" at bounding box center [727, 226] width 55 height 8
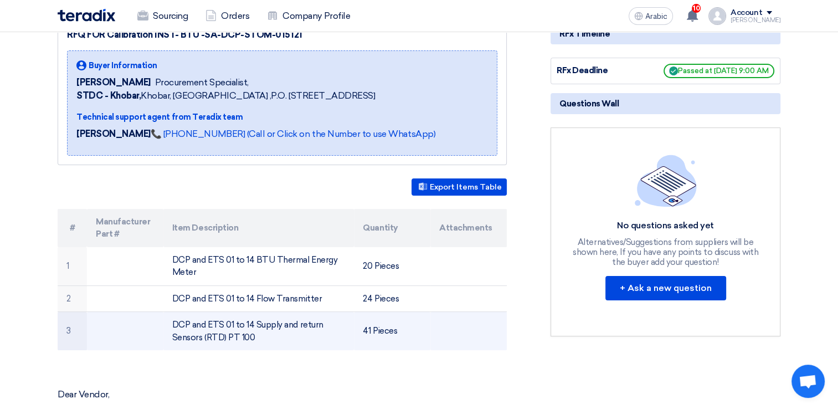
scroll to position [222, 0]
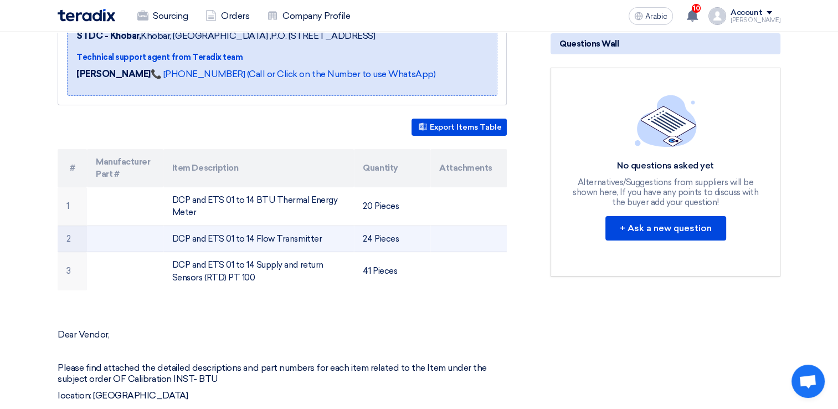
click at [333, 243] on td "DCP and ETS 01 to 14 Flow Transmitter" at bounding box center [258, 238] width 191 height 27
click at [307, 243] on td "DCP and ETS 01 to 14 Flow Transmitter" at bounding box center [258, 238] width 191 height 27
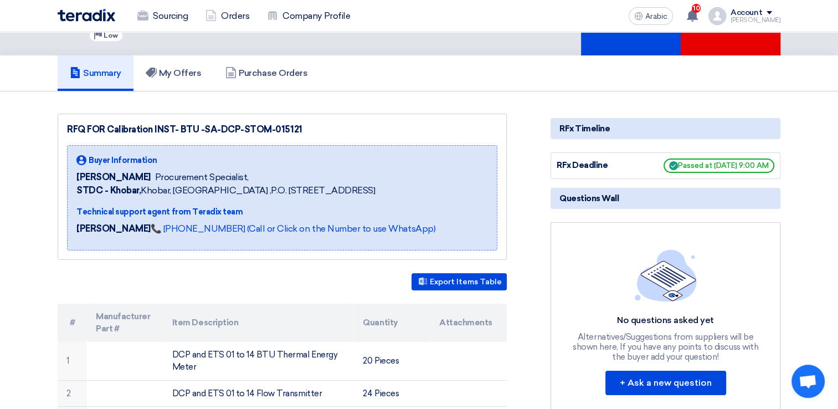
scroll to position [0, 0]
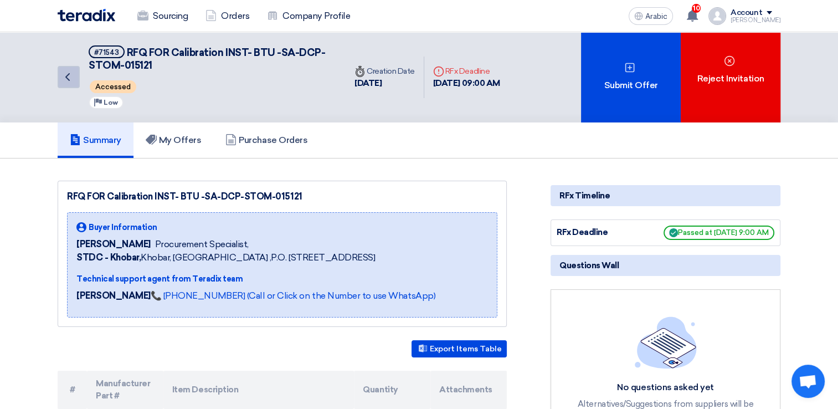
click at [61, 73] on icon "Back" at bounding box center [67, 76] width 13 height 13
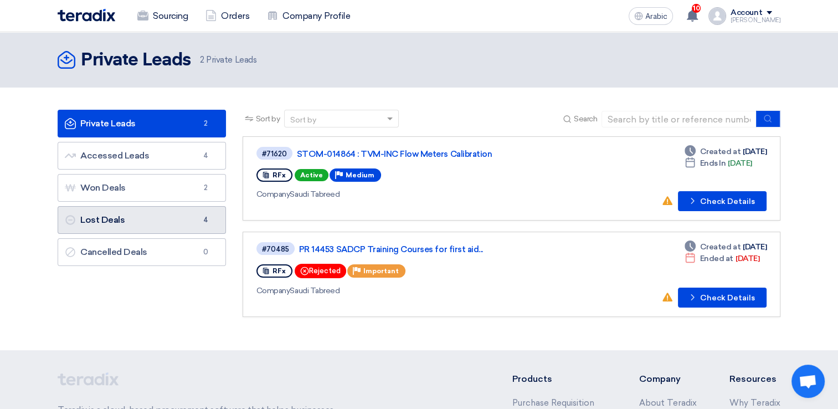
click at [168, 224] on link "Lost Deals Lost Deals 4" at bounding box center [142, 220] width 168 height 28
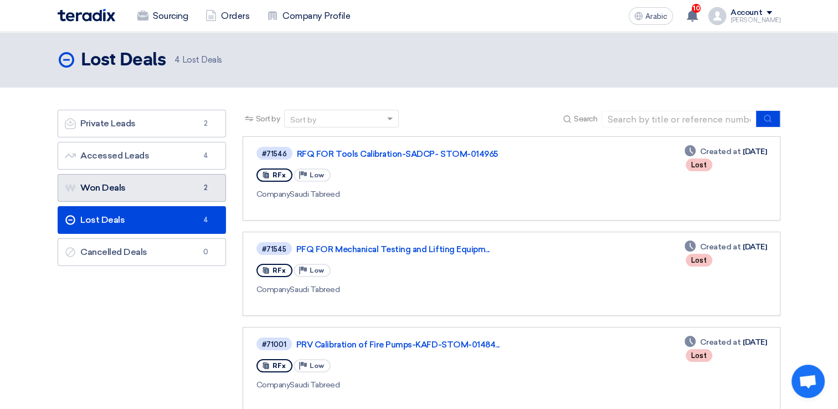
click at [150, 198] on link "Won Deals Won Deals 2" at bounding box center [142, 188] width 168 height 28
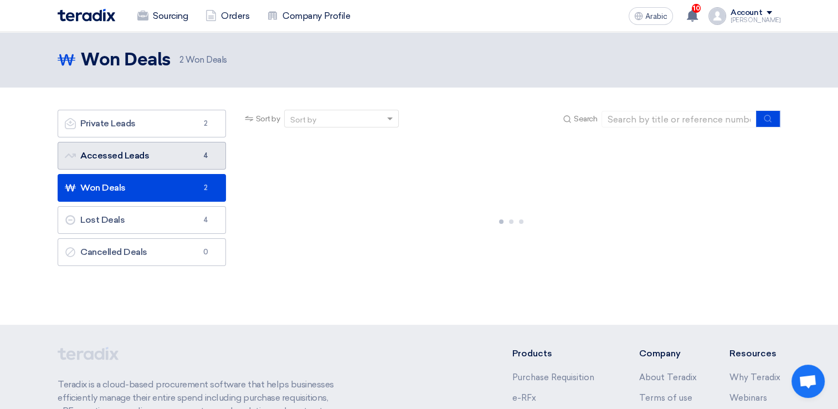
click at [138, 158] on font "Accessed Leads Accessed Leads" at bounding box center [107, 155] width 84 height 11
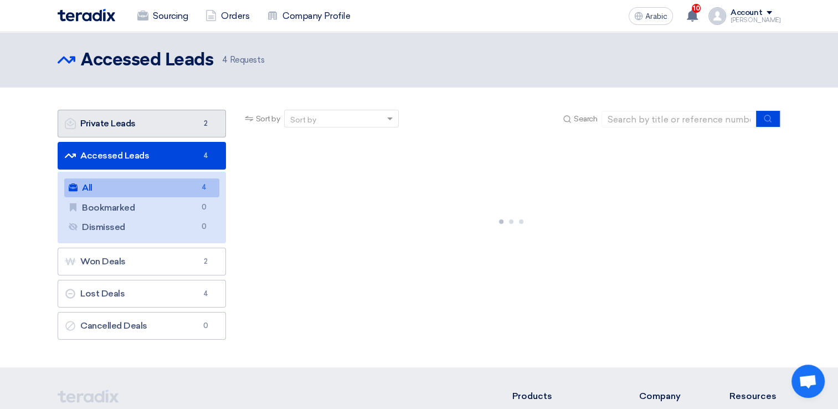
click at [160, 125] on link "Private Leads Private Leads 2" at bounding box center [142, 124] width 168 height 28
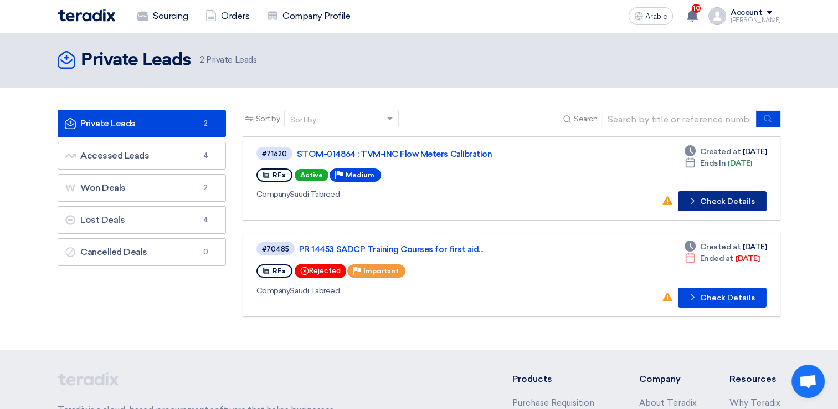
click at [724, 202] on font "Check Details" at bounding box center [727, 202] width 55 height 8
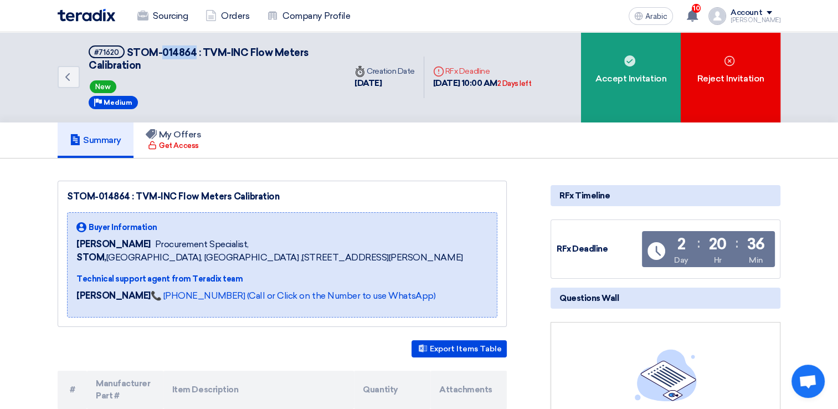
drag, startPoint x: 161, startPoint y: 52, endPoint x: 193, endPoint y: 53, distance: 32.1
click at [193, 53] on span "STOM-014864 : TVM-INC Flow Meters Calibration" at bounding box center [199, 59] width 220 height 25
copy span "014864"
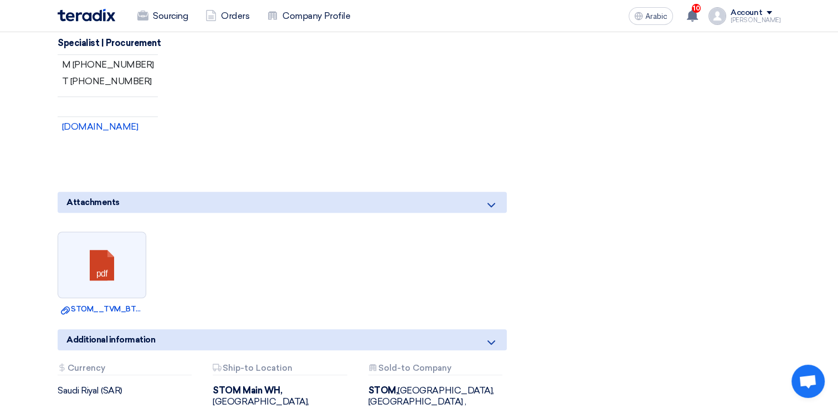
scroll to position [775, 0]
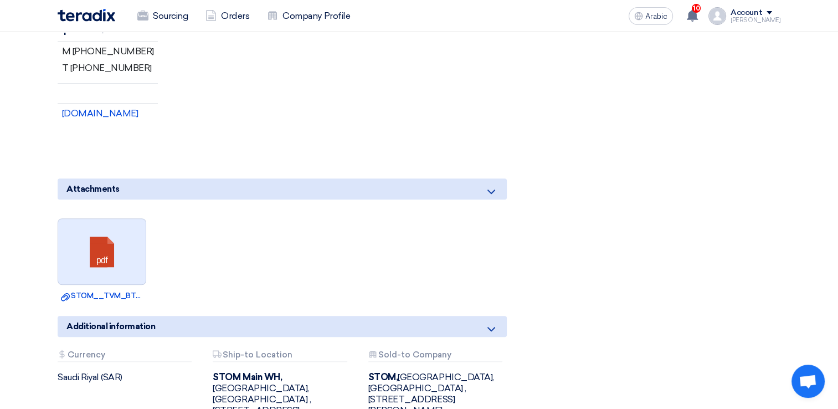
click at [108, 254] on link at bounding box center [102, 252] width 89 height 66
click at [85, 264] on link at bounding box center [102, 252] width 89 height 66
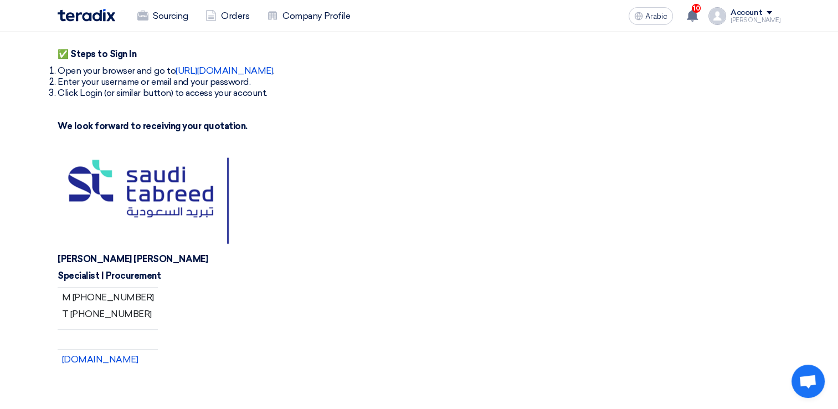
scroll to position [498, 0]
